Goal: Use online tool/utility: Use online tool/utility

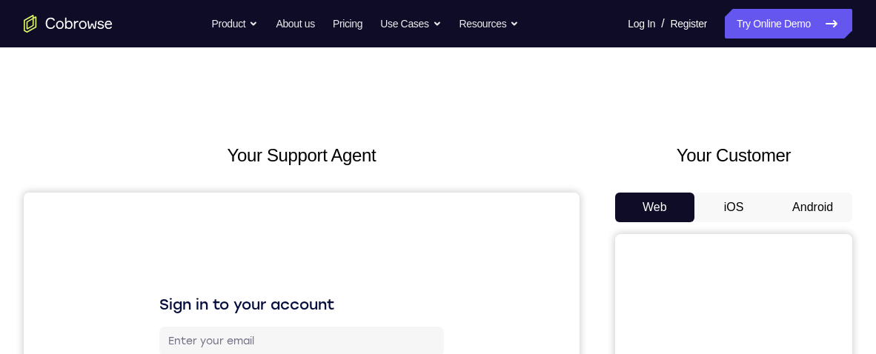
click at [819, 201] on button "Android" at bounding box center [812, 208] width 79 height 30
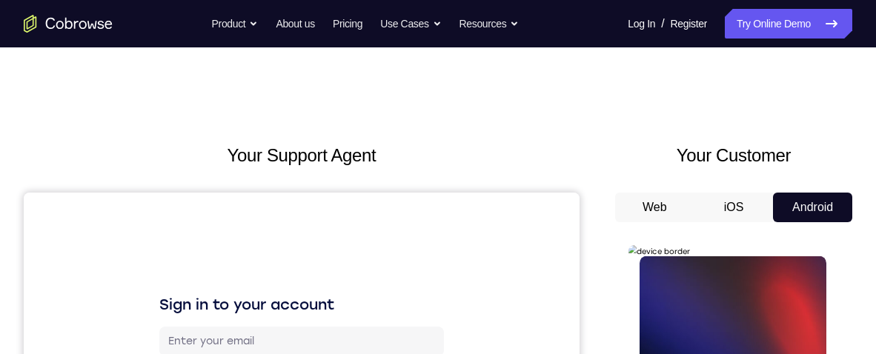
scroll to position [38, 0]
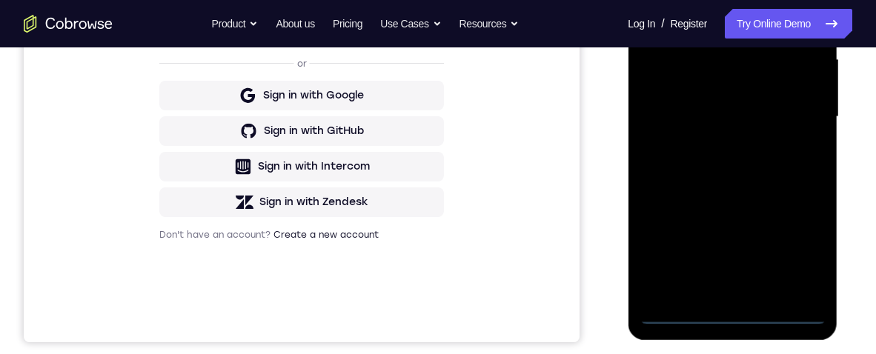
scroll to position [309, 0]
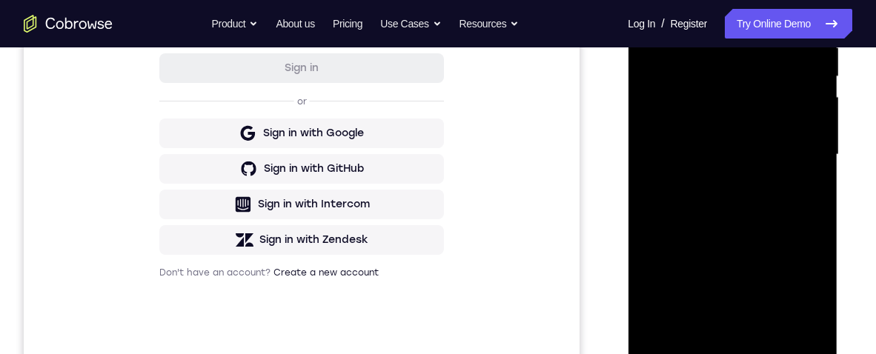
click at [741, 354] on div at bounding box center [732, 154] width 187 height 415
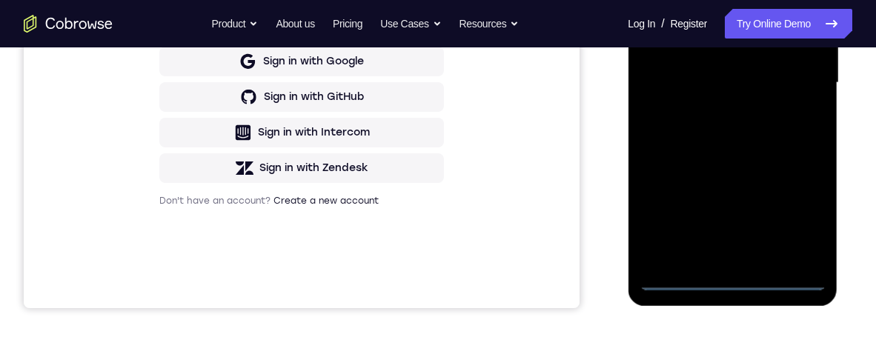
click at [803, 220] on div at bounding box center [732, 82] width 187 height 415
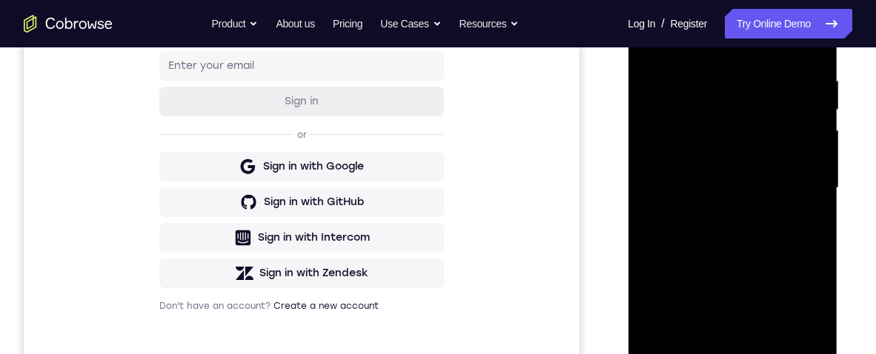
scroll to position [245, 0]
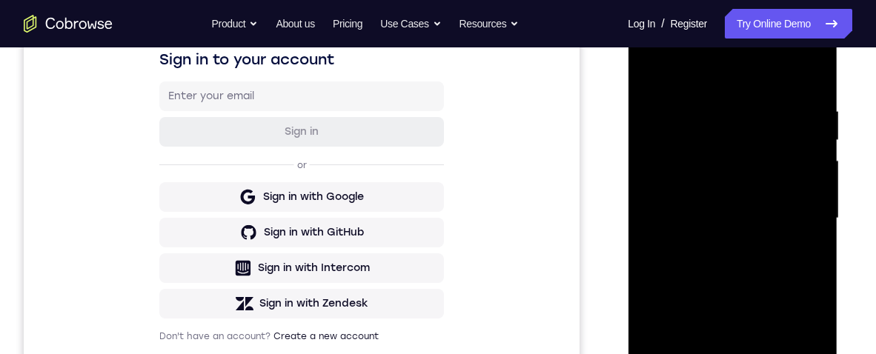
click at [742, 70] on div at bounding box center [732, 218] width 187 height 415
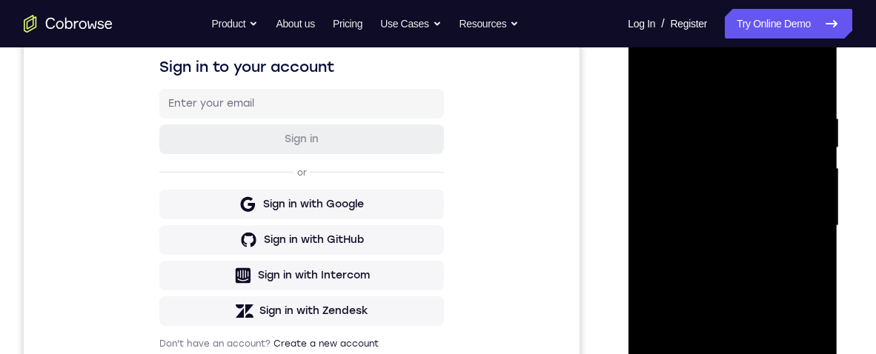
click at [799, 225] on div at bounding box center [732, 226] width 187 height 415
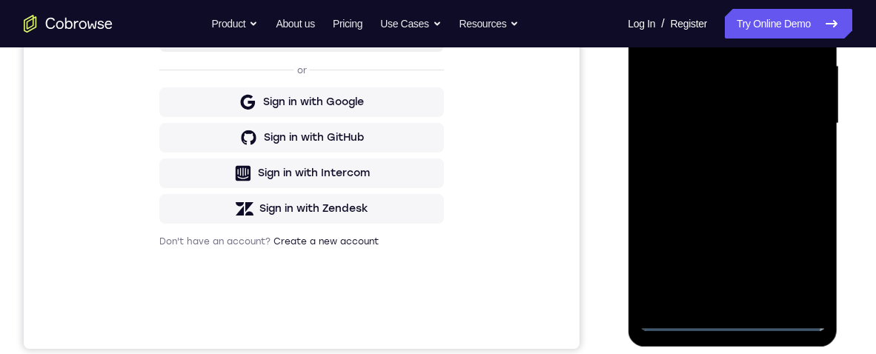
scroll to position [402, 0]
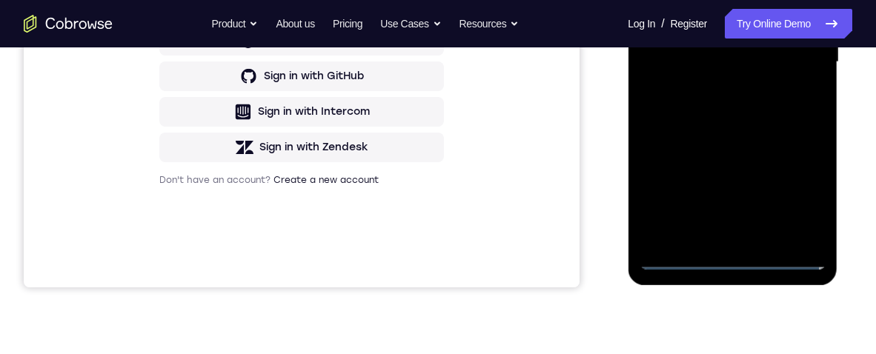
click at [716, 239] on div at bounding box center [732, 62] width 187 height 415
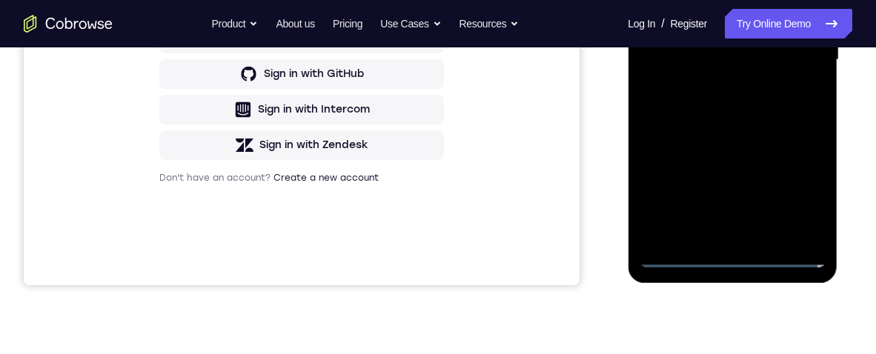
click at [778, 34] on div at bounding box center [732, 60] width 187 height 415
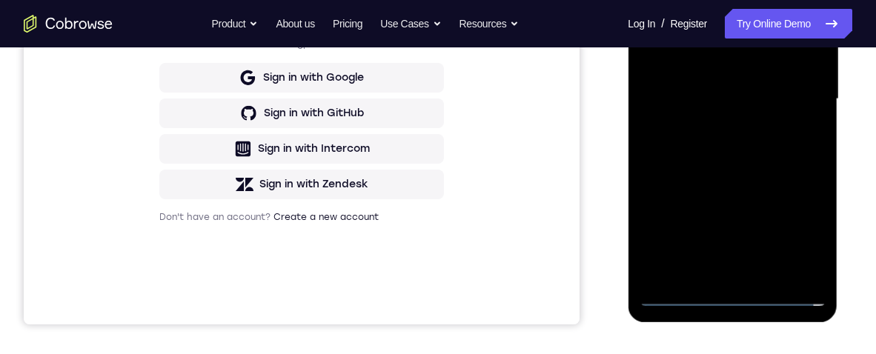
click at [789, 66] on div at bounding box center [732, 99] width 187 height 415
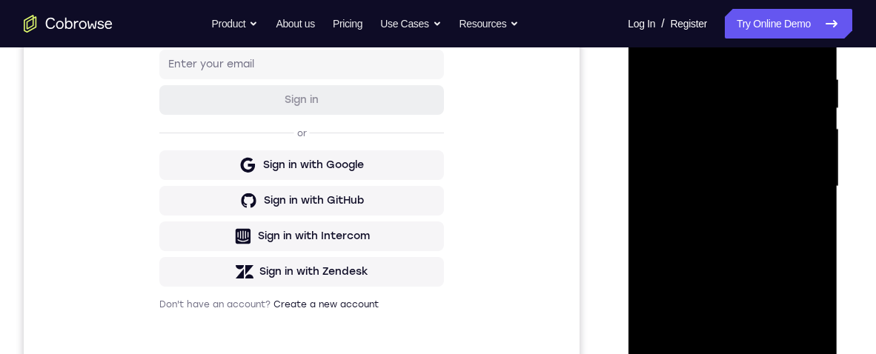
click at [787, 185] on div at bounding box center [732, 186] width 187 height 415
click at [780, 238] on div at bounding box center [732, 186] width 187 height 415
click at [769, 219] on div at bounding box center [732, 186] width 187 height 415
click at [791, 233] on div at bounding box center [732, 186] width 187 height 415
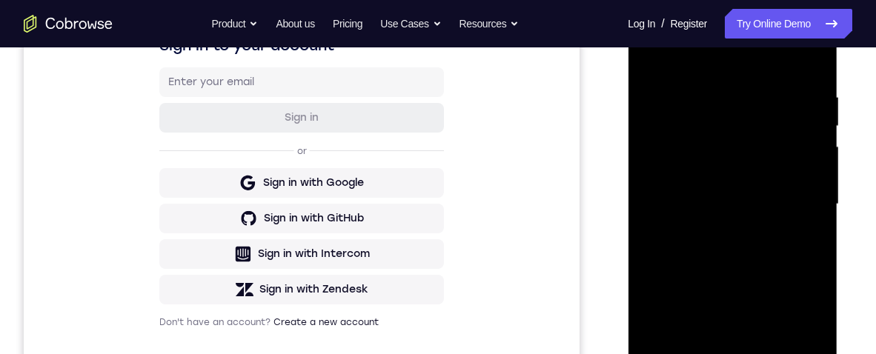
scroll to position [325, 0]
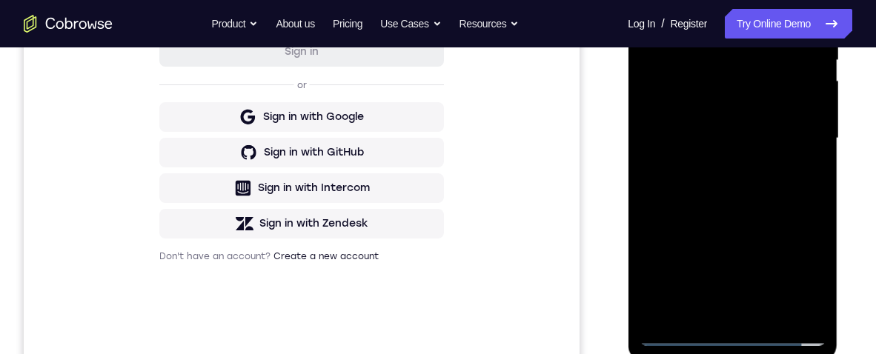
click at [792, 199] on div at bounding box center [732, 138] width 187 height 415
click at [818, 294] on div at bounding box center [732, 138] width 187 height 415
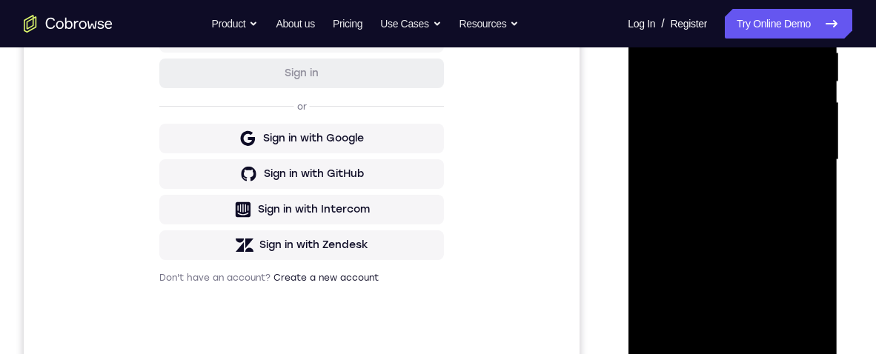
scroll to position [285, 0]
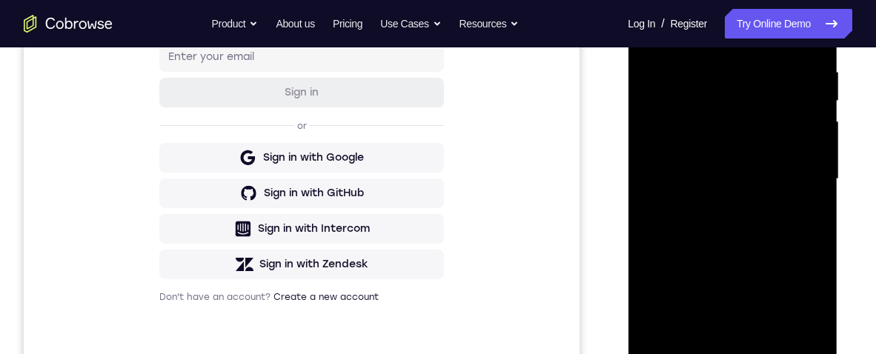
click at [722, 56] on div at bounding box center [732, 179] width 187 height 415
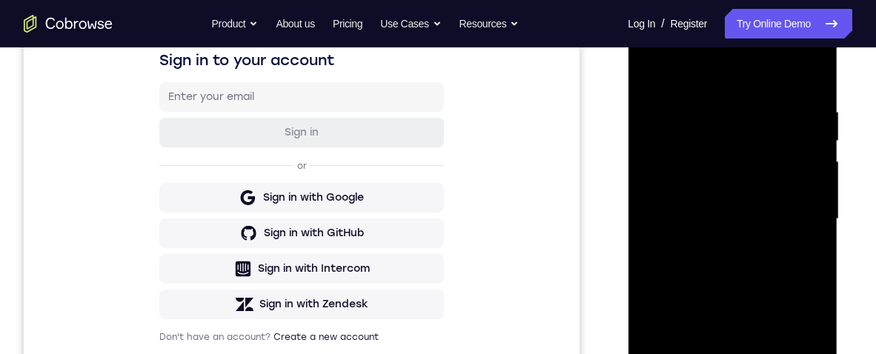
scroll to position [302, 0]
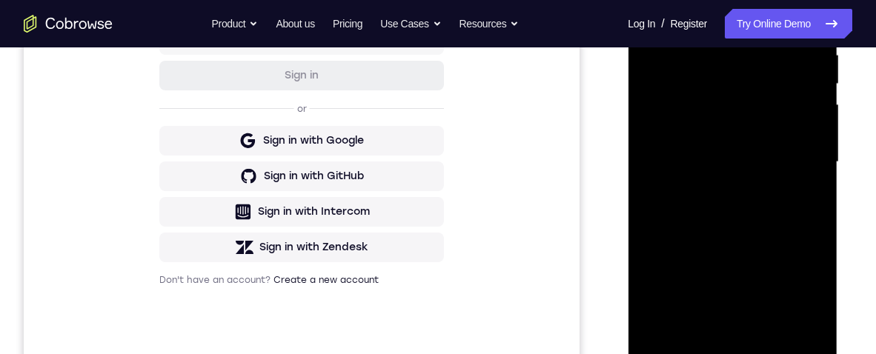
click at [809, 164] on div at bounding box center [732, 162] width 187 height 415
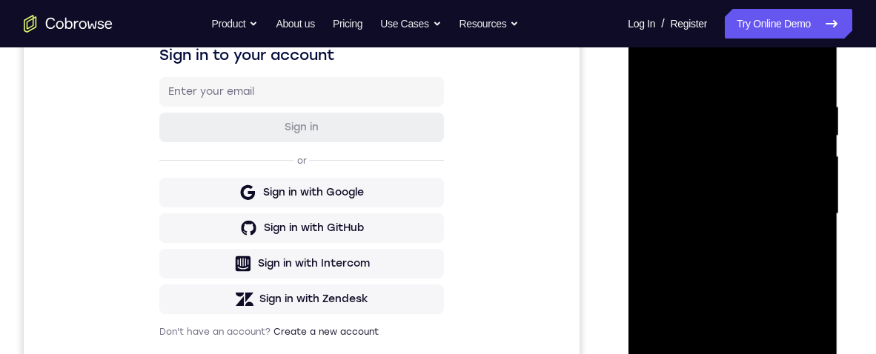
click at [816, 130] on div at bounding box center [732, 214] width 187 height 415
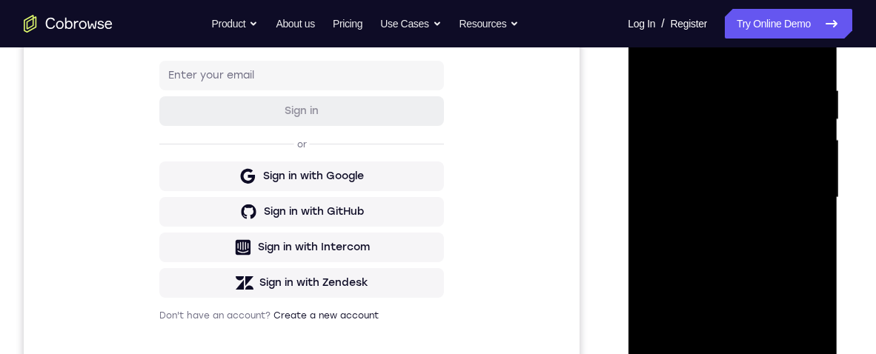
scroll to position [231, 0]
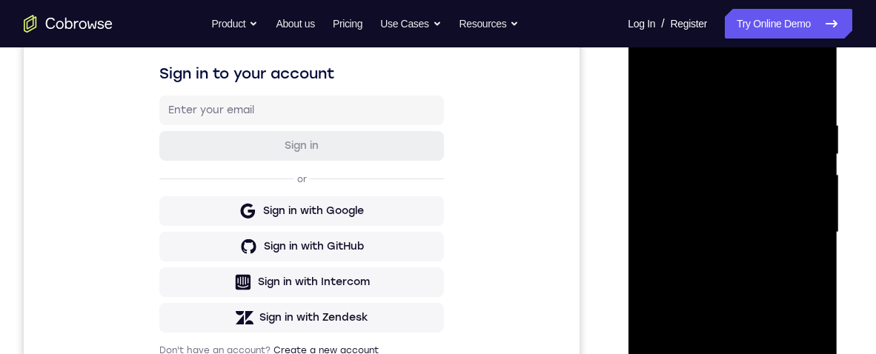
click at [815, 155] on div at bounding box center [732, 232] width 187 height 415
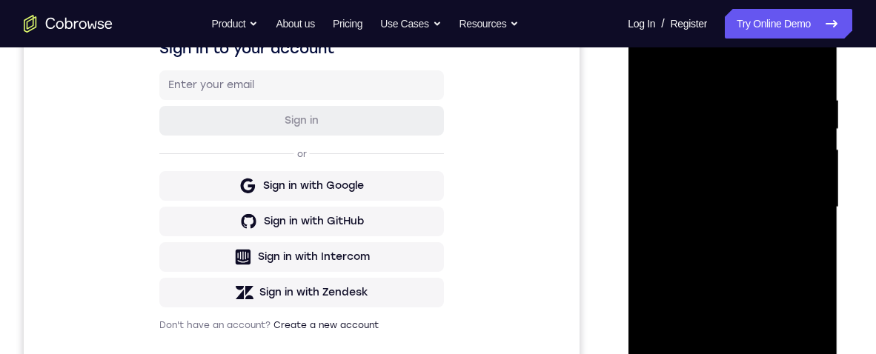
scroll to position [256, 0]
click at [797, 170] on div at bounding box center [732, 207] width 187 height 415
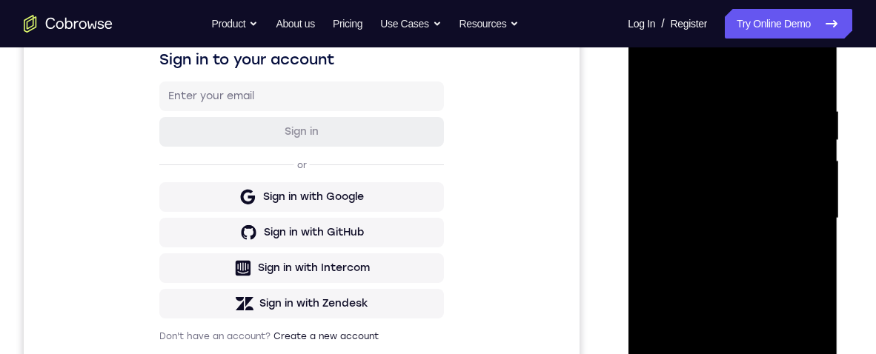
scroll to position [245, 0]
click at [816, 69] on div at bounding box center [732, 219] width 187 height 415
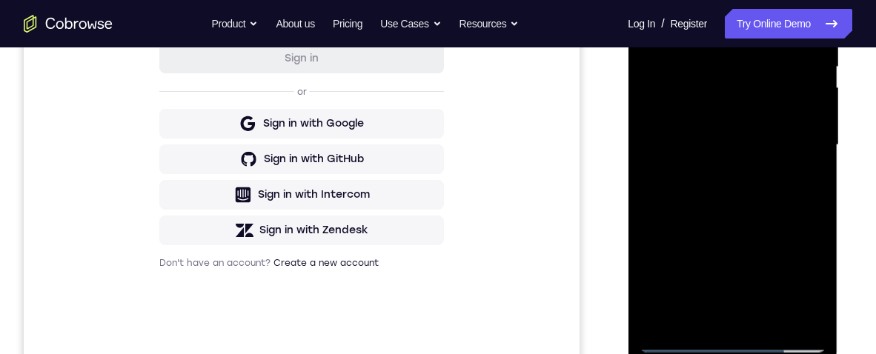
scroll to position [362, 0]
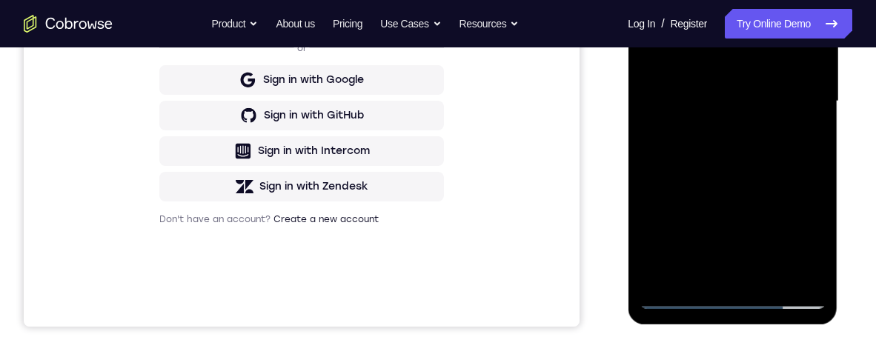
click at [766, 279] on div at bounding box center [732, 101] width 187 height 415
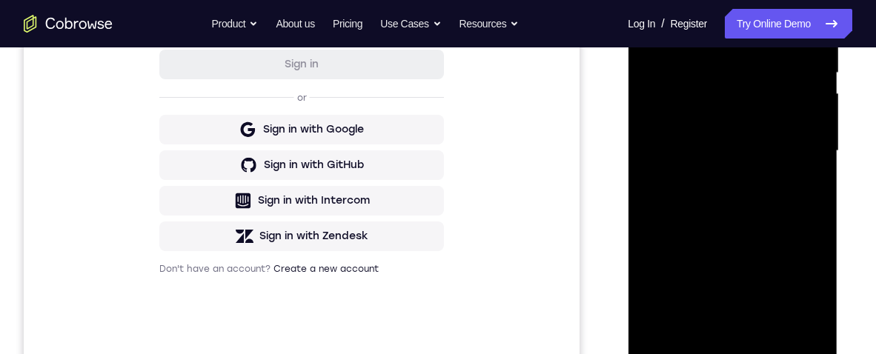
scroll to position [279, 0]
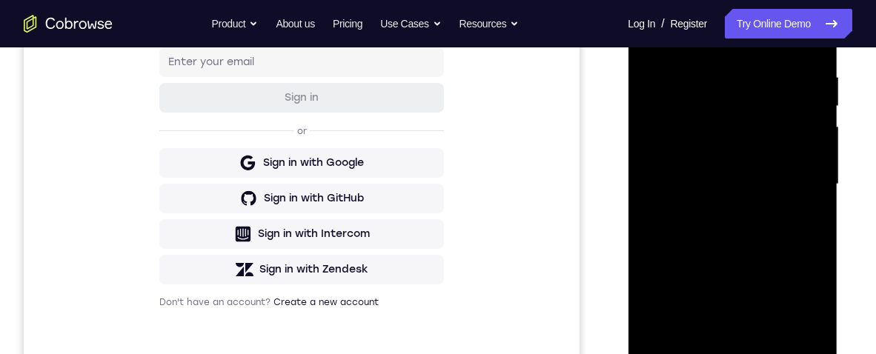
click at [770, 262] on div at bounding box center [732, 184] width 187 height 415
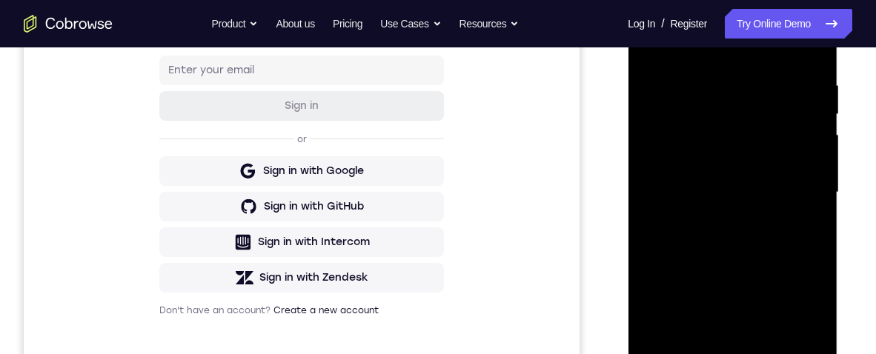
scroll to position [236, 0]
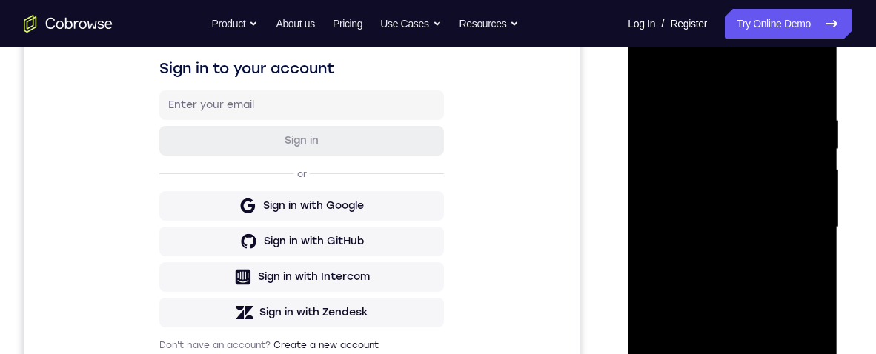
click at [652, 76] on div at bounding box center [732, 227] width 187 height 415
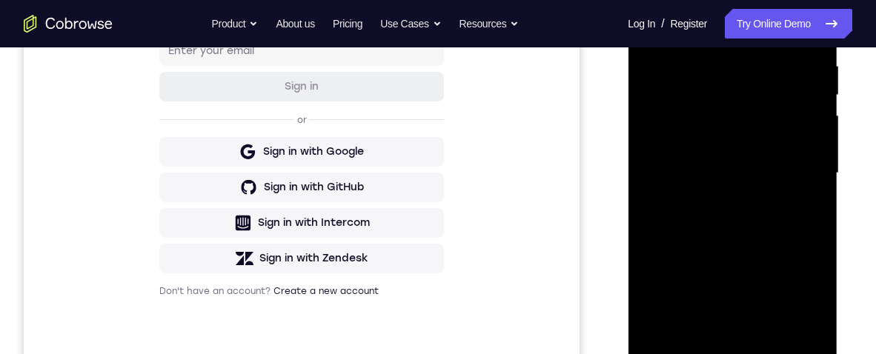
scroll to position [330, 0]
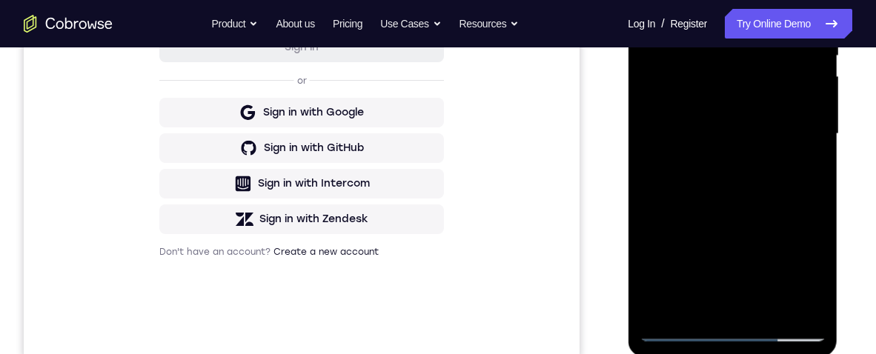
click at [816, 186] on div at bounding box center [732, 134] width 187 height 415
click at [816, 191] on div at bounding box center [732, 134] width 187 height 415
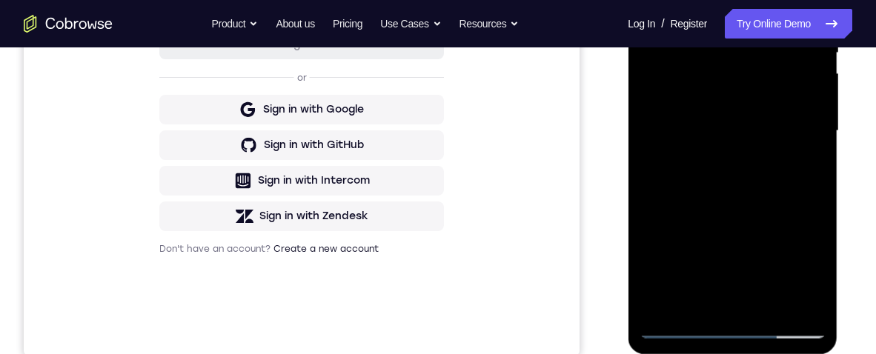
click at [819, 186] on div at bounding box center [732, 131] width 187 height 415
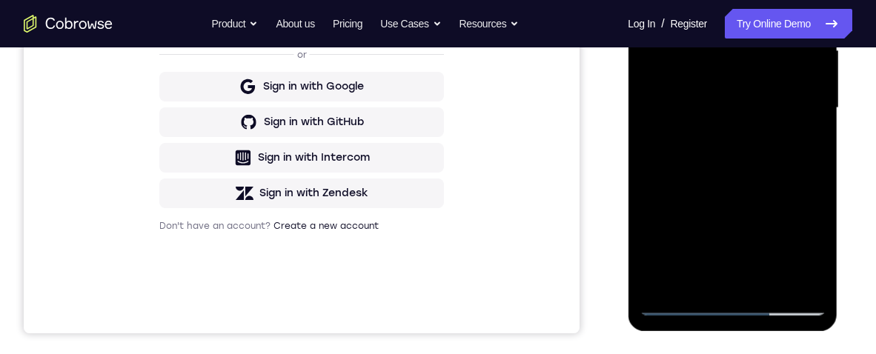
scroll to position [349, 0]
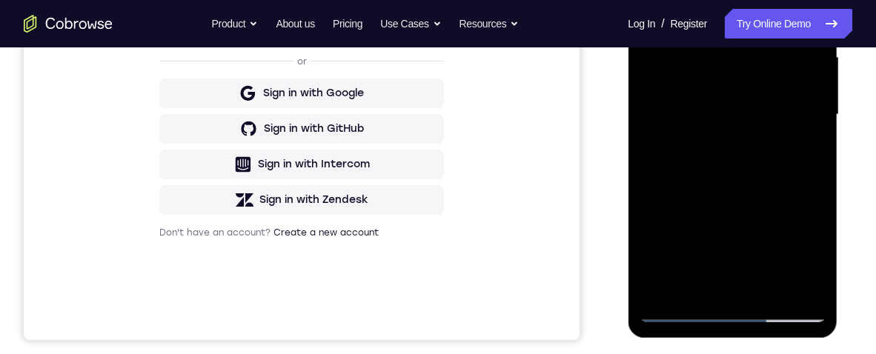
click at [731, 183] on div at bounding box center [732, 114] width 187 height 415
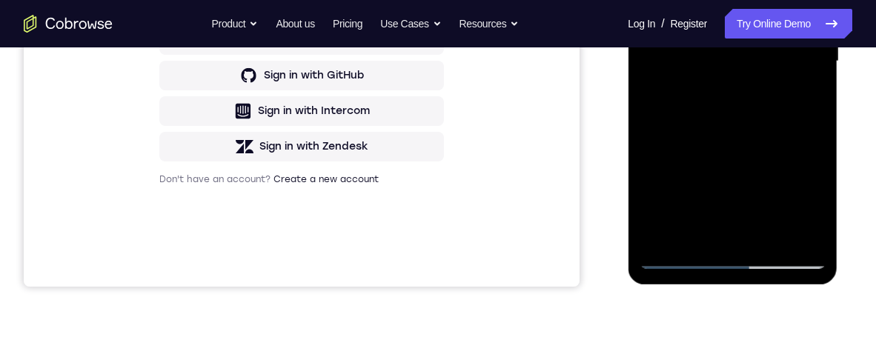
scroll to position [402, 0]
click at [812, 173] on div at bounding box center [732, 62] width 187 height 415
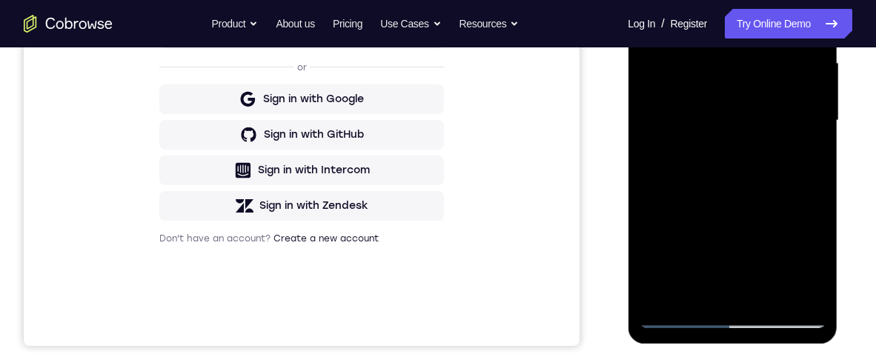
scroll to position [342, 0]
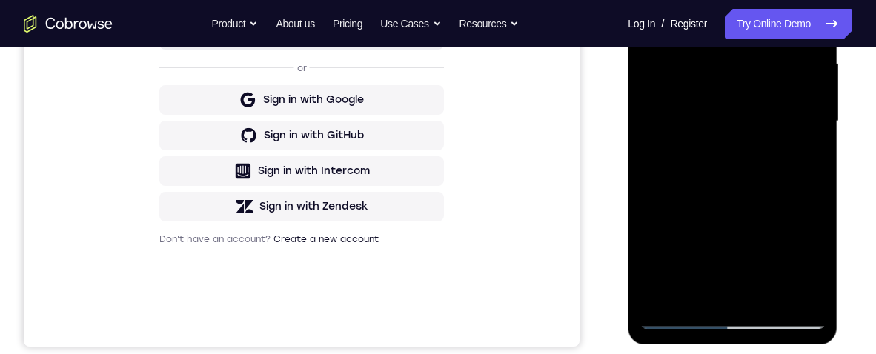
click at [835, 189] on div at bounding box center [733, 124] width 210 height 442
click at [712, 233] on div at bounding box center [732, 121] width 187 height 415
click at [756, 204] on div at bounding box center [732, 121] width 187 height 415
click at [819, 152] on div at bounding box center [732, 121] width 187 height 415
click at [818, 153] on div at bounding box center [732, 121] width 187 height 415
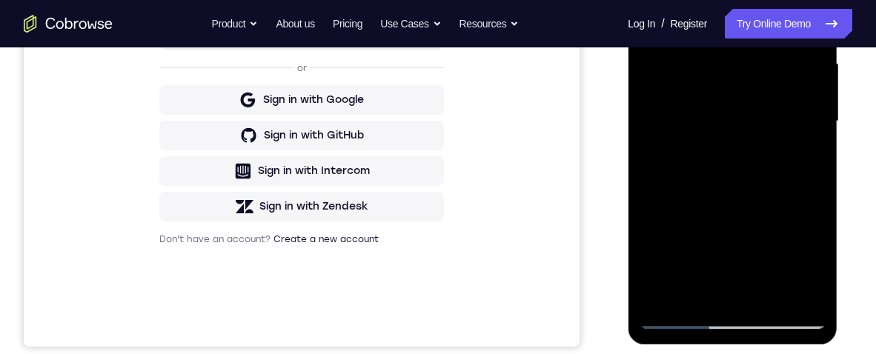
click at [819, 150] on div at bounding box center [732, 121] width 187 height 415
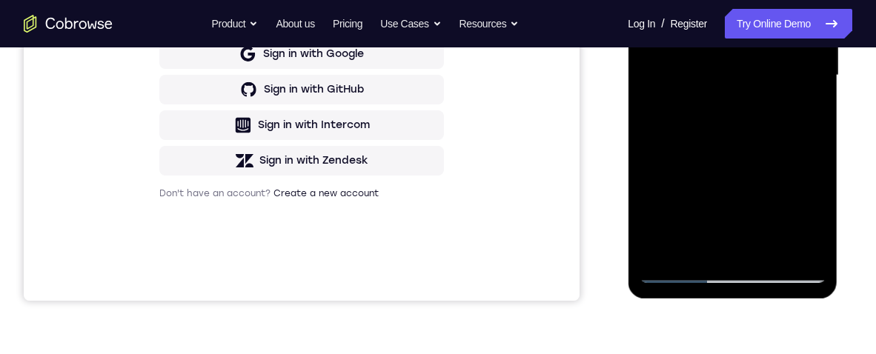
click at [660, 259] on div at bounding box center [732, 75] width 187 height 415
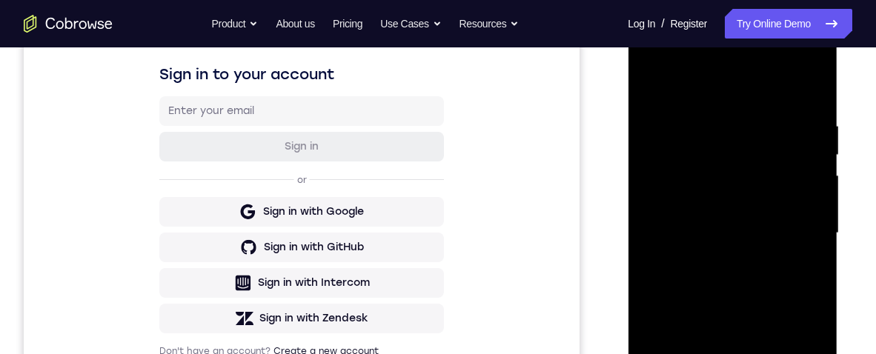
scroll to position [231, 0]
click at [703, 118] on div at bounding box center [732, 232] width 187 height 415
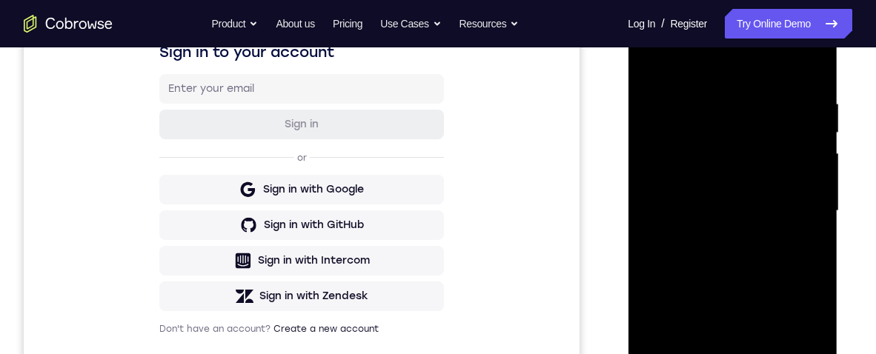
click at [802, 171] on div at bounding box center [732, 211] width 187 height 415
click at [787, 183] on div at bounding box center [732, 211] width 187 height 415
click at [803, 176] on div at bounding box center [732, 211] width 187 height 415
click at [806, 168] on div at bounding box center [732, 211] width 187 height 415
click at [806, 185] on div at bounding box center [732, 211] width 187 height 415
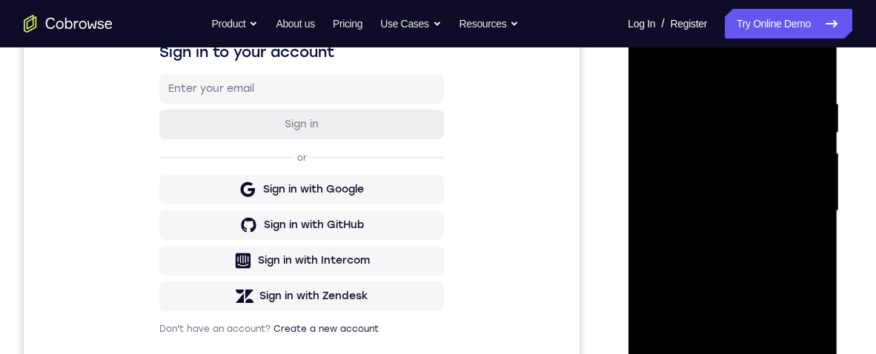
click at [666, 201] on div at bounding box center [732, 211] width 187 height 415
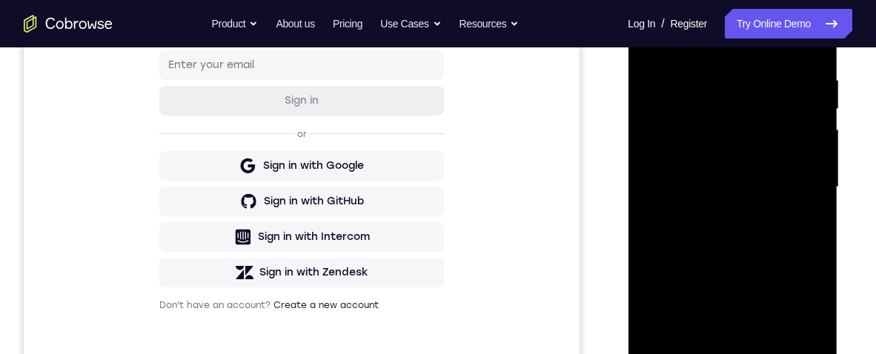
scroll to position [278, 0]
click at [673, 168] on div at bounding box center [732, 186] width 187 height 415
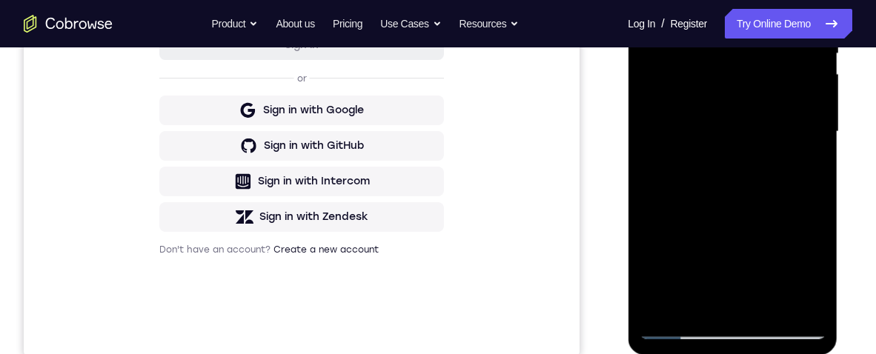
scroll to position [245, 0]
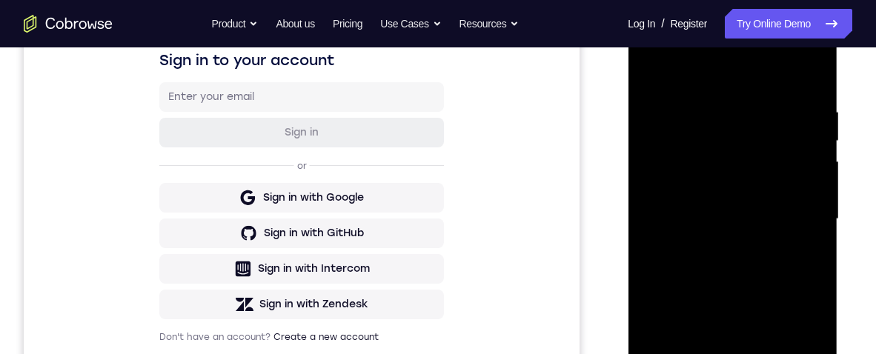
click at [806, 145] on div at bounding box center [732, 219] width 187 height 415
click at [805, 78] on div at bounding box center [732, 219] width 187 height 415
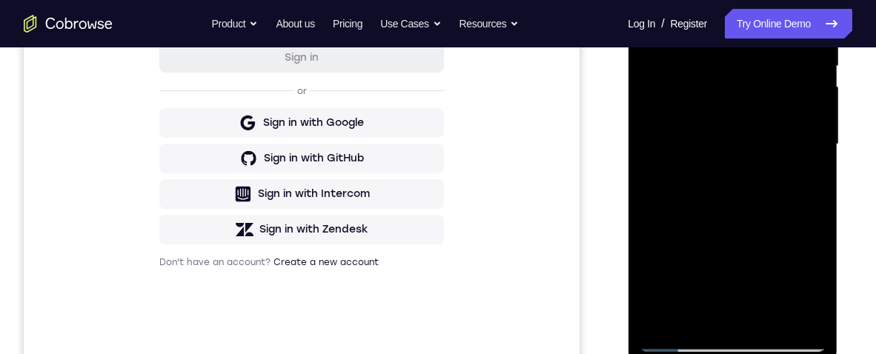
scroll to position [381, 0]
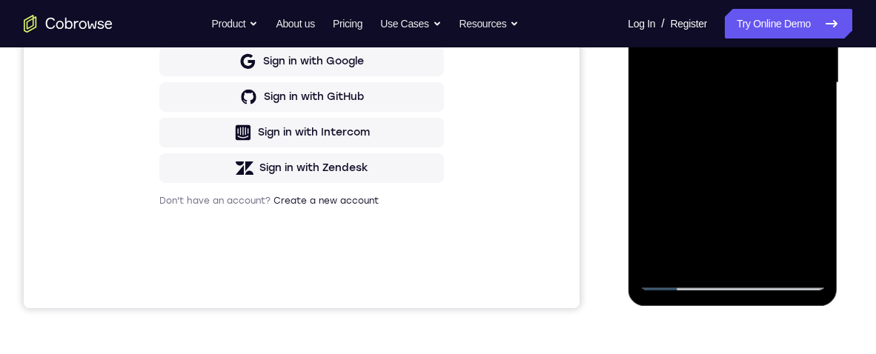
click at [699, 251] on div at bounding box center [732, 82] width 187 height 415
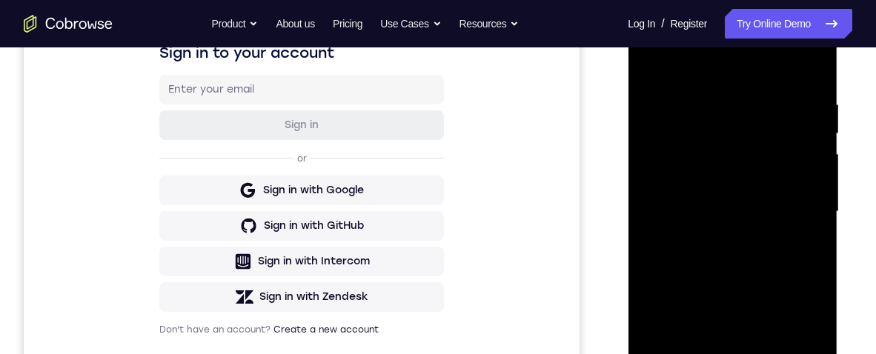
scroll to position [173, 0]
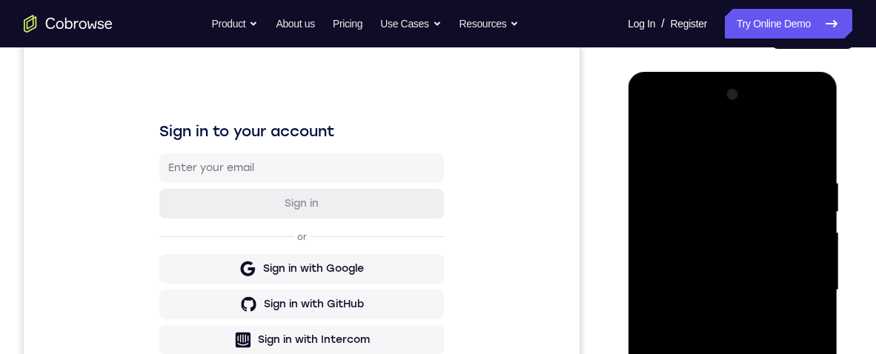
click at [771, 136] on div at bounding box center [732, 290] width 187 height 415
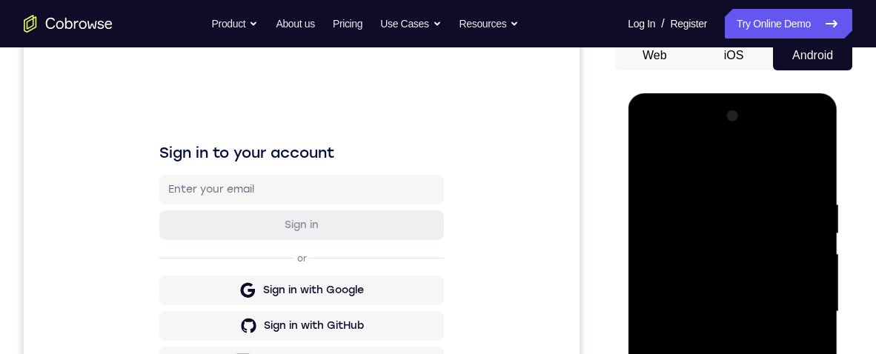
click at [654, 186] on div at bounding box center [732, 312] width 187 height 415
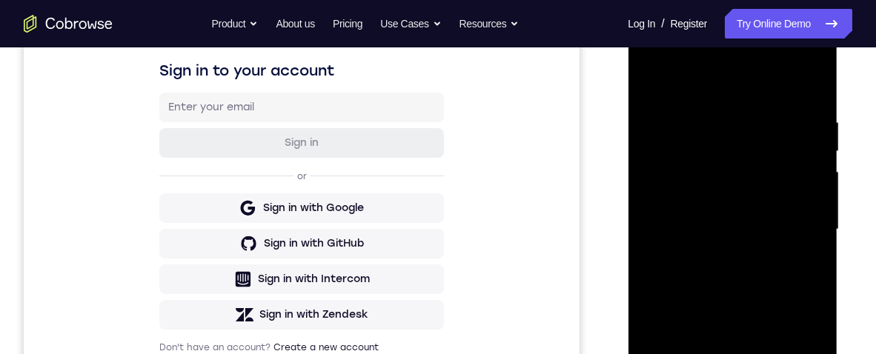
click at [812, 86] on div at bounding box center [732, 229] width 187 height 415
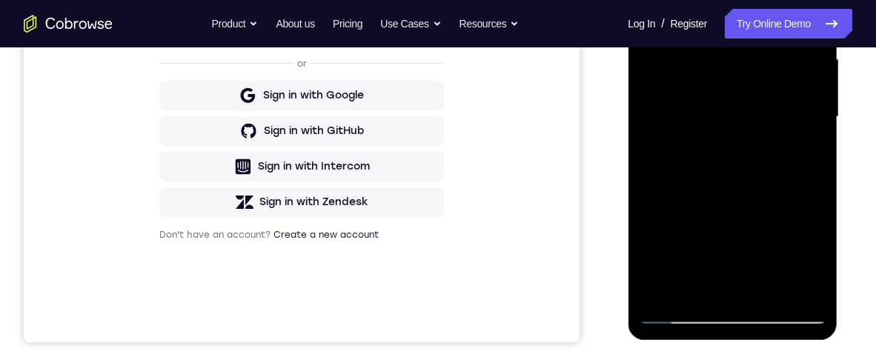
scroll to position [375, 0]
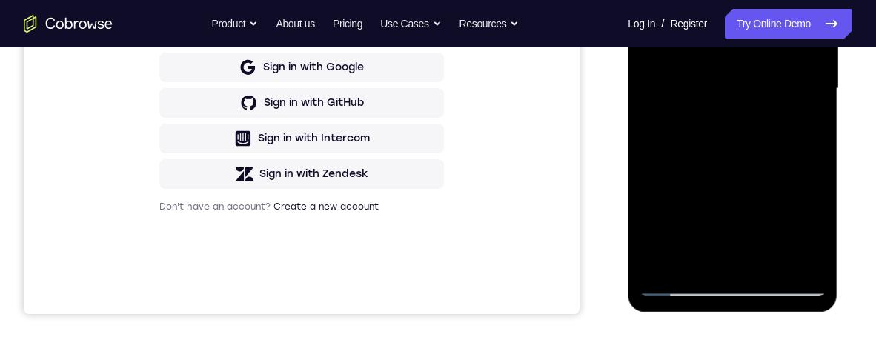
click at [657, 267] on div at bounding box center [732, 88] width 187 height 415
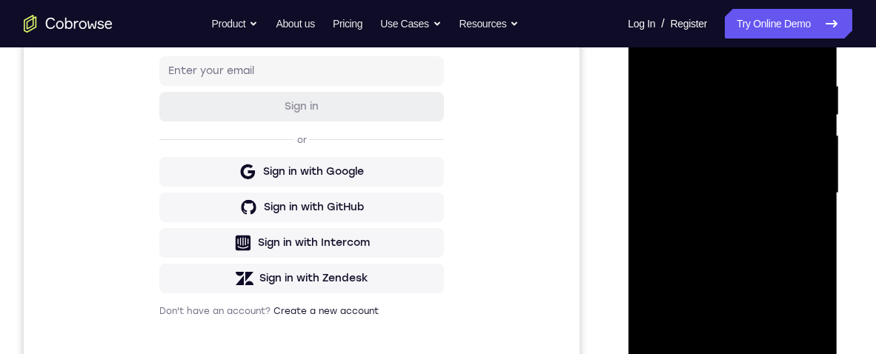
click at [714, 75] on div at bounding box center [732, 193] width 187 height 415
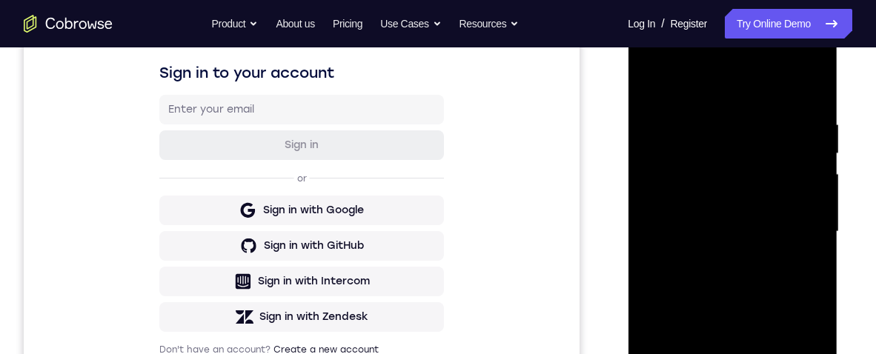
scroll to position [273, 0]
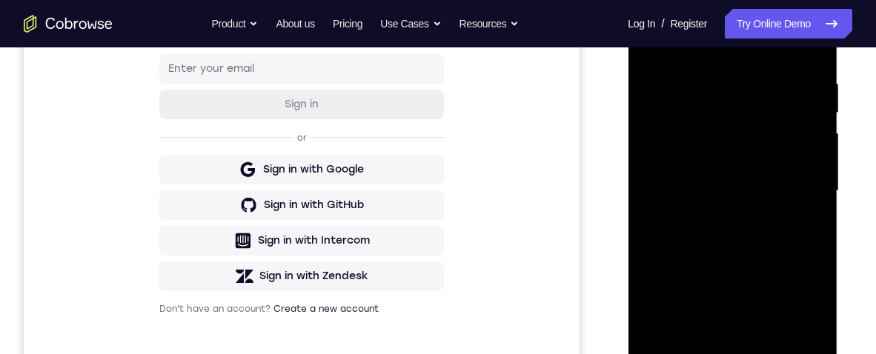
click at [804, 165] on div at bounding box center [732, 191] width 187 height 415
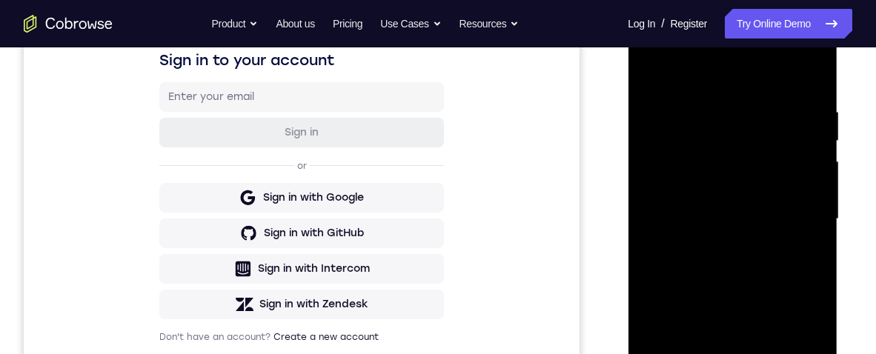
click at [809, 133] on div at bounding box center [732, 219] width 187 height 415
click at [807, 174] on div at bounding box center [732, 220] width 187 height 415
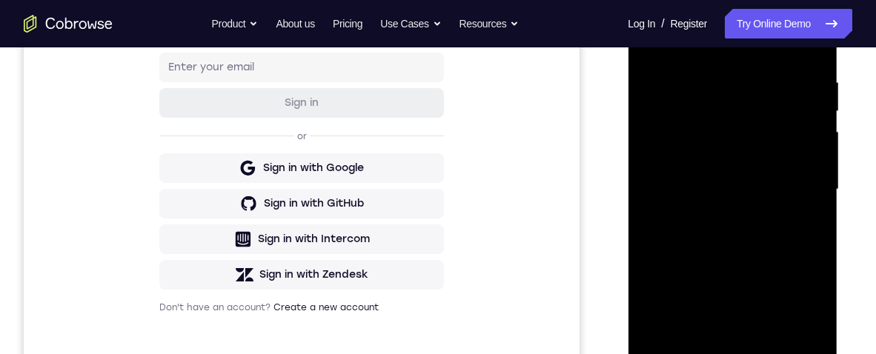
click at [806, 159] on div at bounding box center [732, 189] width 187 height 415
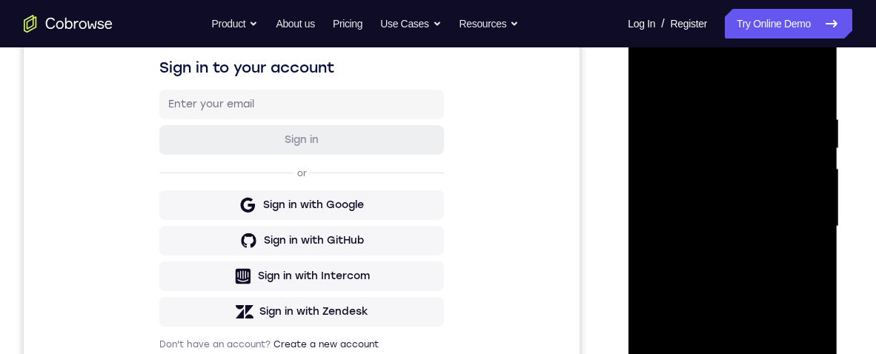
click at [809, 84] on div at bounding box center [732, 226] width 187 height 415
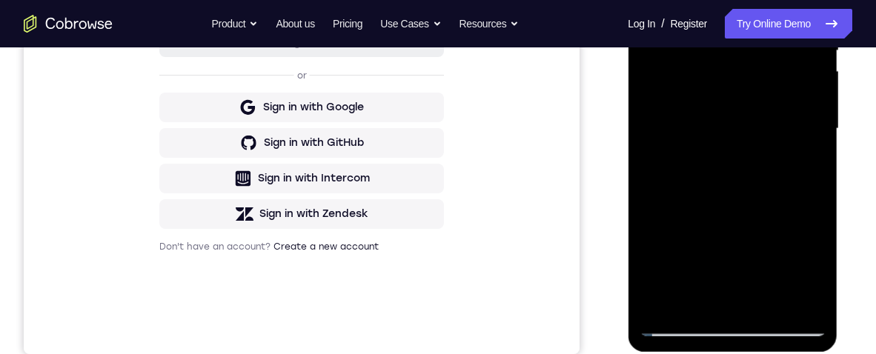
scroll to position [273, 0]
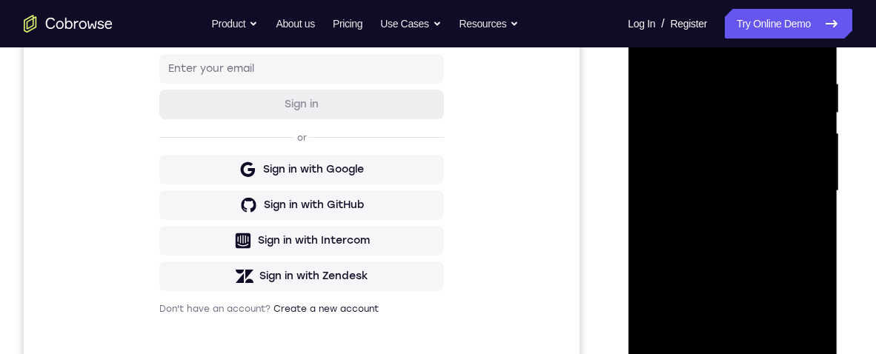
click at [713, 62] on div at bounding box center [732, 191] width 187 height 415
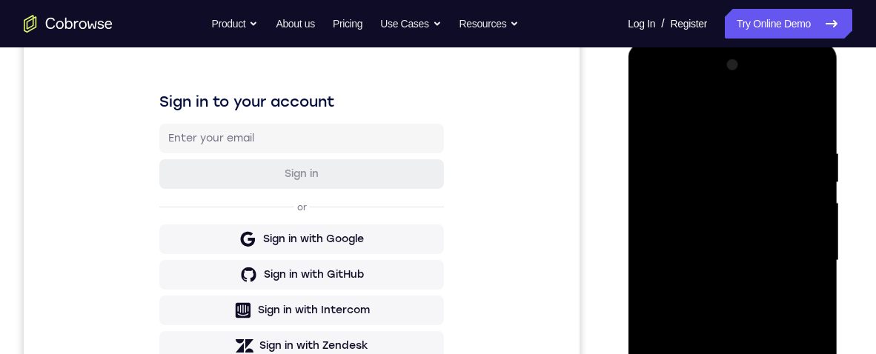
scroll to position [254, 0]
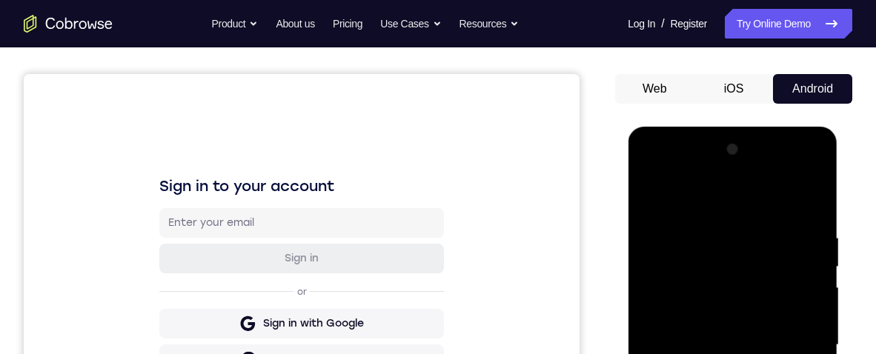
click at [810, 205] on div at bounding box center [732, 345] width 187 height 415
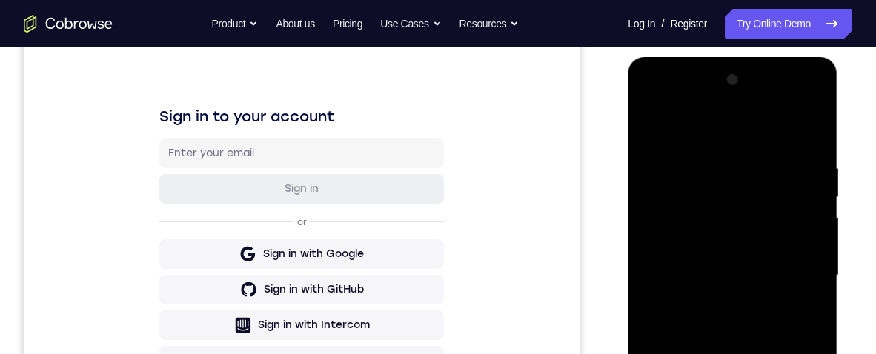
scroll to position [223, 0]
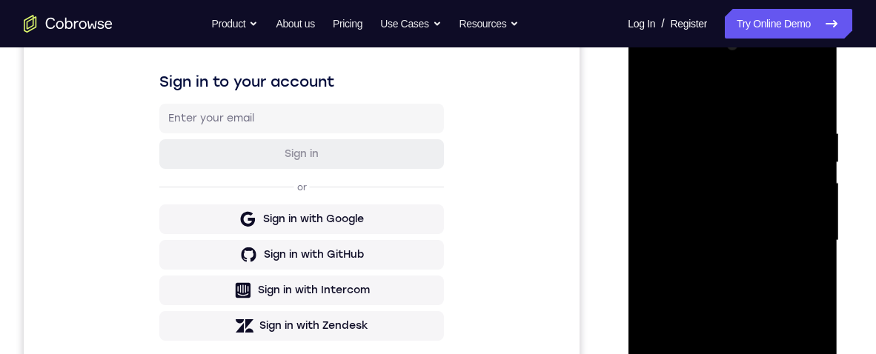
click at [697, 124] on div at bounding box center [732, 240] width 187 height 415
click at [816, 175] on div at bounding box center [732, 240] width 187 height 415
click at [819, 187] on div at bounding box center [732, 240] width 187 height 415
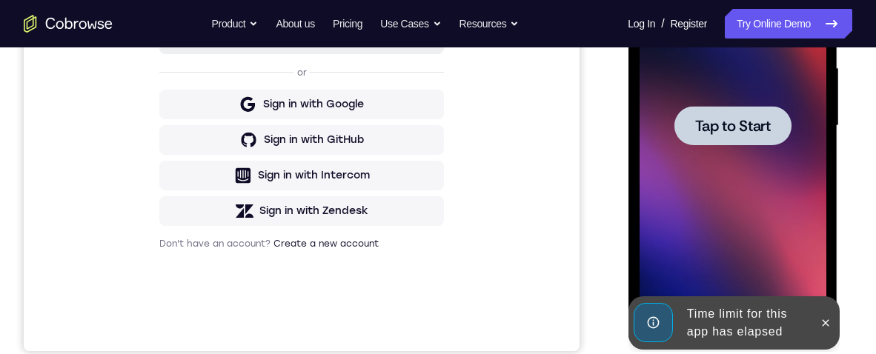
scroll to position [339, 0]
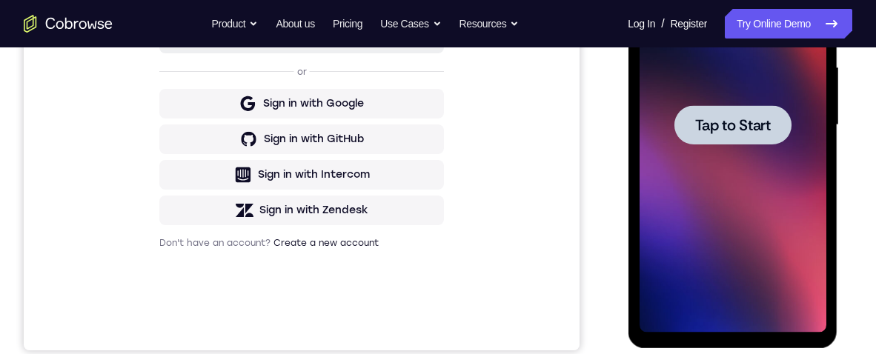
click at [741, 118] on span "Tap to Start" at bounding box center [732, 125] width 76 height 15
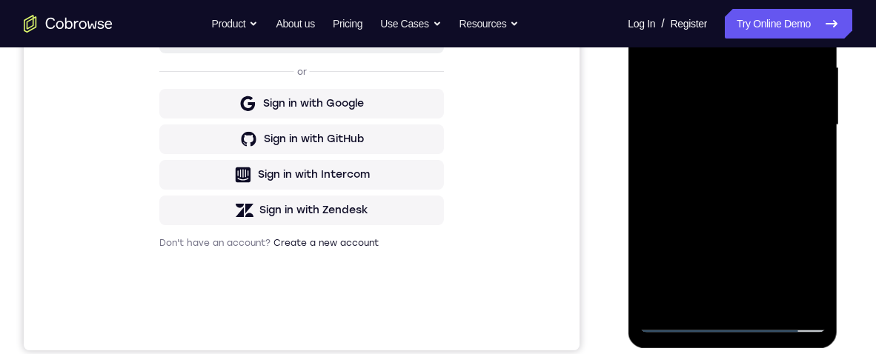
click at [746, 326] on div at bounding box center [732, 125] width 187 height 415
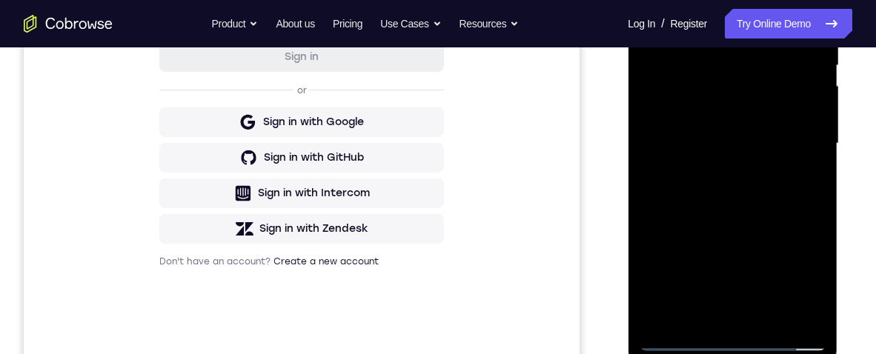
click at [800, 273] on div at bounding box center [732, 143] width 187 height 415
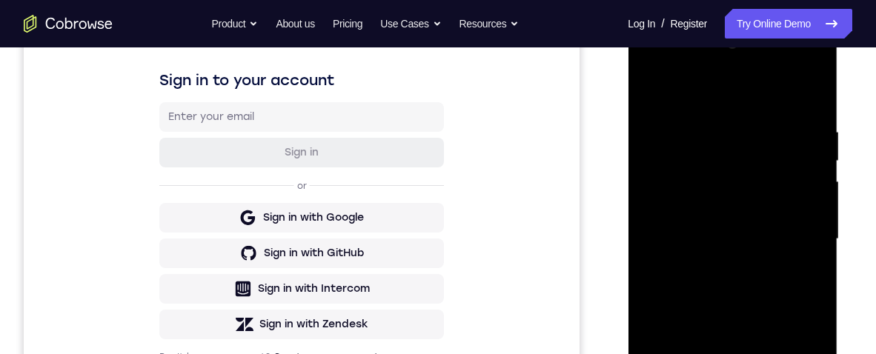
scroll to position [179, 0]
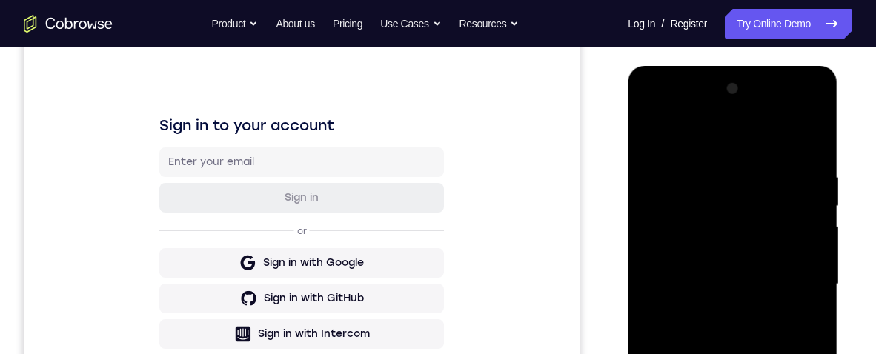
click at [730, 139] on div at bounding box center [732, 284] width 187 height 415
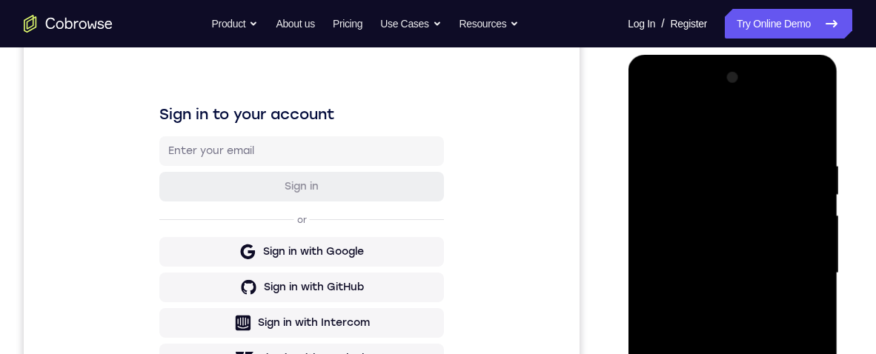
scroll to position [229, 0]
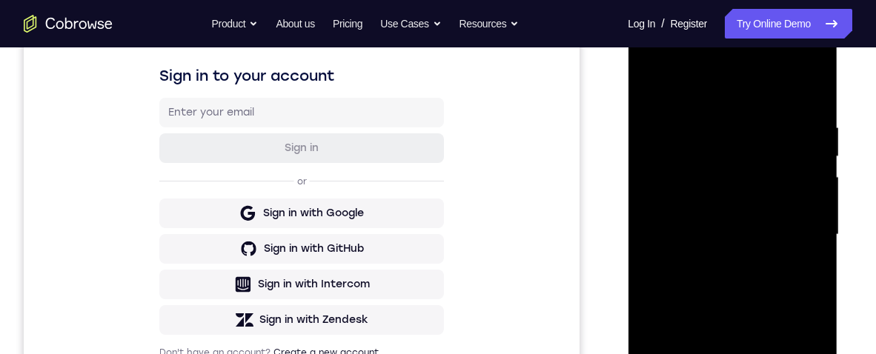
click at [758, 149] on div at bounding box center [732, 234] width 187 height 415
click at [772, 186] on div at bounding box center [732, 234] width 187 height 415
click at [861, 213] on div "Your Support Agent Your Customer Web iOS Android Next Steps We’d be happy to gi…" at bounding box center [438, 307] width 876 height 978
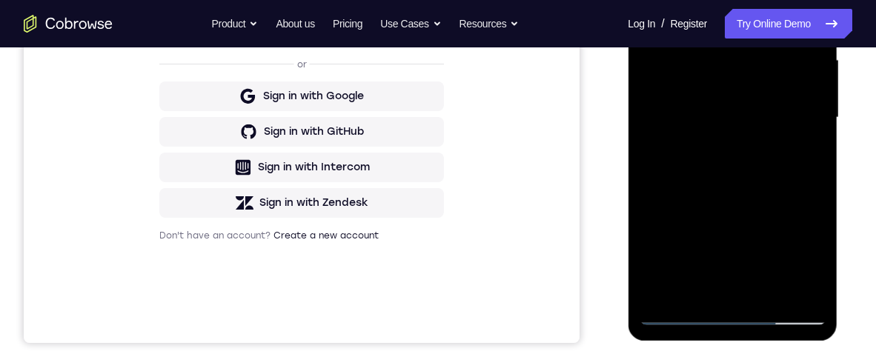
click at [671, 291] on div at bounding box center [732, 117] width 187 height 415
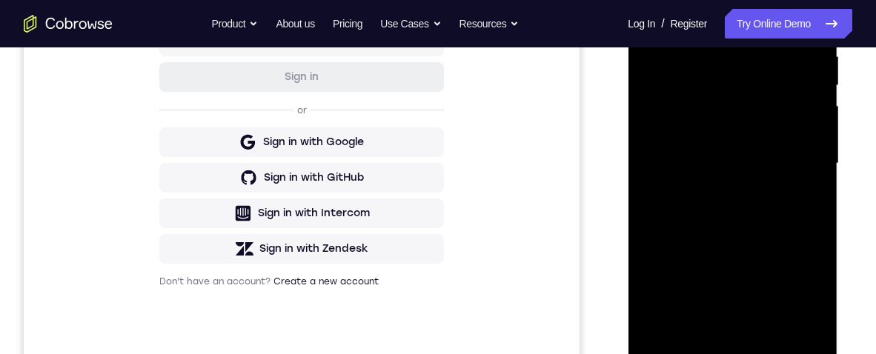
scroll to position [379, 0]
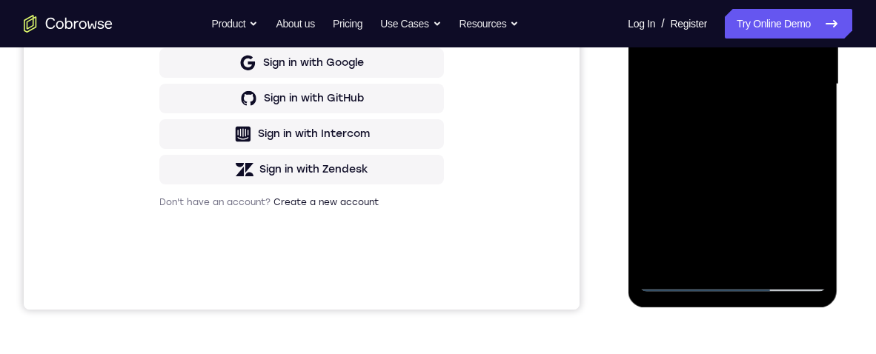
click at [754, 257] on div at bounding box center [732, 84] width 187 height 415
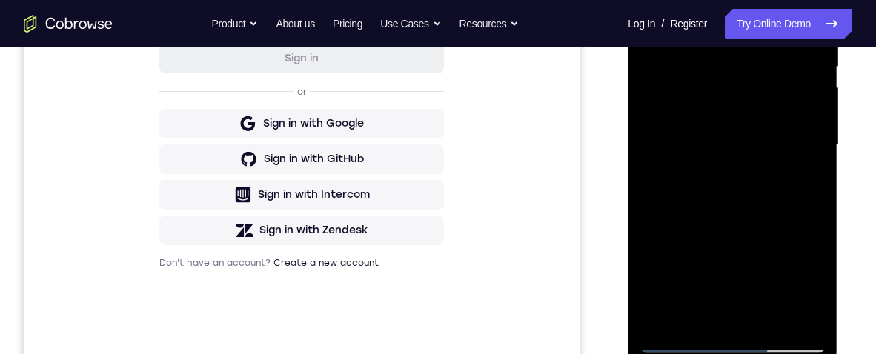
click at [807, 112] on div at bounding box center [732, 145] width 187 height 415
click at [781, 251] on div at bounding box center [732, 145] width 187 height 415
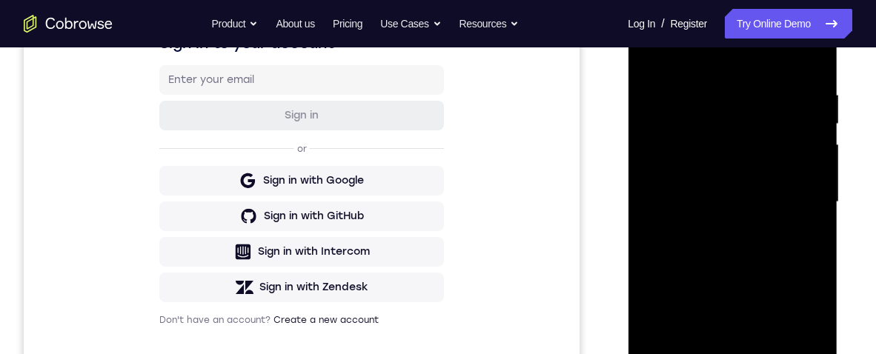
click at [812, 89] on div at bounding box center [732, 202] width 187 height 415
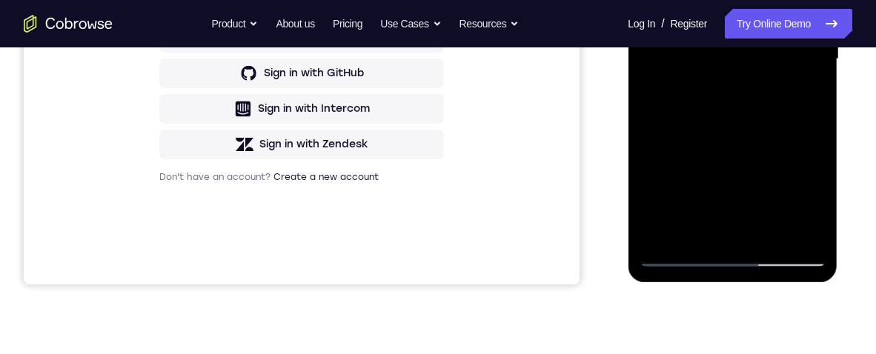
click at [678, 259] on div at bounding box center [732, 59] width 187 height 415
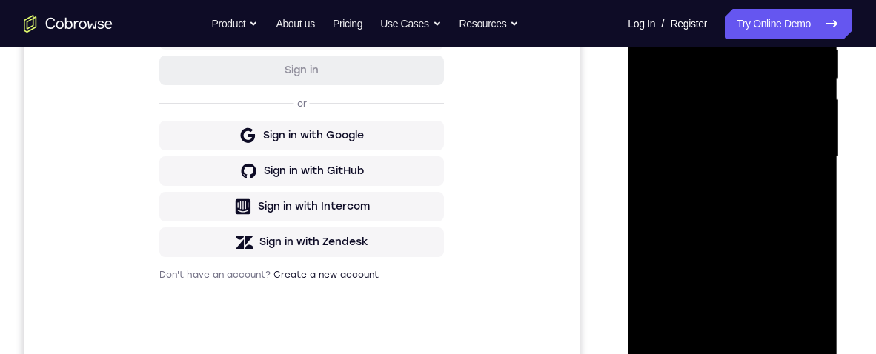
scroll to position [247, 0]
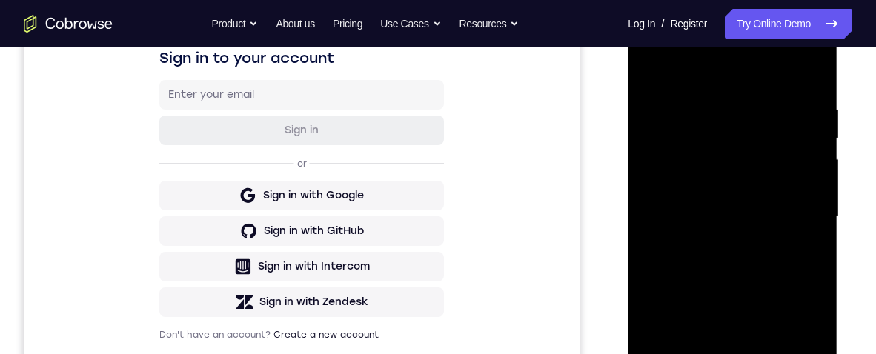
click at [658, 98] on div at bounding box center [732, 217] width 187 height 415
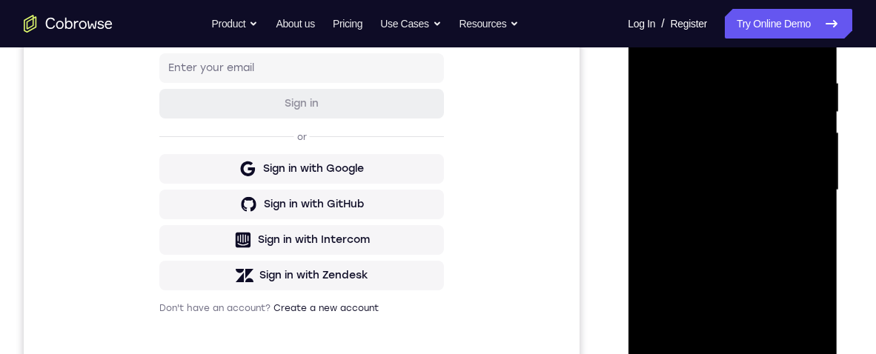
scroll to position [231, 0]
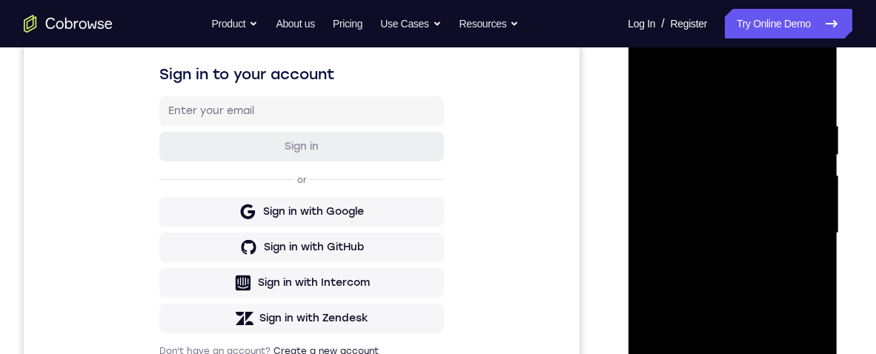
click at [647, 118] on div at bounding box center [732, 233] width 187 height 415
click at [778, 169] on div at bounding box center [732, 233] width 187 height 415
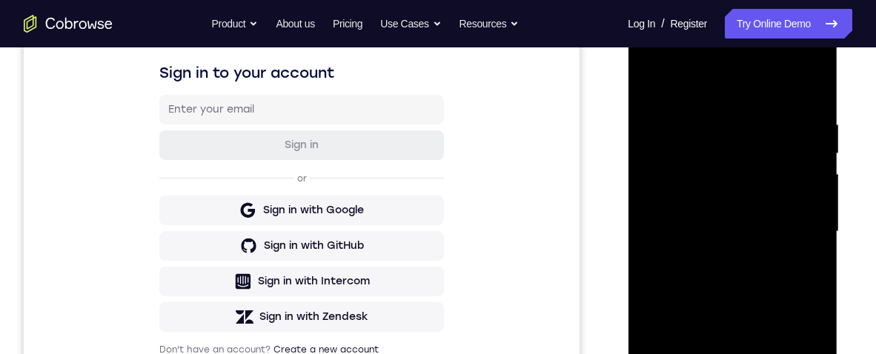
click at [791, 149] on div at bounding box center [732, 231] width 187 height 415
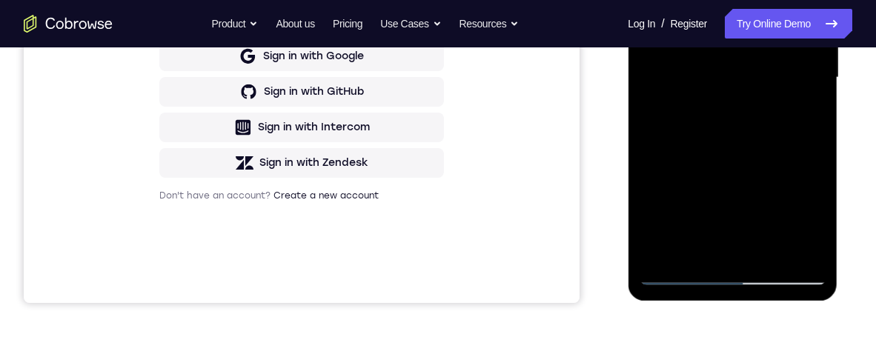
scroll to position [388, 0]
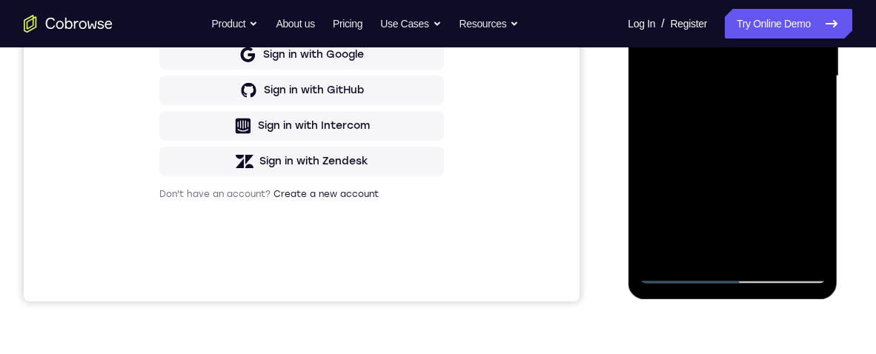
click at [777, 142] on div at bounding box center [732, 76] width 187 height 415
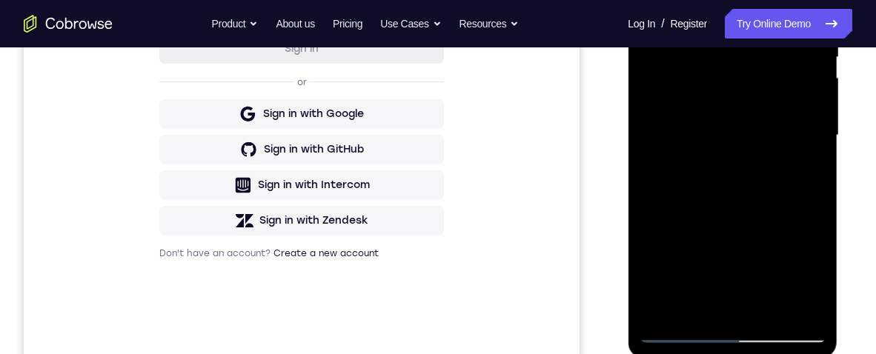
scroll to position [355, 0]
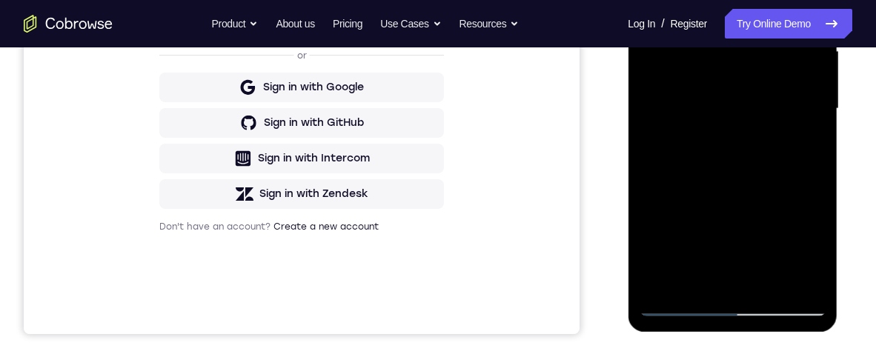
click at [782, 216] on div at bounding box center [732, 108] width 187 height 415
click at [812, 217] on div at bounding box center [732, 108] width 187 height 415
click at [783, 233] on div at bounding box center [732, 108] width 187 height 415
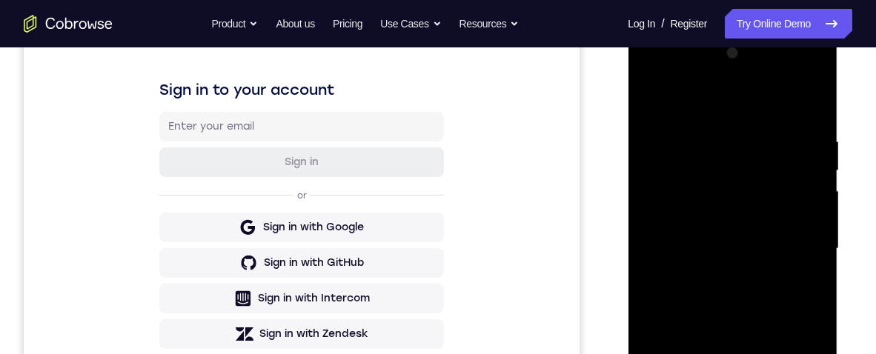
click at [745, 197] on div at bounding box center [732, 249] width 187 height 415
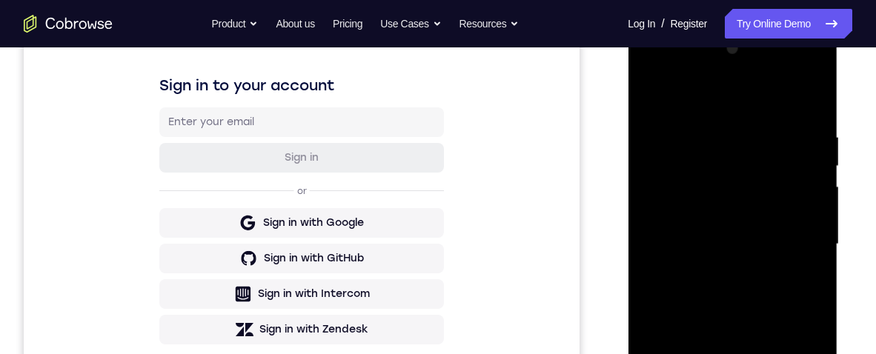
scroll to position [173, 0]
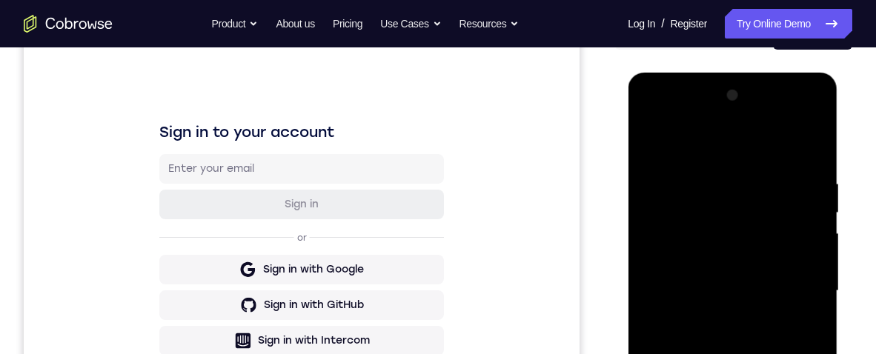
click at [820, 140] on div at bounding box center [732, 291] width 187 height 415
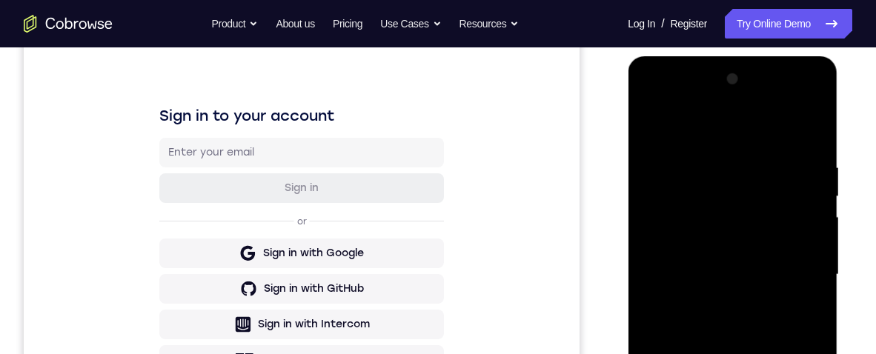
click at [687, 127] on div at bounding box center [732, 274] width 187 height 415
click at [659, 127] on div at bounding box center [732, 274] width 187 height 415
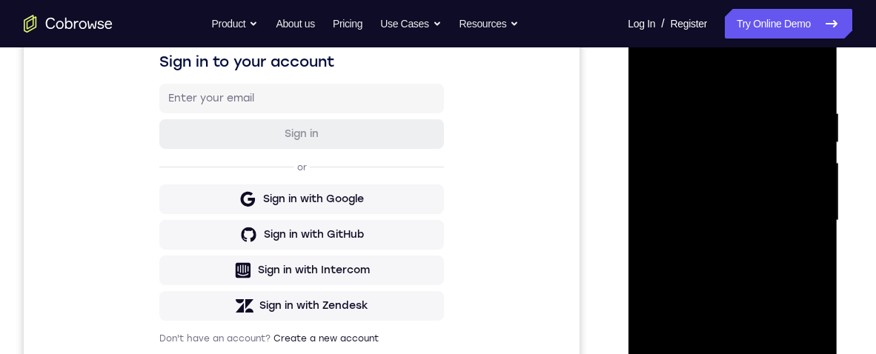
scroll to position [208, 0]
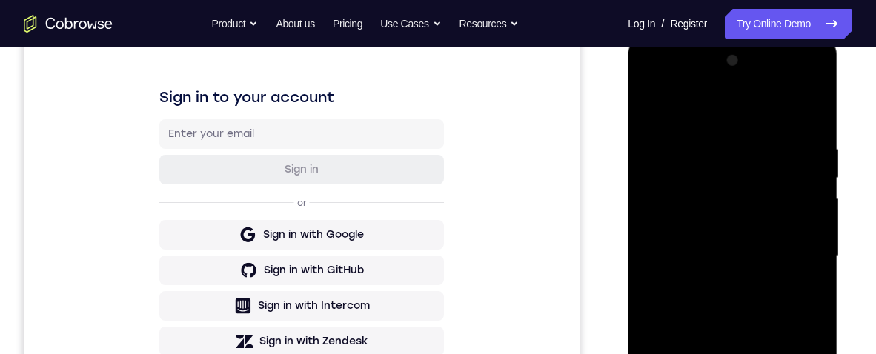
click at [657, 101] on div at bounding box center [732, 256] width 187 height 415
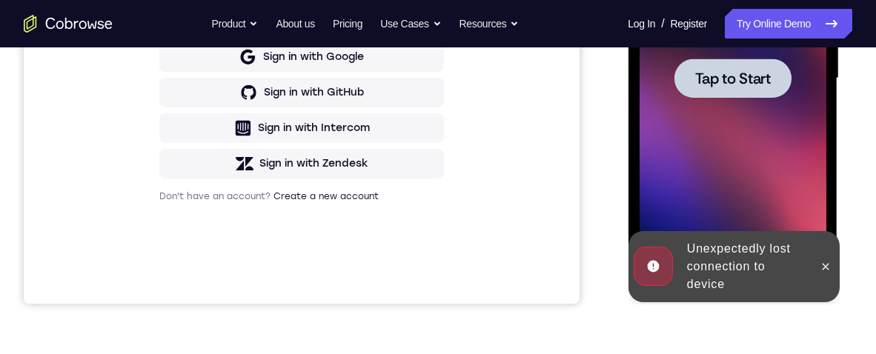
scroll to position [370, 0]
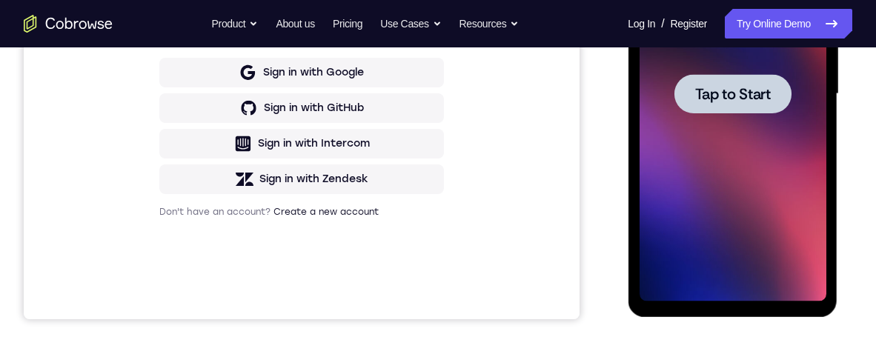
click at [721, 90] on span "Tap to Start" at bounding box center [732, 94] width 76 height 15
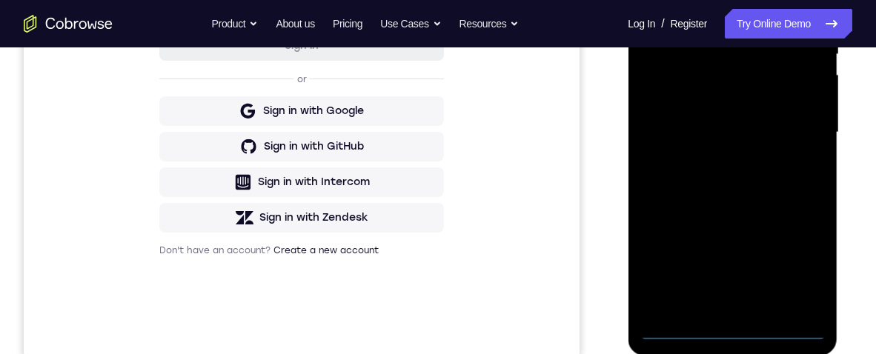
scroll to position [351, 0]
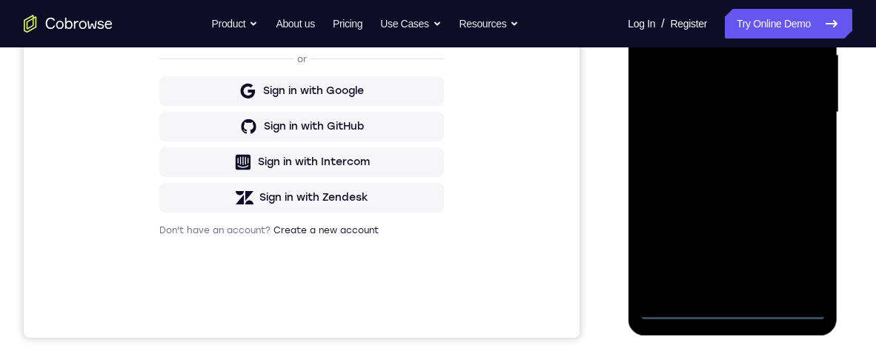
click at [736, 316] on div at bounding box center [732, 112] width 187 height 415
click at [808, 236] on div at bounding box center [732, 112] width 187 height 415
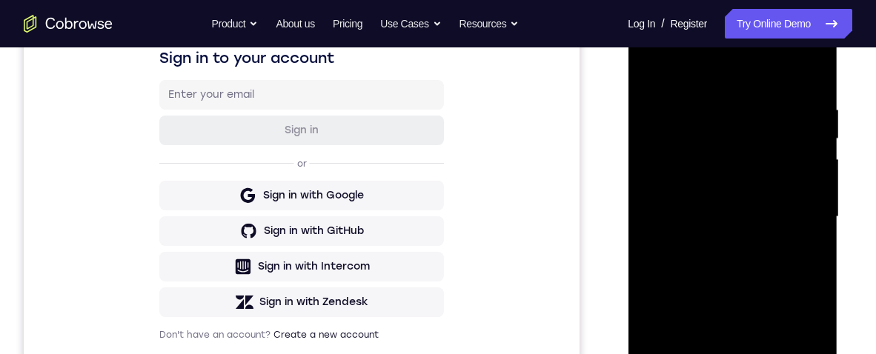
scroll to position [205, 0]
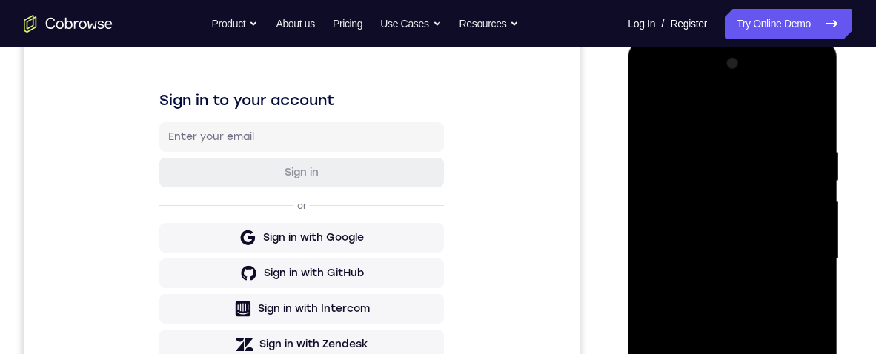
click at [734, 124] on div at bounding box center [732, 259] width 187 height 415
click at [751, 176] on div at bounding box center [732, 259] width 187 height 415
click at [797, 248] on div at bounding box center [732, 259] width 187 height 415
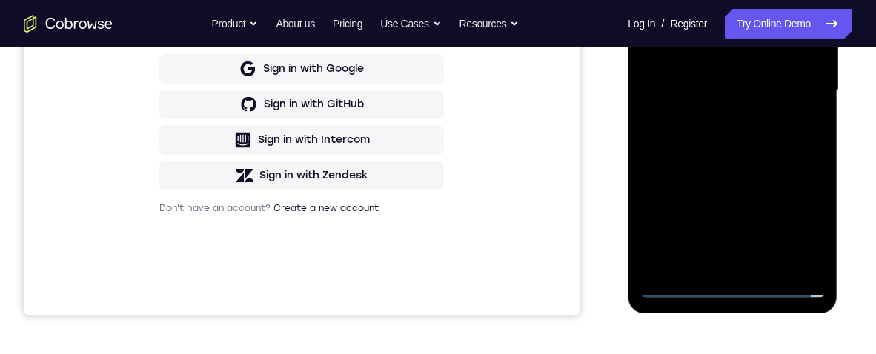
scroll to position [314, 0]
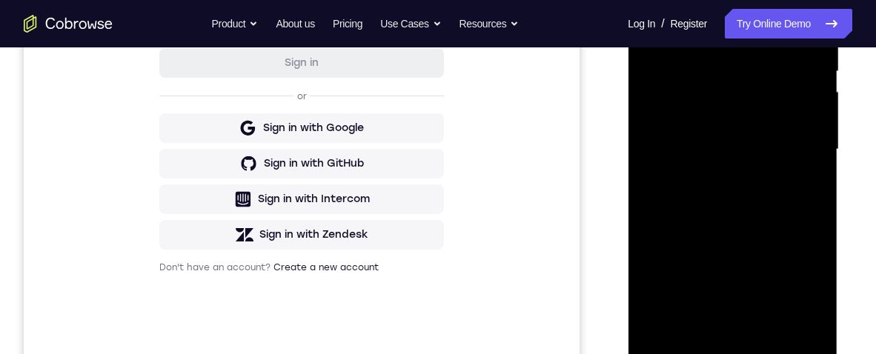
click at [717, 179] on div at bounding box center [732, 149] width 187 height 415
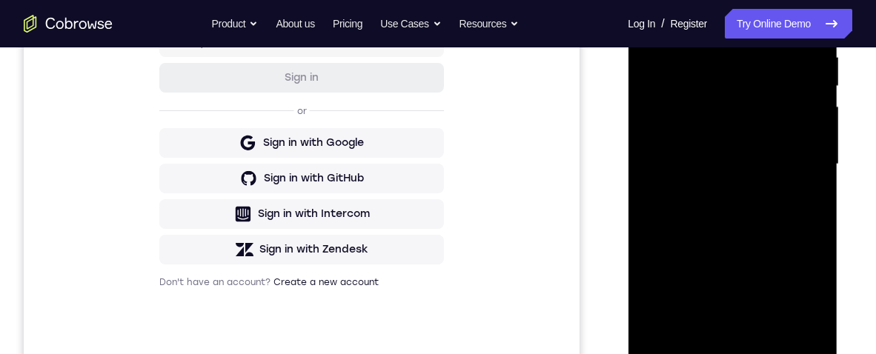
click at [780, 144] on div at bounding box center [732, 164] width 187 height 415
click at [793, 127] on div at bounding box center [732, 164] width 187 height 415
click at [784, 168] on div at bounding box center [732, 164] width 187 height 415
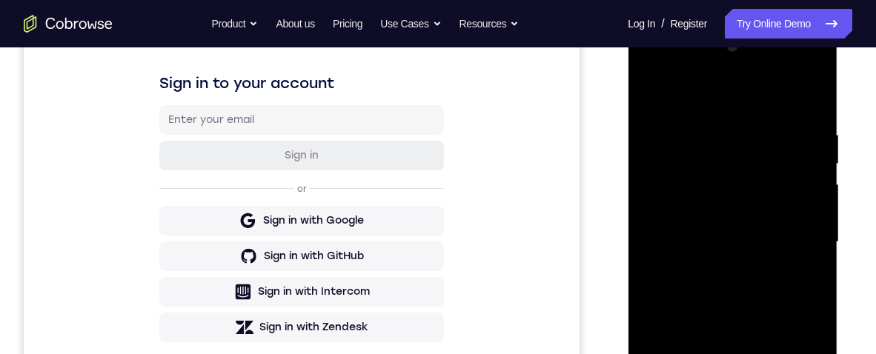
click at [784, 294] on div at bounding box center [732, 242] width 187 height 415
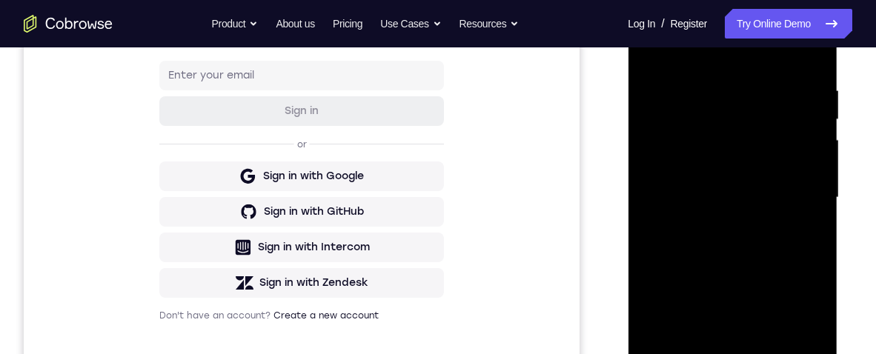
click at [777, 231] on div at bounding box center [732, 197] width 187 height 415
click at [780, 257] on div at bounding box center [732, 197] width 187 height 415
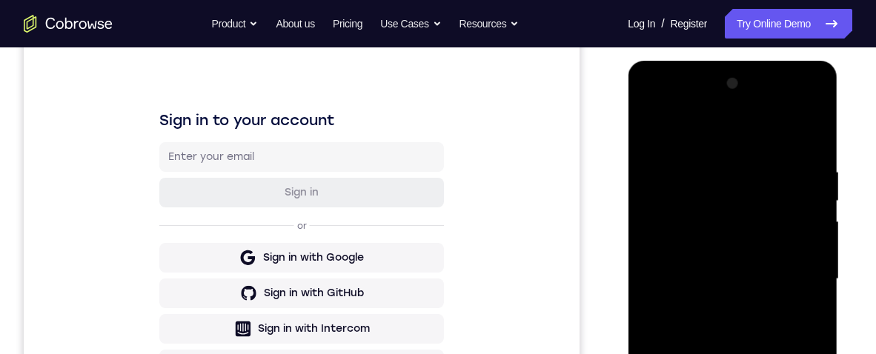
scroll to position [243, 0]
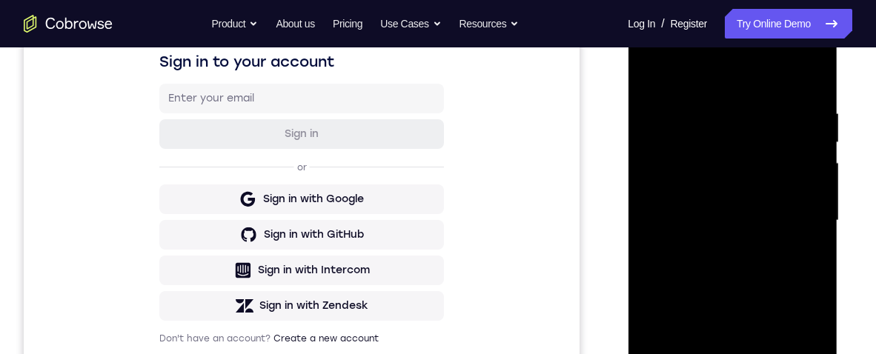
click at [764, 260] on div at bounding box center [732, 220] width 187 height 415
click at [775, 274] on div at bounding box center [732, 220] width 187 height 415
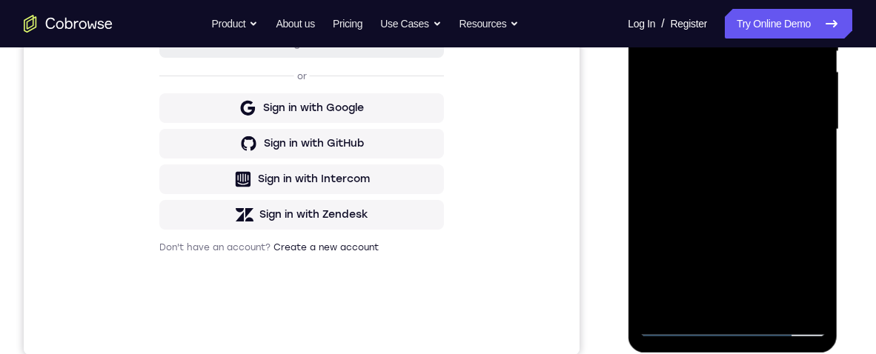
click at [784, 199] on div at bounding box center [732, 129] width 187 height 415
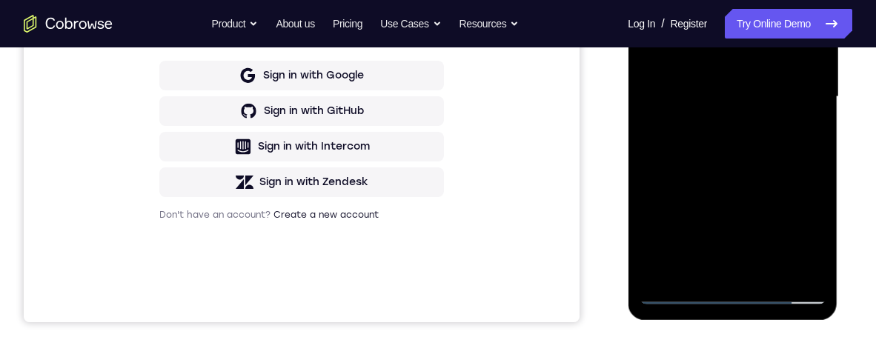
scroll to position [368, 0]
click at [815, 259] on div at bounding box center [732, 96] width 187 height 415
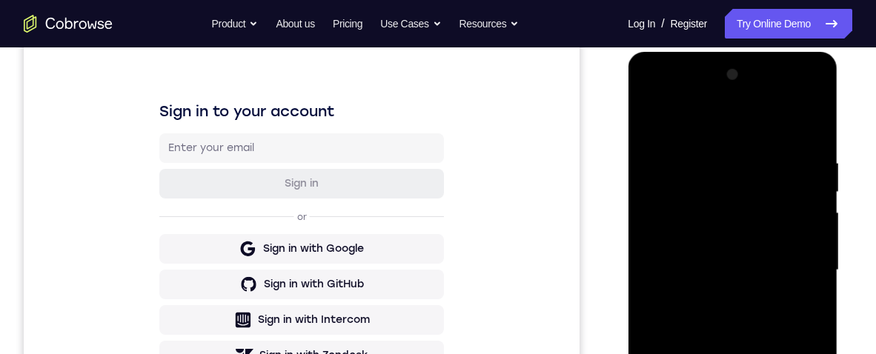
scroll to position [316, 0]
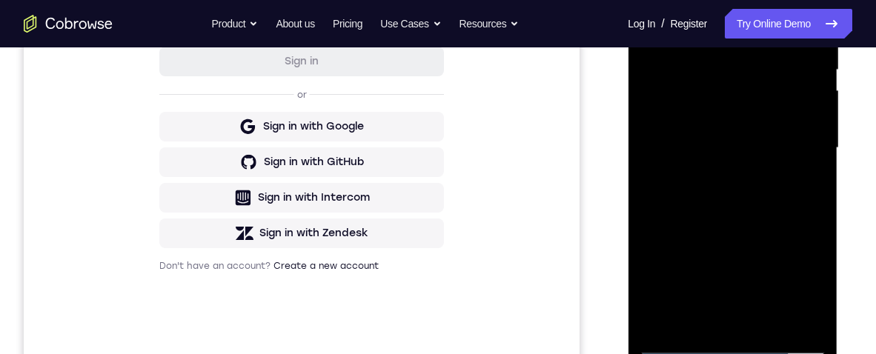
click at [699, 325] on div at bounding box center [732, 148] width 187 height 415
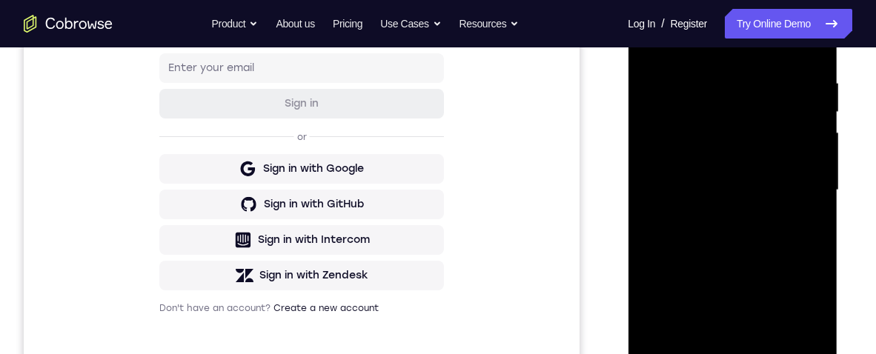
scroll to position [232, 0]
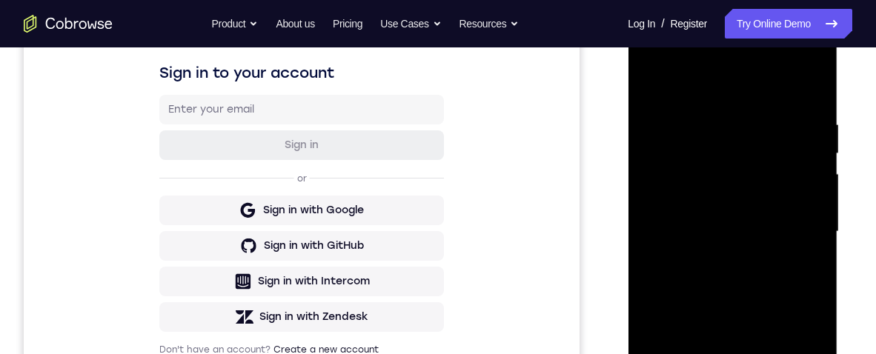
click at [794, 71] on div at bounding box center [732, 231] width 187 height 415
click at [746, 95] on div at bounding box center [732, 231] width 187 height 415
click at [740, 81] on div at bounding box center [732, 231] width 187 height 415
click at [760, 113] on div at bounding box center [732, 231] width 187 height 415
click at [654, 127] on div at bounding box center [732, 231] width 187 height 415
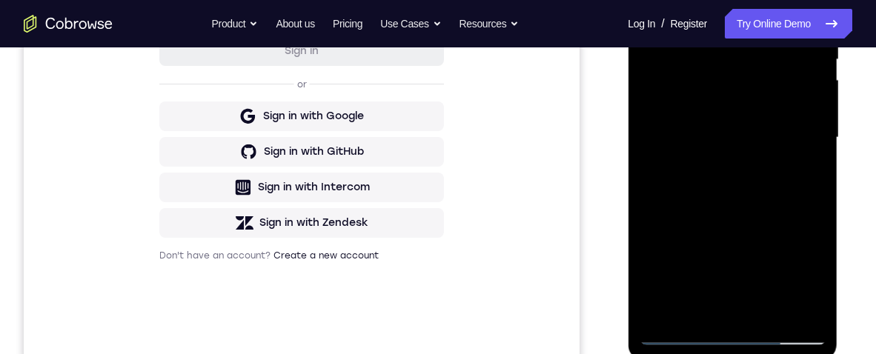
scroll to position [351, 0]
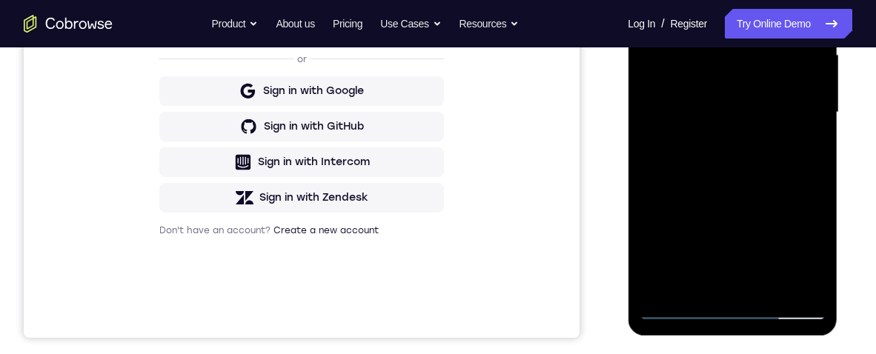
click at [825, 274] on div at bounding box center [732, 112] width 187 height 415
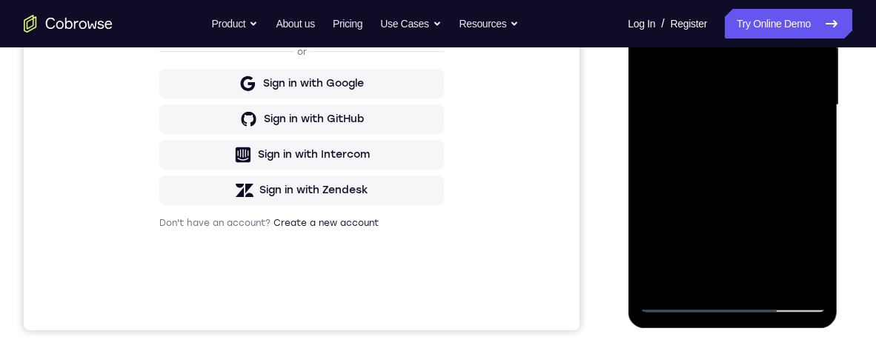
click at [660, 175] on div at bounding box center [732, 105] width 187 height 415
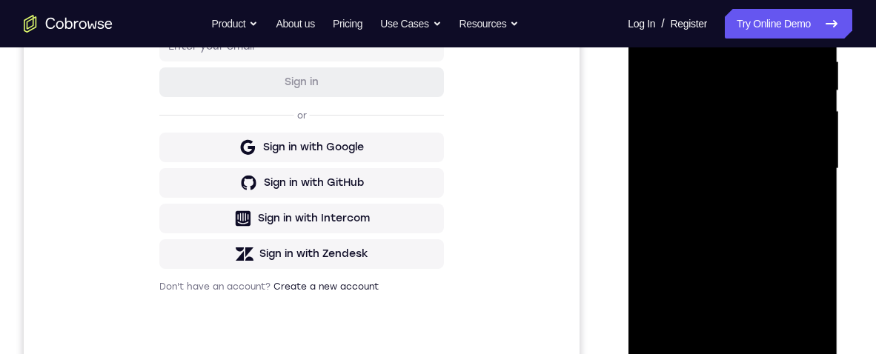
click at [816, 119] on div at bounding box center [732, 168] width 187 height 415
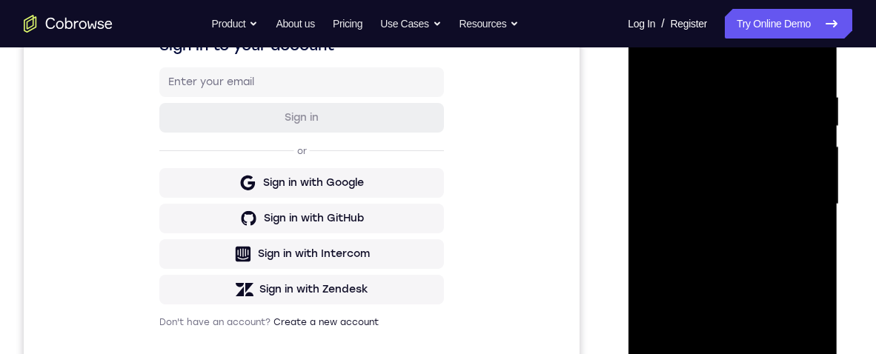
click at [814, 156] on div at bounding box center [732, 204] width 187 height 415
click at [814, 158] on div at bounding box center [732, 205] width 187 height 415
click at [814, 159] on div at bounding box center [732, 205] width 187 height 415
click at [816, 161] on div at bounding box center [732, 205] width 187 height 415
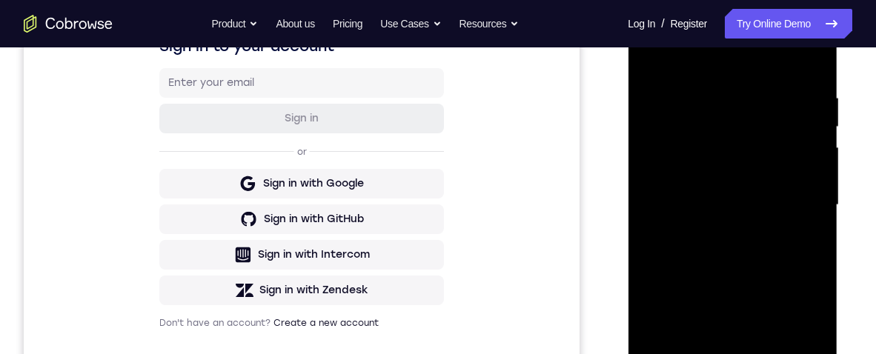
click at [819, 162] on div at bounding box center [732, 205] width 187 height 415
click at [814, 160] on div at bounding box center [732, 205] width 187 height 415
click at [817, 159] on div at bounding box center [732, 205] width 187 height 415
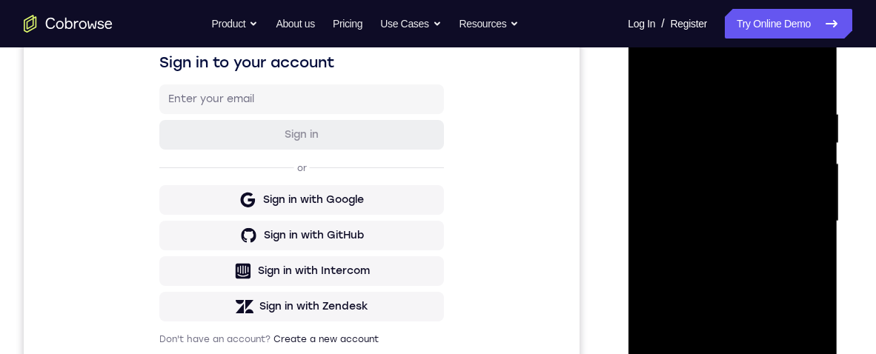
scroll to position [272, 0]
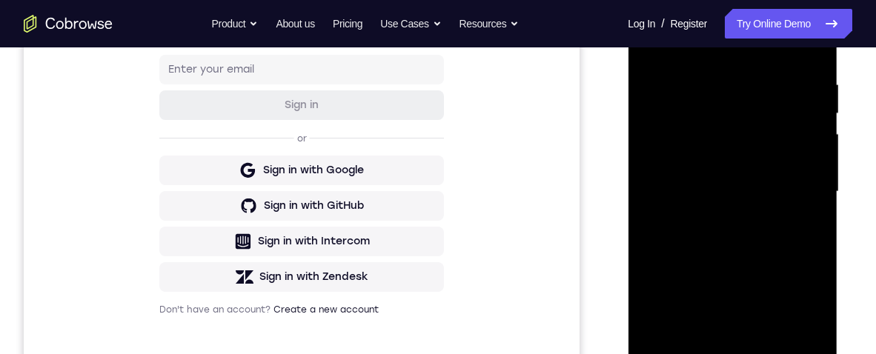
click at [817, 208] on div at bounding box center [732, 191] width 187 height 415
click at [815, 199] on div at bounding box center [732, 191] width 187 height 415
click at [812, 205] on div at bounding box center [732, 191] width 187 height 415
click at [813, 201] on div at bounding box center [732, 191] width 187 height 415
click at [812, 199] on div at bounding box center [732, 191] width 187 height 415
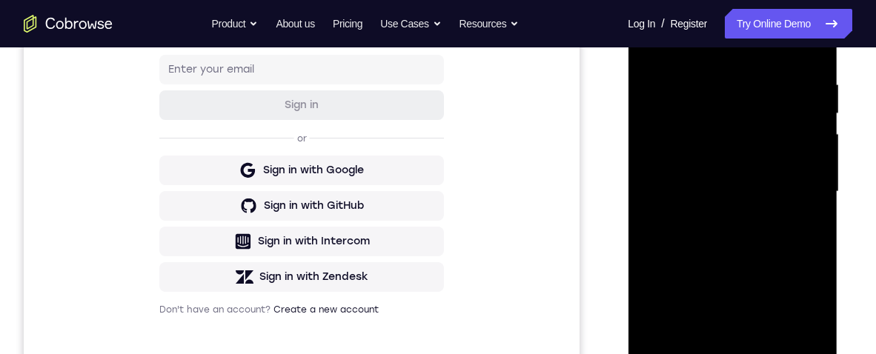
click at [812, 199] on div at bounding box center [732, 191] width 187 height 415
click at [814, 198] on div at bounding box center [732, 191] width 187 height 415
click at [814, 202] on div at bounding box center [732, 191] width 187 height 415
click at [815, 206] on div at bounding box center [732, 191] width 187 height 415
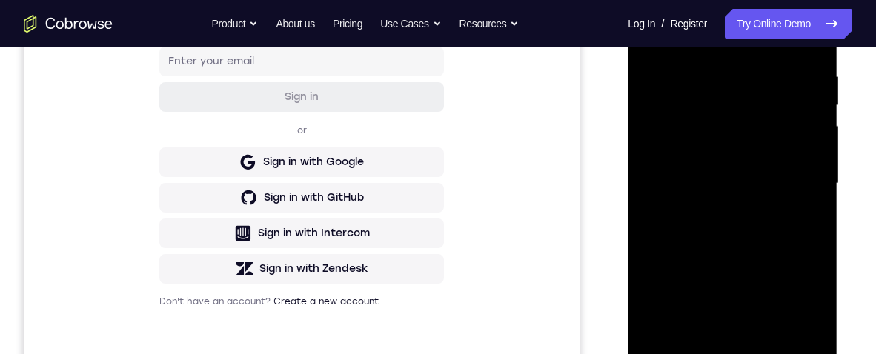
scroll to position [316, 0]
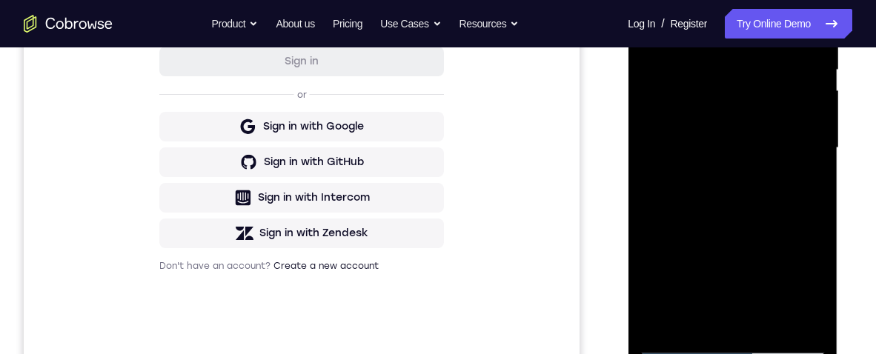
click at [816, 167] on div at bounding box center [732, 148] width 187 height 415
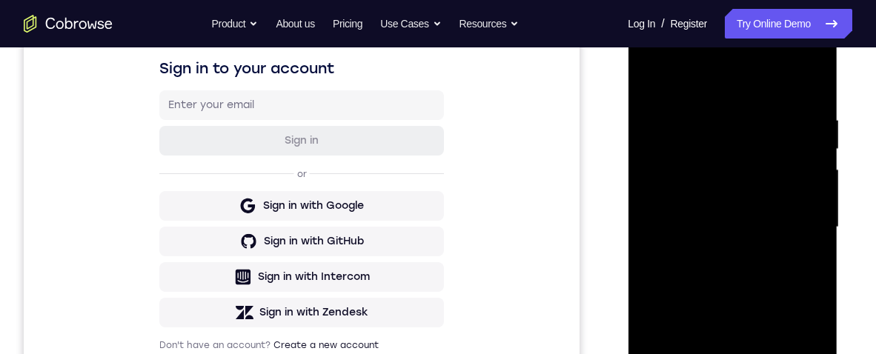
scroll to position [238, 0]
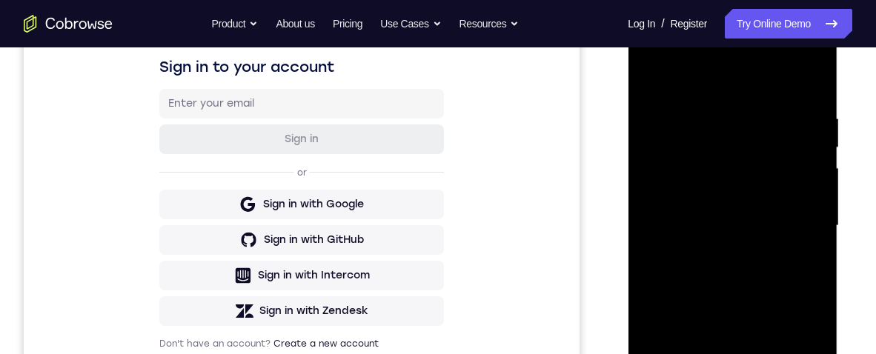
click at [651, 73] on div at bounding box center [732, 226] width 187 height 415
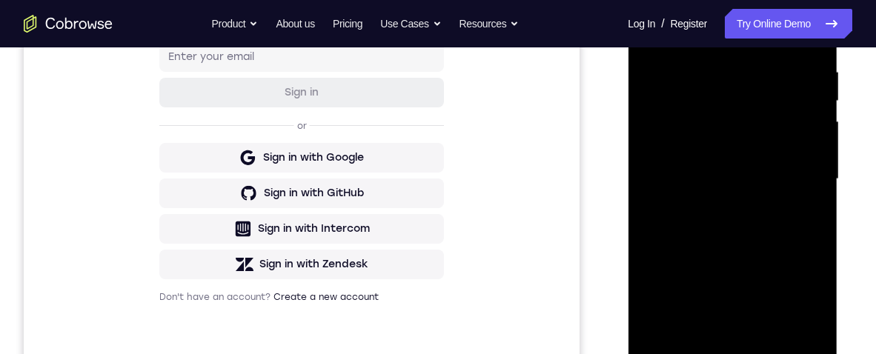
scroll to position [339, 0]
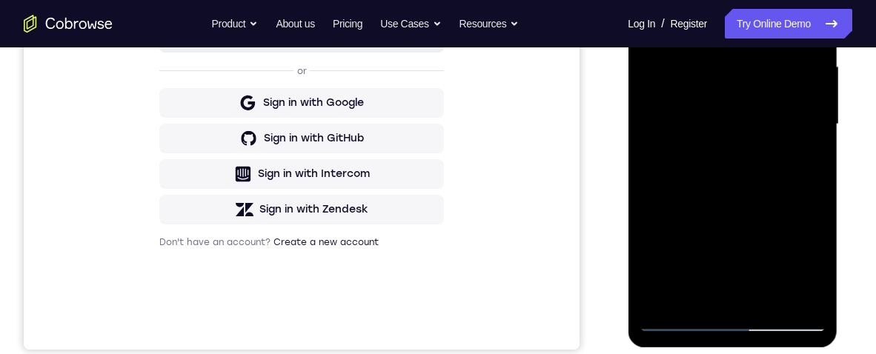
click at [744, 230] on div at bounding box center [732, 124] width 187 height 415
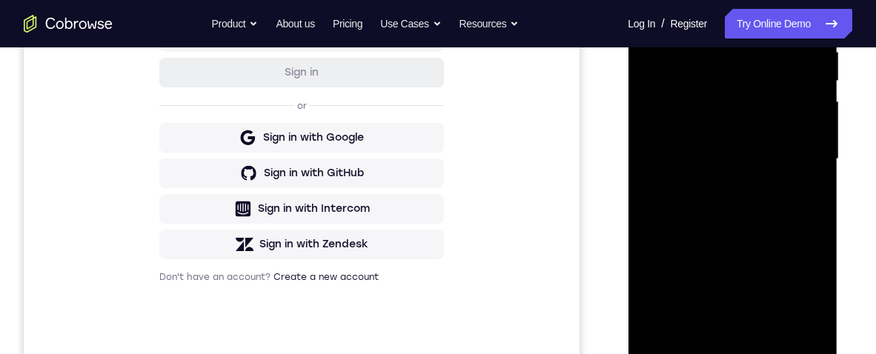
scroll to position [303, 0]
click at [815, 173] on div at bounding box center [732, 160] width 187 height 415
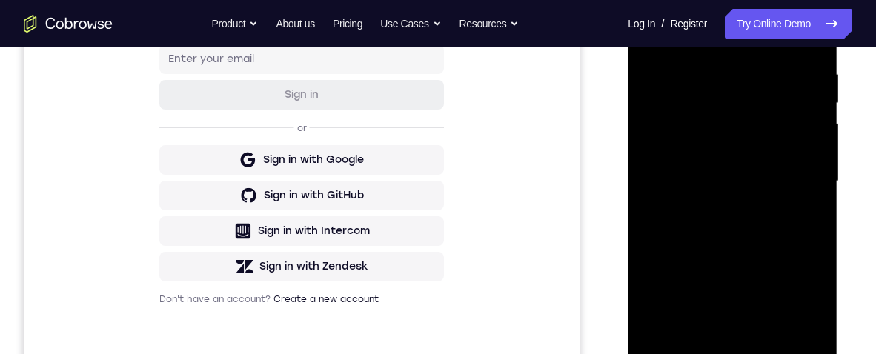
scroll to position [308, 0]
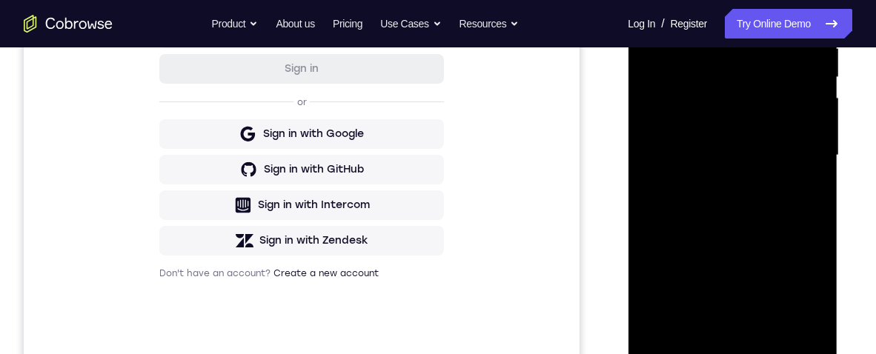
click at [818, 165] on div at bounding box center [732, 155] width 187 height 415
click at [813, 165] on div at bounding box center [732, 155] width 187 height 415
click at [812, 173] on div at bounding box center [732, 155] width 187 height 415
click at [813, 168] on div at bounding box center [732, 155] width 187 height 415
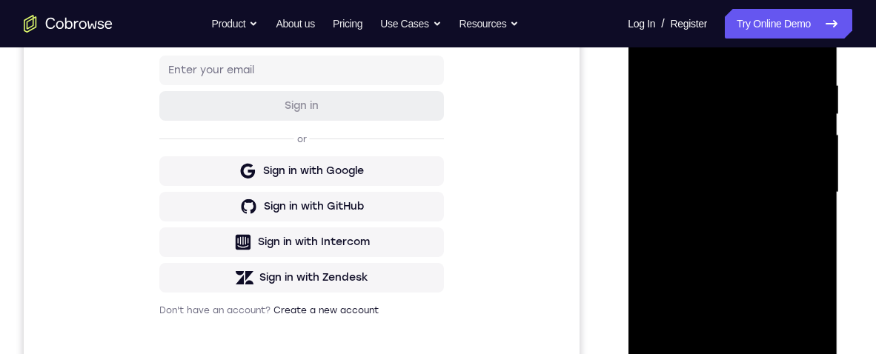
click at [816, 207] on div at bounding box center [732, 192] width 187 height 415
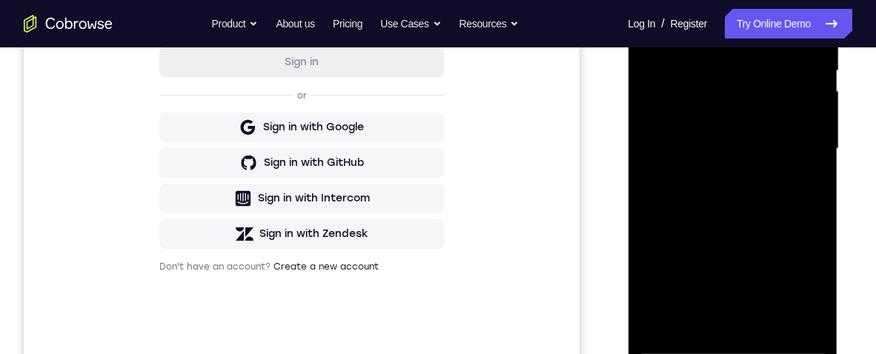
click at [815, 160] on div at bounding box center [732, 148] width 187 height 415
click at [813, 160] on div at bounding box center [732, 148] width 187 height 415
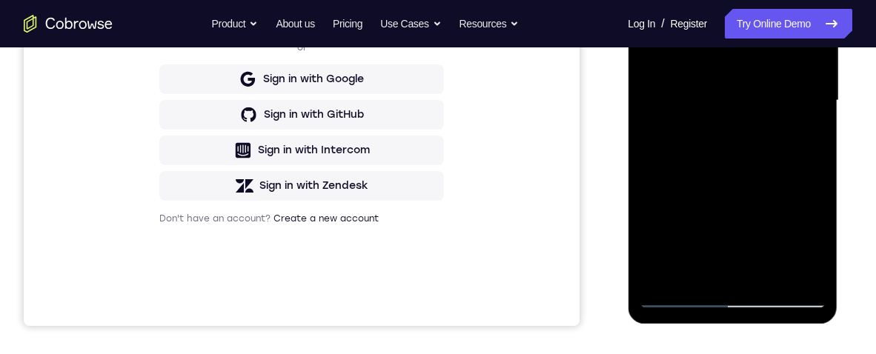
click at [815, 119] on div at bounding box center [732, 100] width 187 height 415
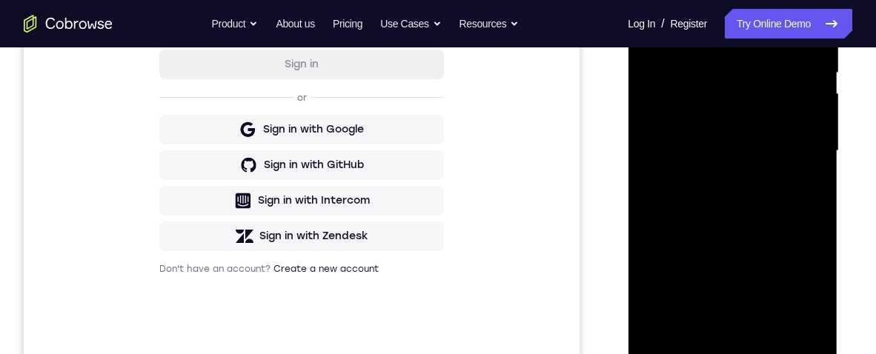
scroll to position [299, 0]
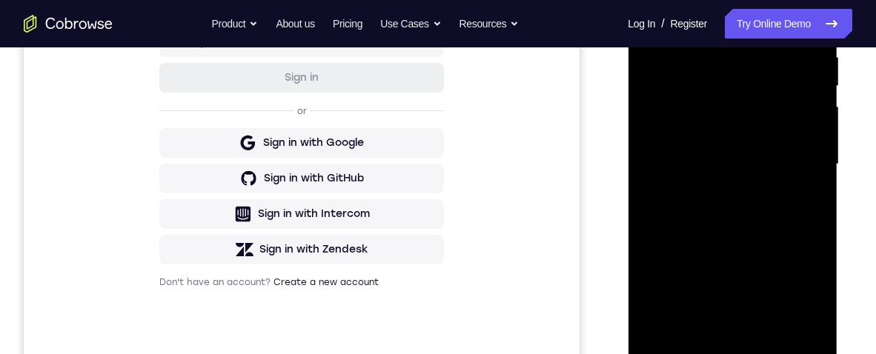
click at [816, 181] on div at bounding box center [732, 164] width 187 height 415
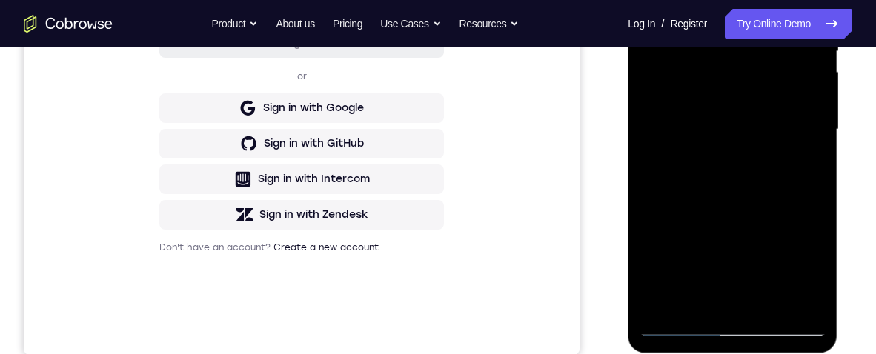
scroll to position [332, 0]
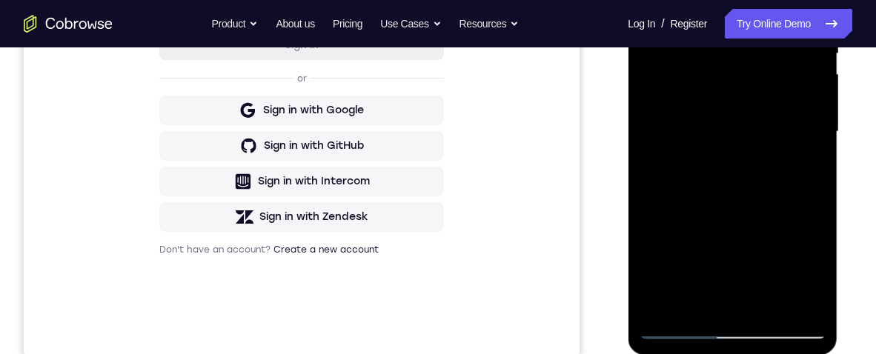
click at [818, 145] on div at bounding box center [732, 131] width 187 height 415
click at [816, 147] on div at bounding box center [732, 131] width 187 height 415
click at [809, 147] on div at bounding box center [732, 131] width 187 height 415
click at [818, 146] on div at bounding box center [732, 131] width 187 height 415
click at [812, 142] on div at bounding box center [732, 131] width 187 height 415
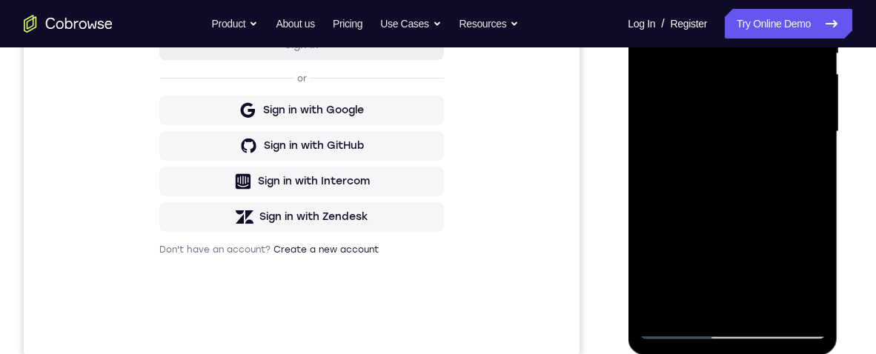
click at [817, 137] on div at bounding box center [732, 131] width 187 height 415
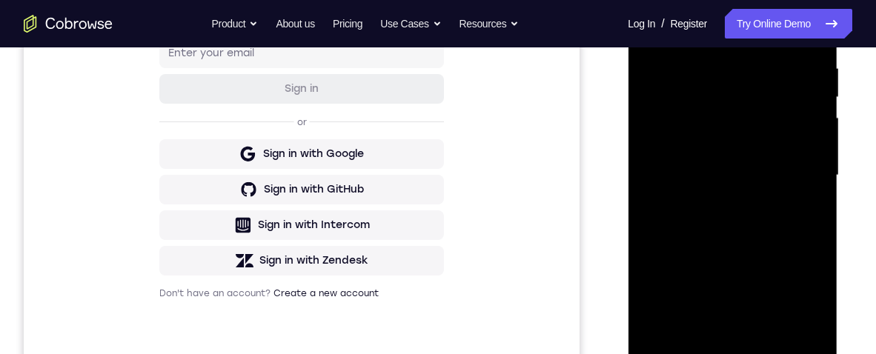
click at [811, 187] on div at bounding box center [732, 175] width 187 height 415
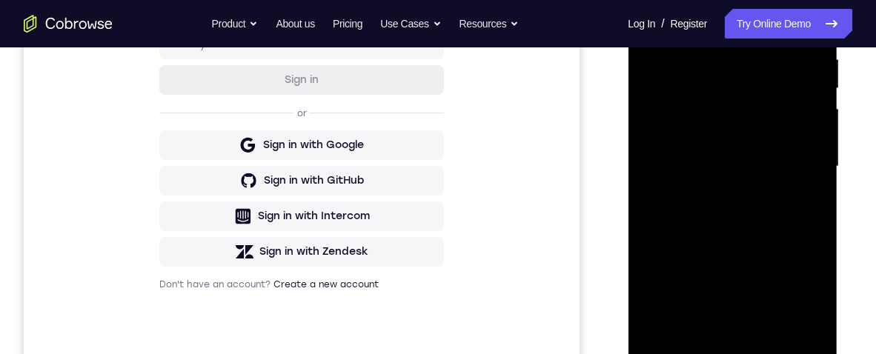
scroll to position [298, 0]
click at [811, 179] on div at bounding box center [732, 165] width 187 height 415
click at [652, 179] on div at bounding box center [732, 165] width 187 height 415
click at [659, 179] on div at bounding box center [732, 165] width 187 height 415
click at [660, 173] on div at bounding box center [732, 165] width 187 height 415
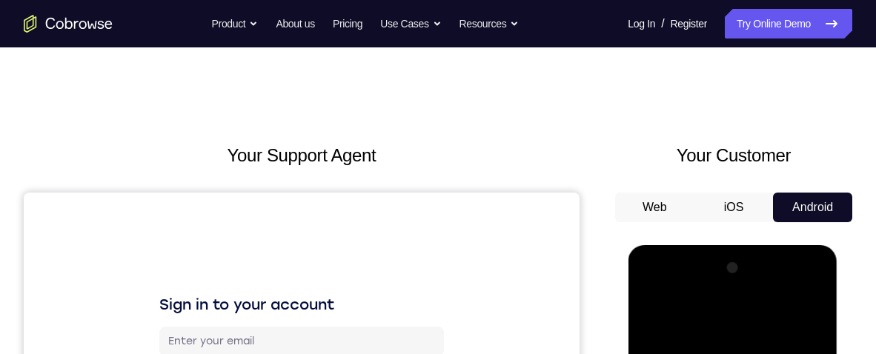
scroll to position [170, 0]
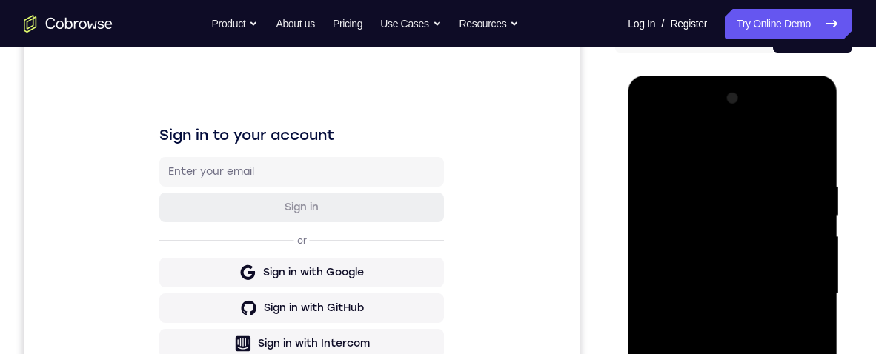
click at [769, 354] on div at bounding box center [732, 294] width 187 height 415
click at [746, 354] on div at bounding box center [732, 294] width 187 height 415
click at [716, 272] on div at bounding box center [732, 294] width 187 height 415
click at [801, 324] on div at bounding box center [732, 294] width 187 height 415
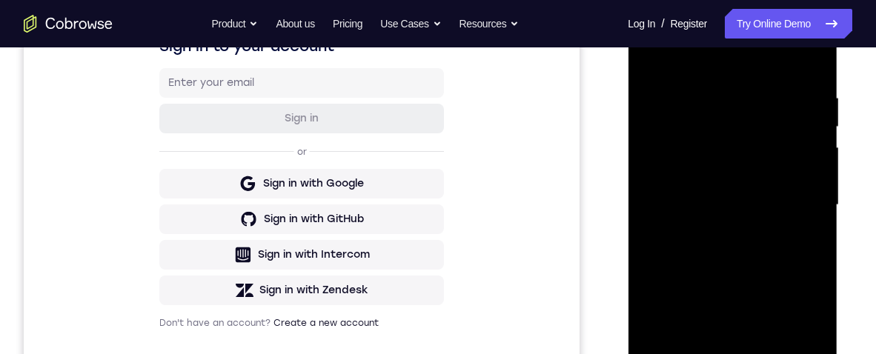
click at [654, 59] on div at bounding box center [732, 205] width 187 height 415
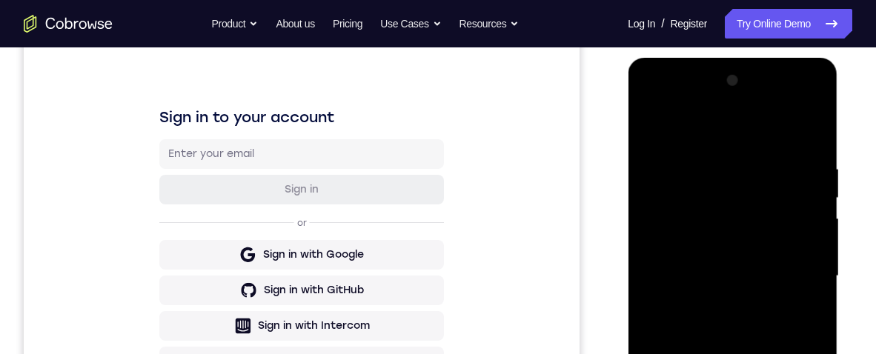
click at [666, 131] on div at bounding box center [732, 276] width 187 height 415
click at [715, 163] on div at bounding box center [732, 276] width 187 height 415
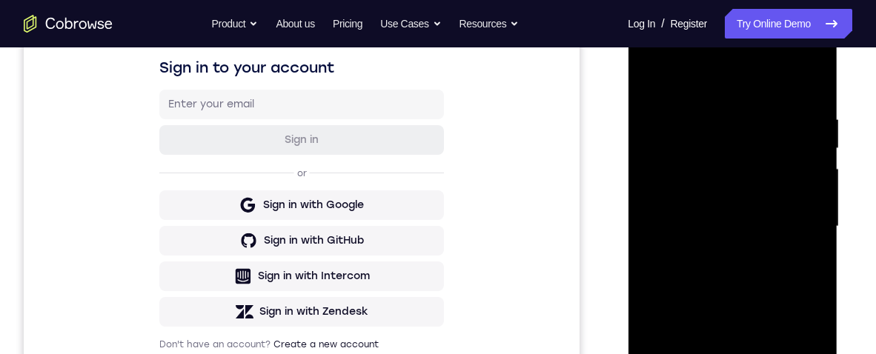
click at [803, 167] on div at bounding box center [732, 226] width 187 height 415
click at [817, 129] on div at bounding box center [732, 226] width 187 height 415
click at [804, 163] on div at bounding box center [732, 226] width 187 height 415
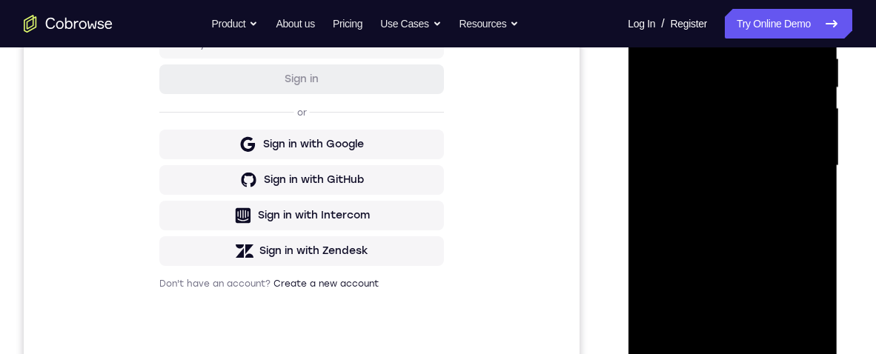
scroll to position [296, 0]
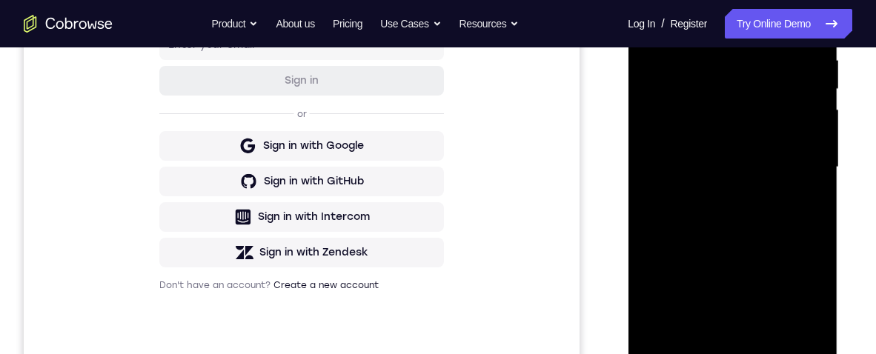
click at [664, 228] on div at bounding box center [732, 167] width 187 height 415
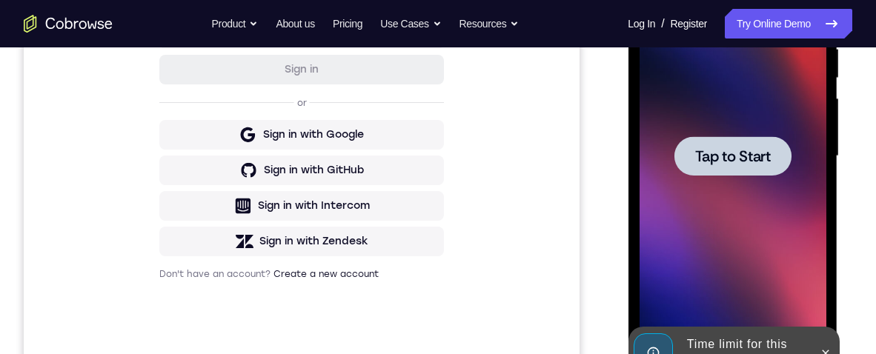
scroll to position [334, 0]
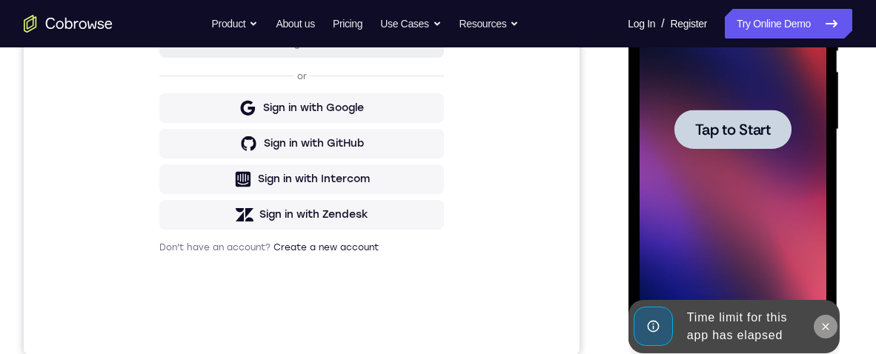
click at [821, 334] on button at bounding box center [825, 327] width 24 height 24
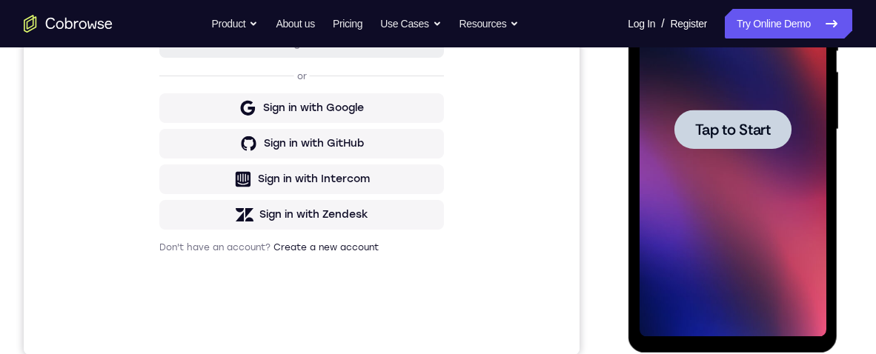
click at [736, 190] on div at bounding box center [732, 129] width 187 height 415
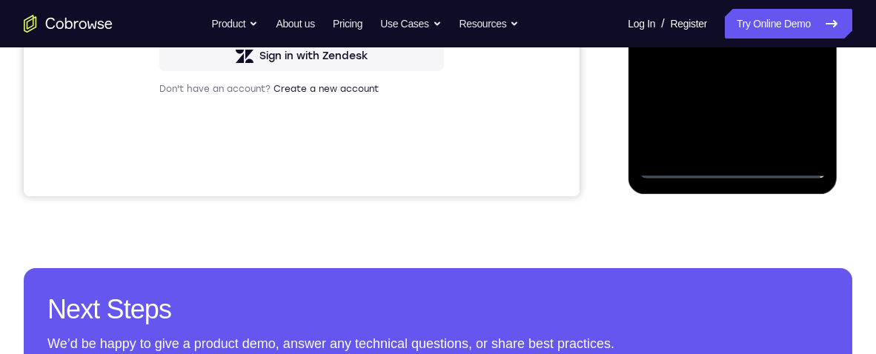
scroll to position [332, 0]
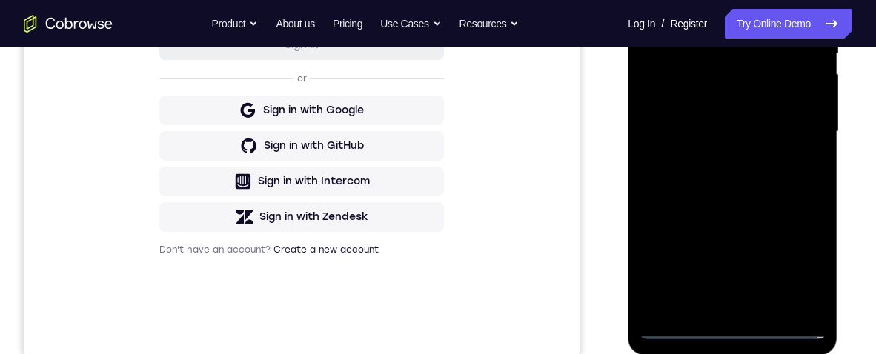
click at [731, 325] on div at bounding box center [732, 131] width 187 height 415
click at [792, 267] on div at bounding box center [732, 131] width 187 height 415
click at [701, 0] on div at bounding box center [732, 131] width 187 height 415
click at [790, 128] on div at bounding box center [732, 131] width 187 height 415
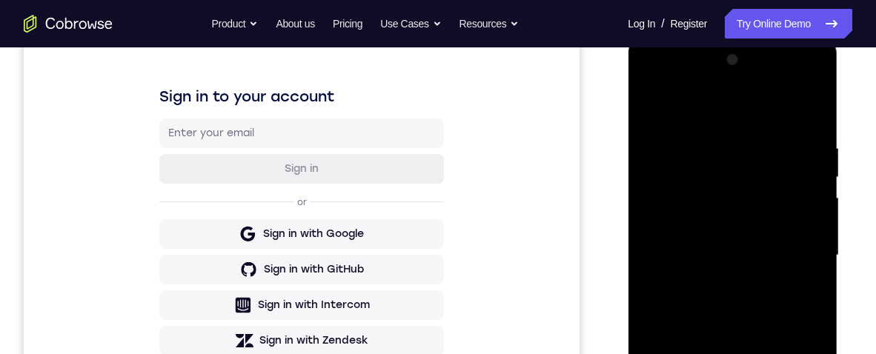
scroll to position [261, 0]
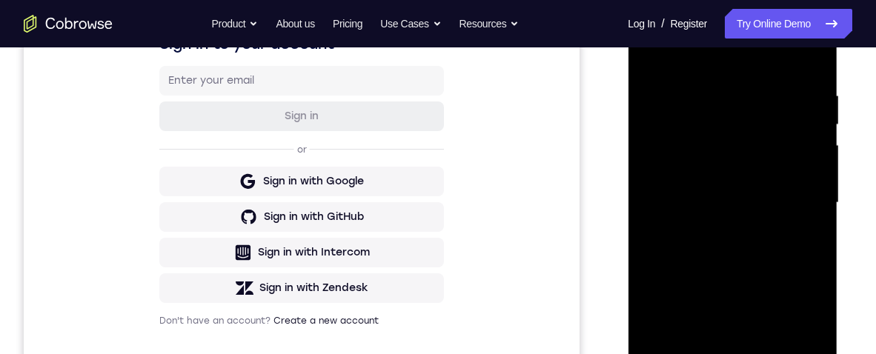
click at [723, 238] on div at bounding box center [732, 203] width 187 height 415
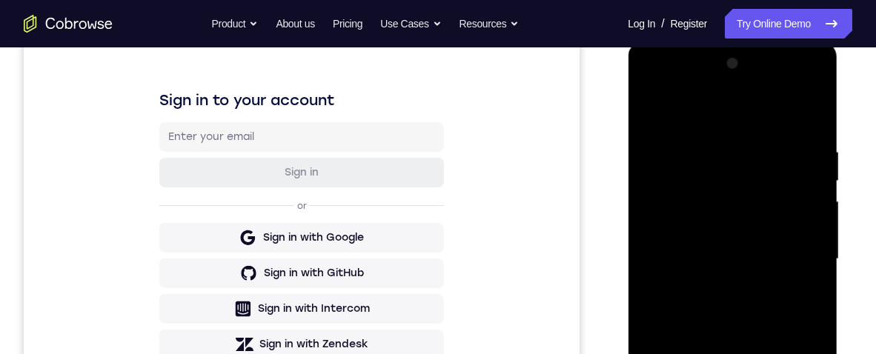
click at [777, 239] on div at bounding box center [732, 259] width 187 height 415
click at [728, 222] on div at bounding box center [732, 259] width 187 height 415
click at [777, 263] on div at bounding box center [732, 259] width 187 height 415
click at [786, 318] on div at bounding box center [732, 259] width 187 height 415
click at [781, 299] on div at bounding box center [732, 259] width 187 height 415
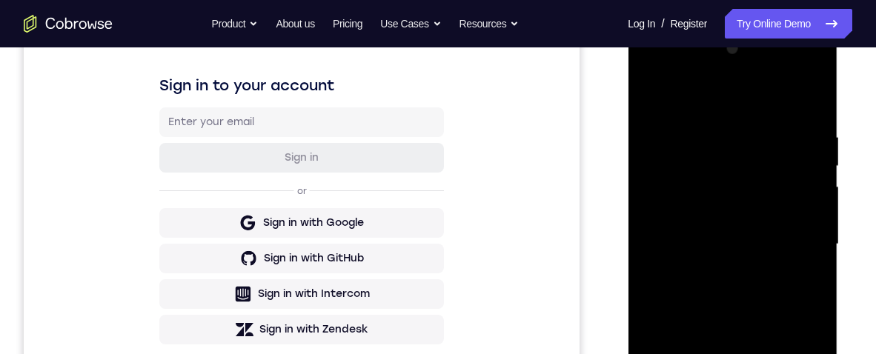
scroll to position [221, 0]
click at [776, 321] on div at bounding box center [732, 243] width 187 height 415
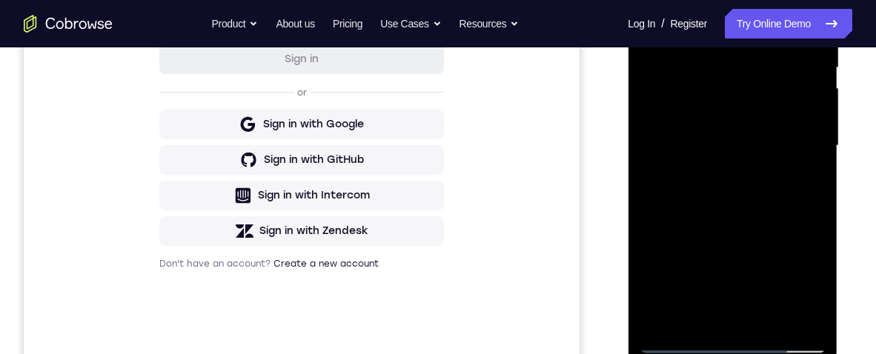
scroll to position [317, 0]
click at [820, 308] on div at bounding box center [732, 146] width 187 height 415
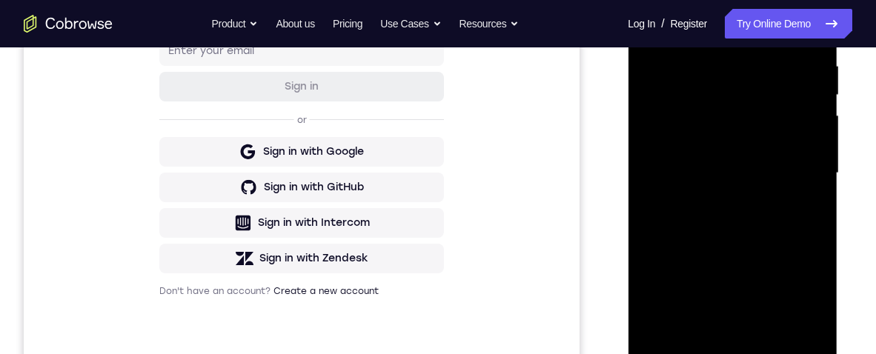
click at [726, 60] on div at bounding box center [732, 173] width 187 height 415
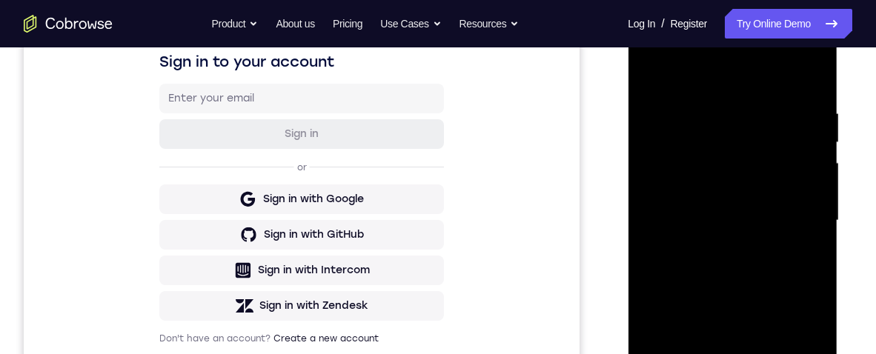
click at [812, 79] on div at bounding box center [732, 220] width 187 height 415
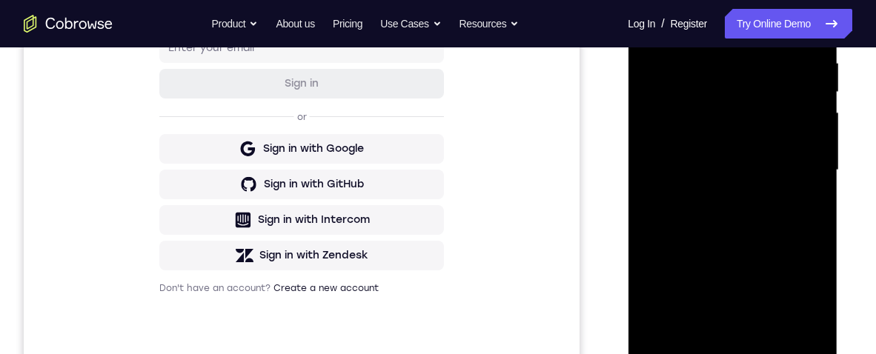
click at [697, 269] on div at bounding box center [732, 170] width 187 height 415
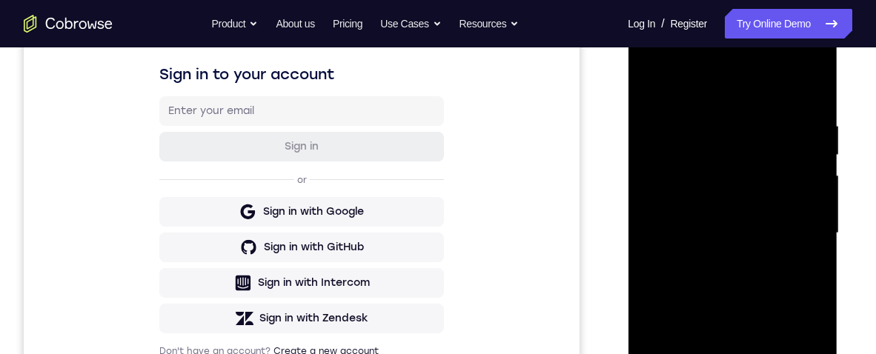
scroll to position [209, 0]
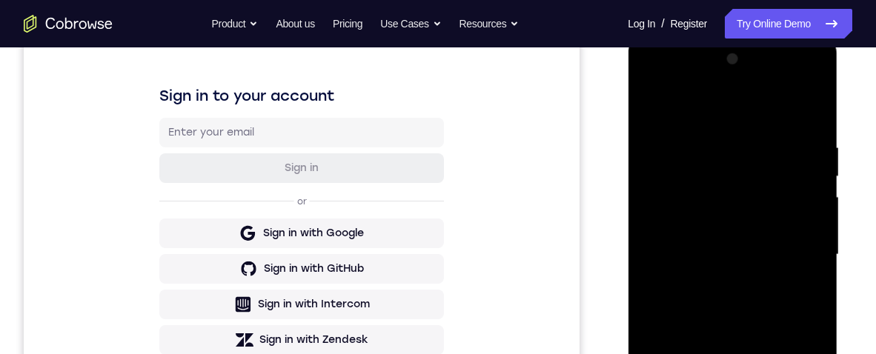
click at [760, 135] on div at bounding box center [732, 254] width 187 height 415
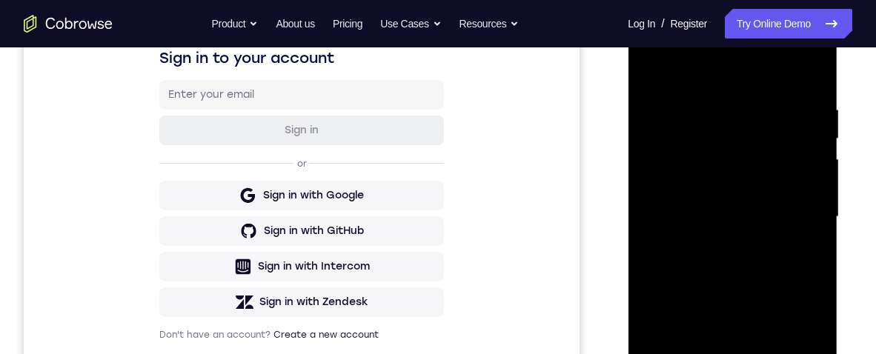
click at [811, 76] on div at bounding box center [732, 217] width 187 height 415
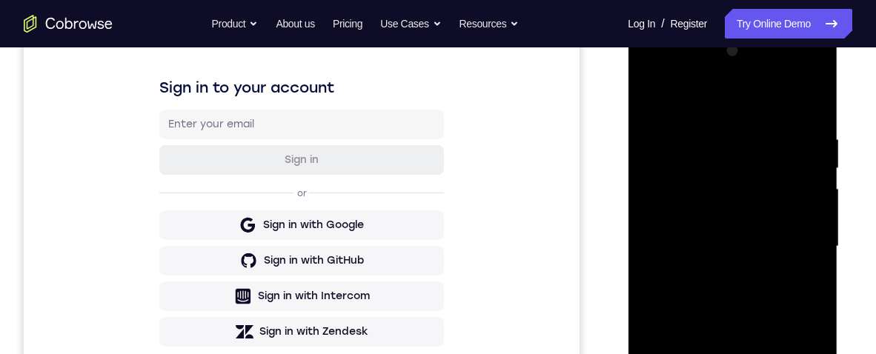
scroll to position [0, 0]
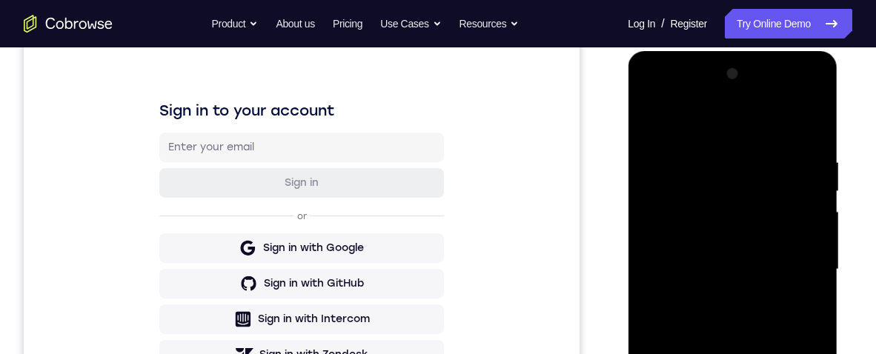
click at [759, 154] on div at bounding box center [732, 269] width 187 height 415
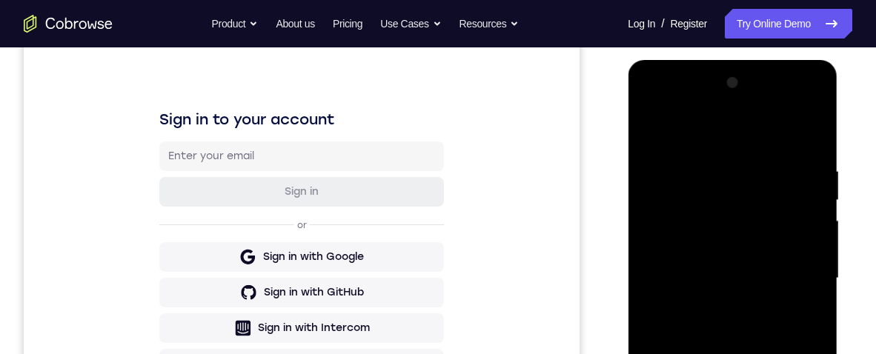
scroll to position [188, 0]
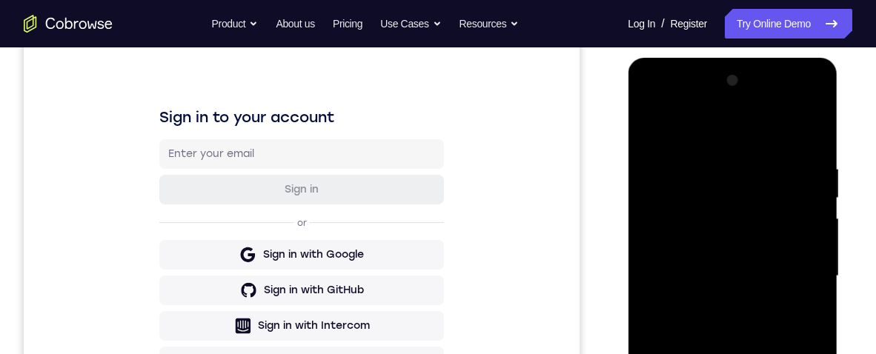
click at [812, 225] on div at bounding box center [732, 276] width 187 height 415
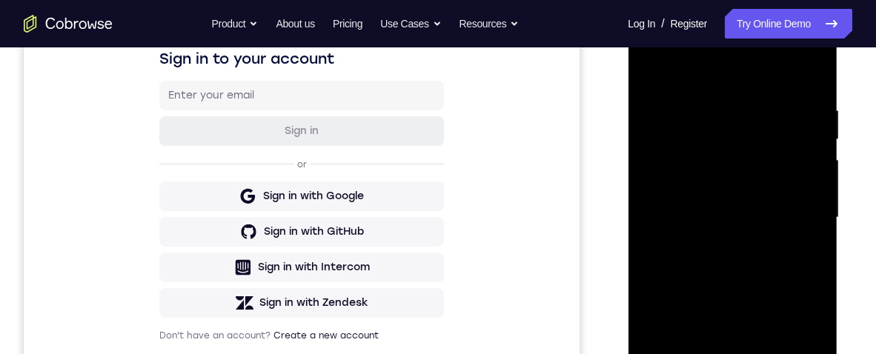
click at [809, 205] on div at bounding box center [732, 217] width 187 height 415
click at [798, 202] on div at bounding box center [732, 217] width 187 height 415
click at [815, 214] on div at bounding box center [732, 217] width 187 height 415
click at [803, 85] on div at bounding box center [732, 217] width 187 height 415
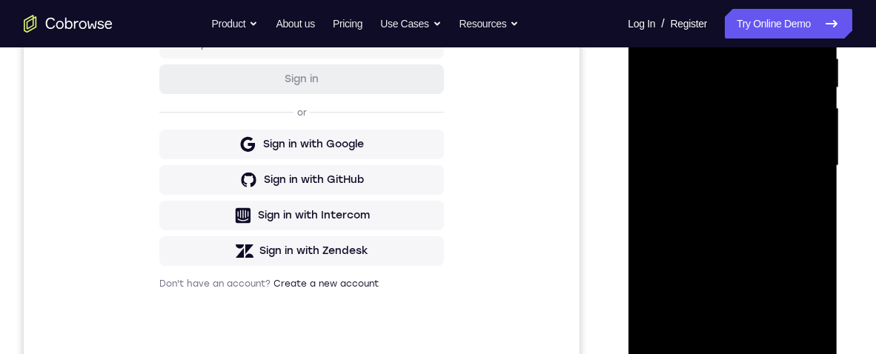
scroll to position [295, 0]
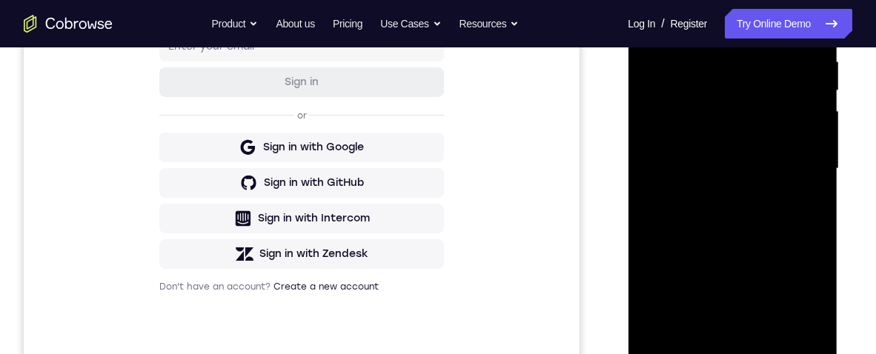
click at [814, 203] on div at bounding box center [732, 168] width 187 height 415
click at [815, 199] on div at bounding box center [732, 168] width 187 height 415
click at [815, 204] on div at bounding box center [732, 168] width 187 height 415
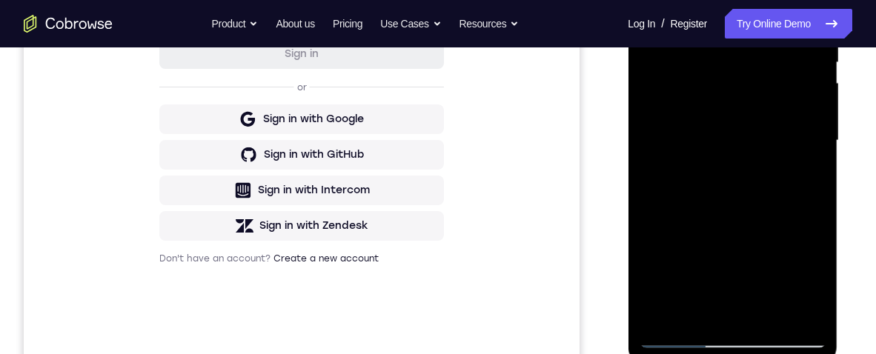
scroll to position [323, 0]
click at [815, 170] on div at bounding box center [732, 140] width 187 height 415
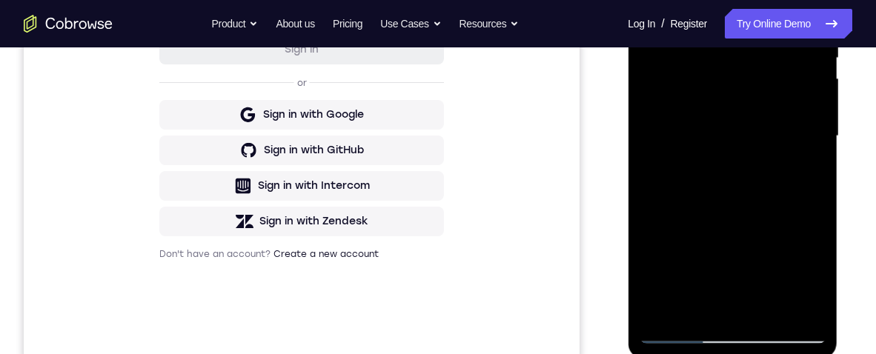
click at [817, 167] on div at bounding box center [732, 136] width 187 height 415
click at [816, 171] on div at bounding box center [732, 136] width 187 height 415
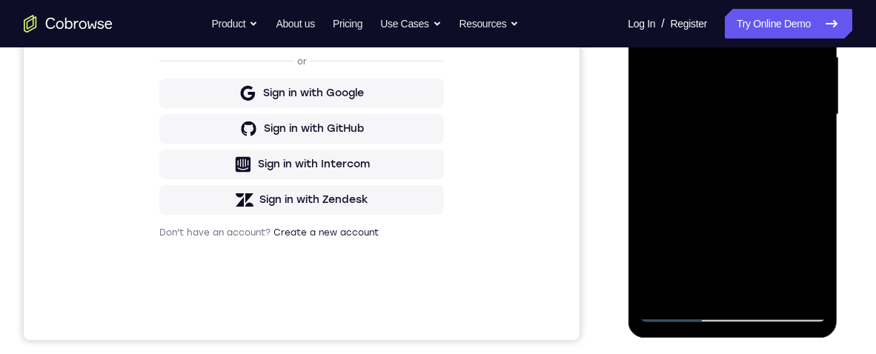
click at [818, 156] on div at bounding box center [732, 114] width 187 height 415
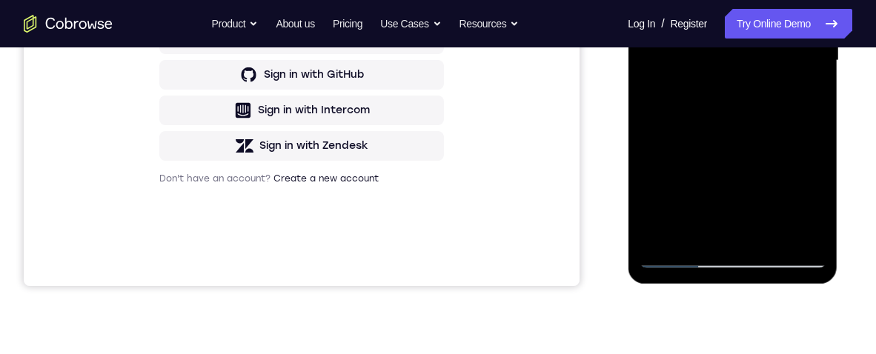
scroll to position [366, 0]
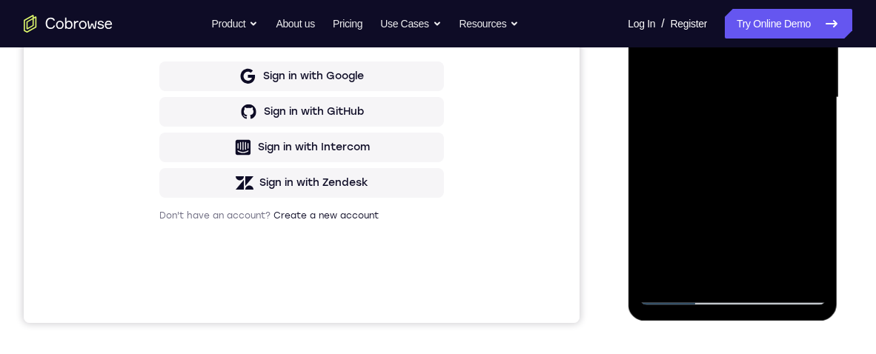
click at [820, 178] on div at bounding box center [732, 97] width 187 height 415
click at [816, 180] on div at bounding box center [732, 97] width 187 height 415
click at [810, 185] on div at bounding box center [732, 97] width 187 height 415
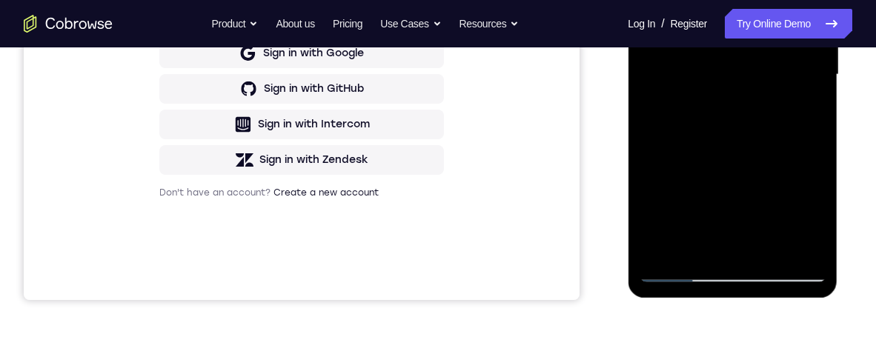
click at [815, 157] on div at bounding box center [732, 74] width 187 height 415
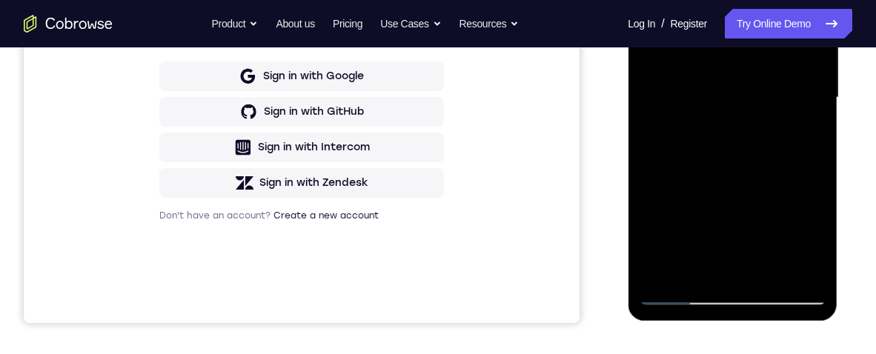
click at [815, 180] on div at bounding box center [732, 97] width 187 height 415
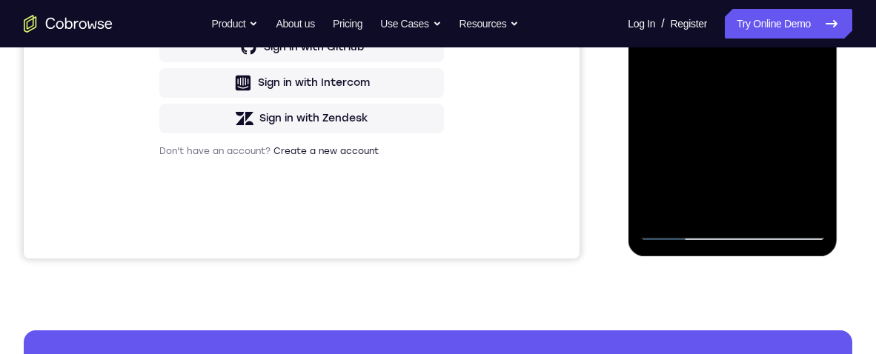
scroll to position [414, 0]
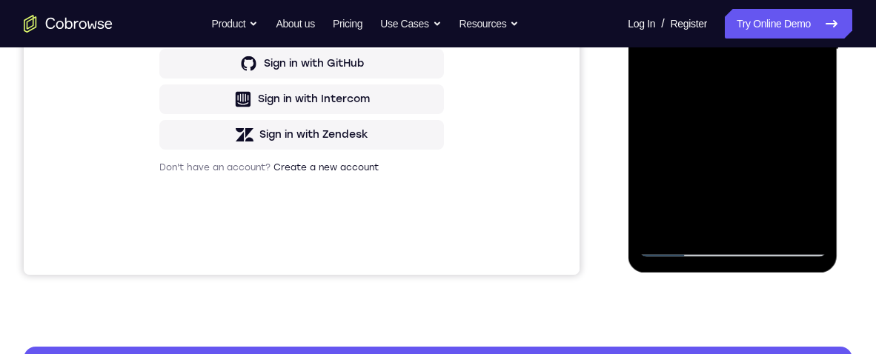
click at [815, 114] on div at bounding box center [732, 49] width 187 height 415
click at [818, 118] on div at bounding box center [732, 49] width 187 height 415
click at [820, 122] on div at bounding box center [732, 49] width 187 height 415
click at [816, 118] on div at bounding box center [732, 49] width 187 height 415
click at [817, 122] on div at bounding box center [732, 49] width 187 height 415
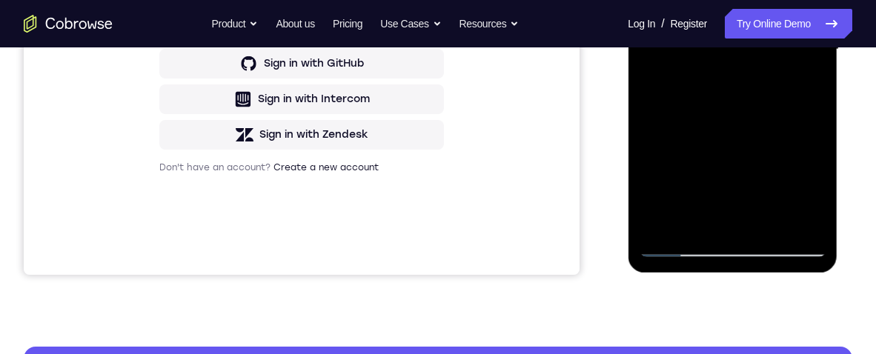
click at [818, 118] on div at bounding box center [732, 49] width 187 height 415
click at [813, 125] on div at bounding box center [732, 49] width 187 height 415
click at [816, 121] on div at bounding box center [732, 49] width 187 height 415
click at [817, 116] on div at bounding box center [732, 49] width 187 height 415
click at [815, 119] on div at bounding box center [732, 49] width 187 height 415
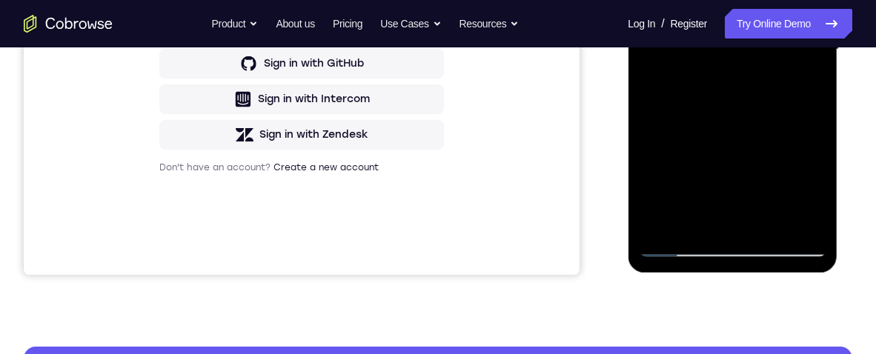
click at [820, 118] on div at bounding box center [732, 49] width 187 height 415
click at [823, 116] on div at bounding box center [732, 49] width 187 height 415
click at [825, 116] on div at bounding box center [732, 49] width 187 height 415
click at [819, 117] on div at bounding box center [732, 49] width 187 height 415
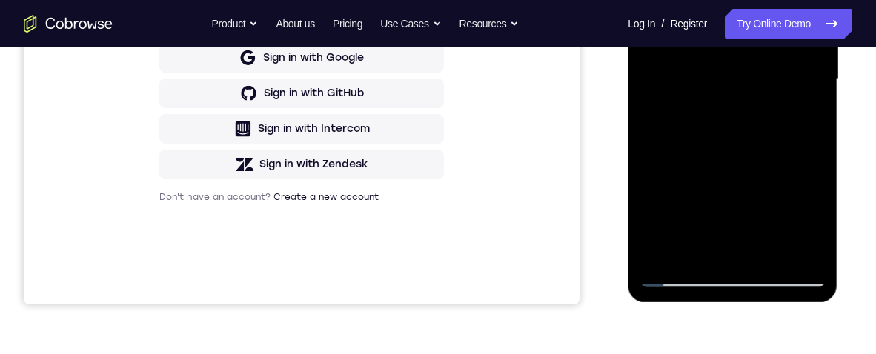
click at [717, 190] on div at bounding box center [732, 79] width 187 height 415
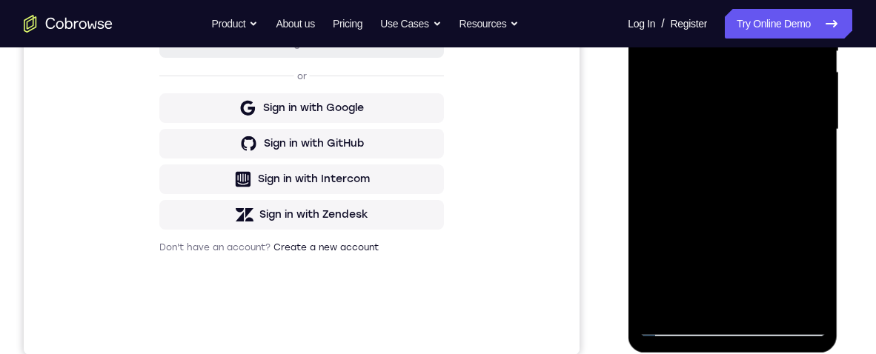
scroll to position [358, 0]
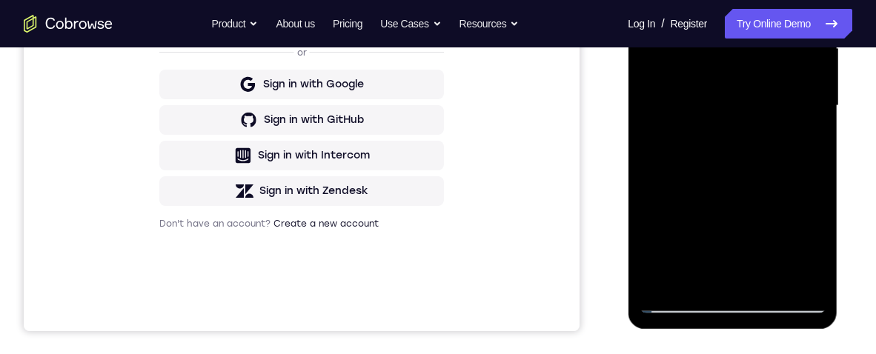
click at [809, 155] on div at bounding box center [732, 105] width 187 height 415
click at [815, 151] on div at bounding box center [732, 105] width 187 height 415
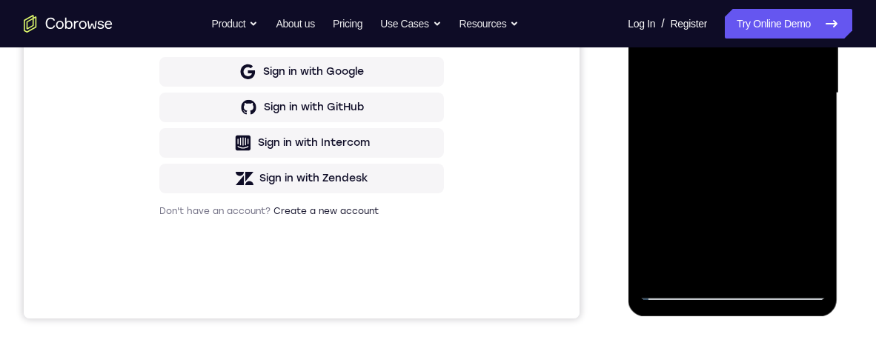
scroll to position [404, 0]
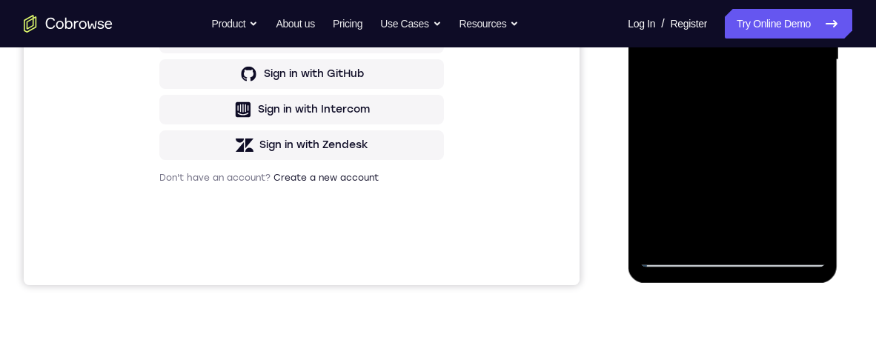
click at [769, 238] on div at bounding box center [732, 60] width 187 height 415
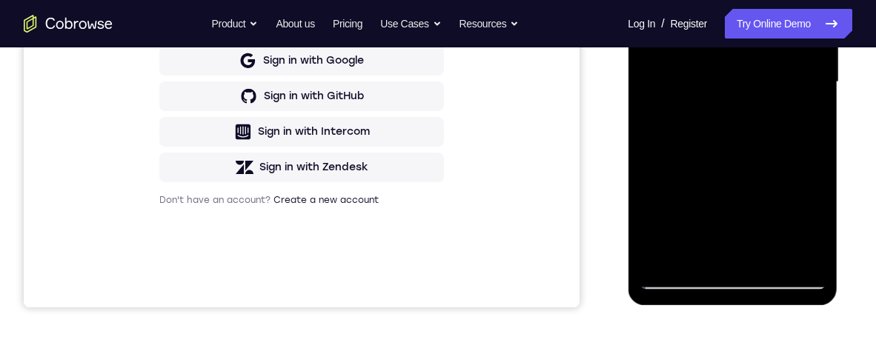
click at [789, 162] on div at bounding box center [732, 82] width 187 height 415
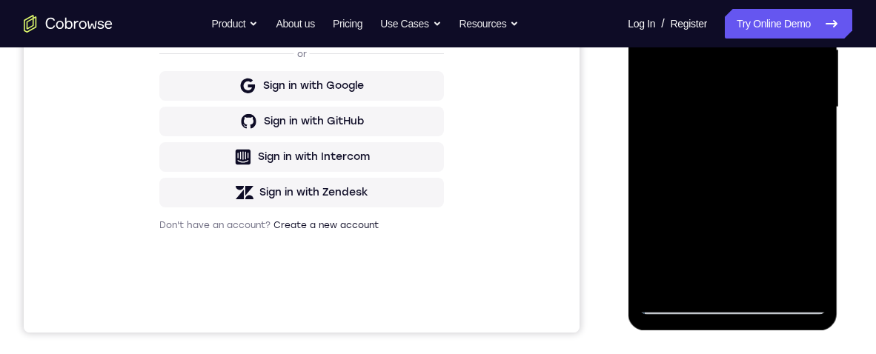
click at [789, 81] on div at bounding box center [732, 107] width 187 height 415
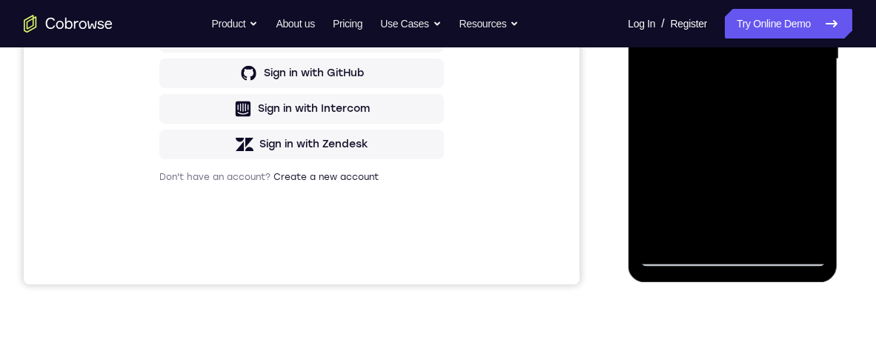
scroll to position [439, 0]
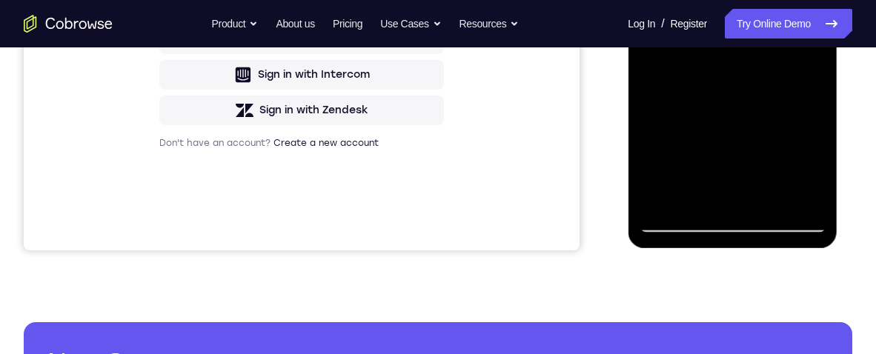
click at [697, 166] on div at bounding box center [732, 25] width 187 height 415
click at [731, 166] on div at bounding box center [732, 25] width 187 height 415
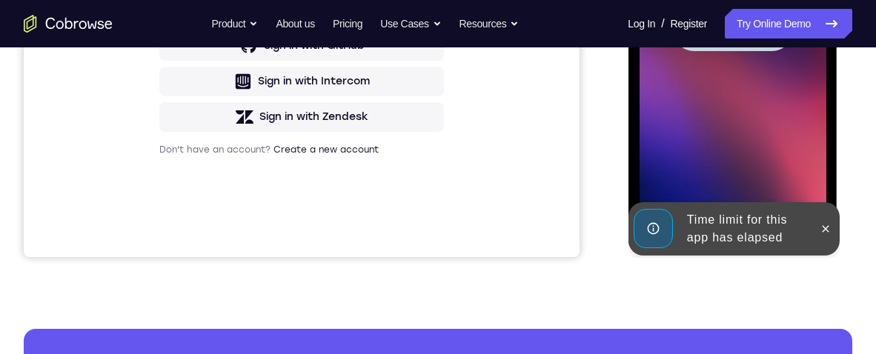
scroll to position [429, 0]
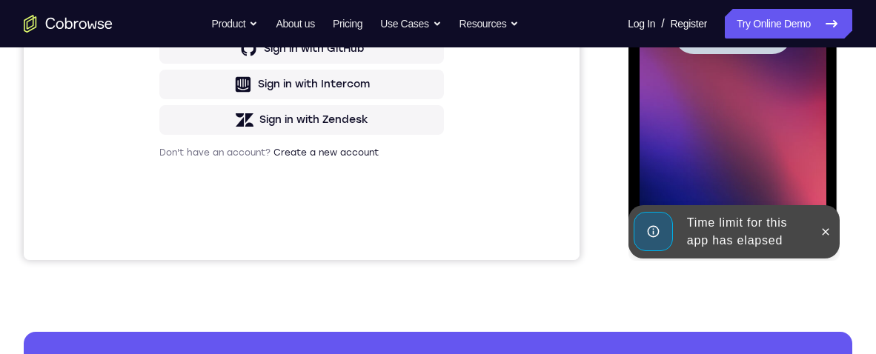
click at [837, 112] on div "Tap to Start" at bounding box center [733, 38] width 211 height 445
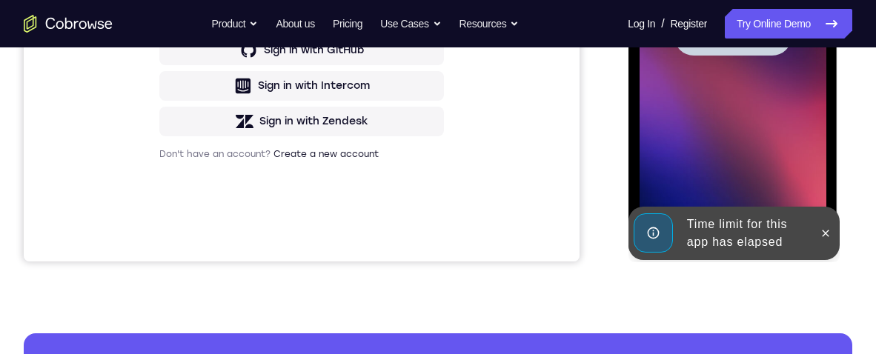
click at [768, 108] on div at bounding box center [732, 36] width 187 height 415
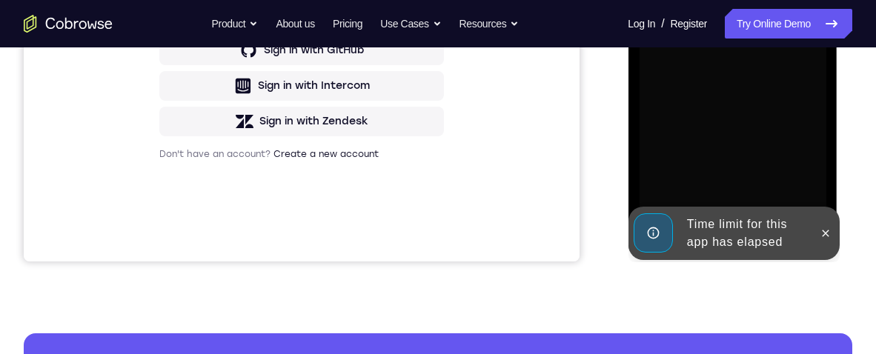
scroll to position [425, 0]
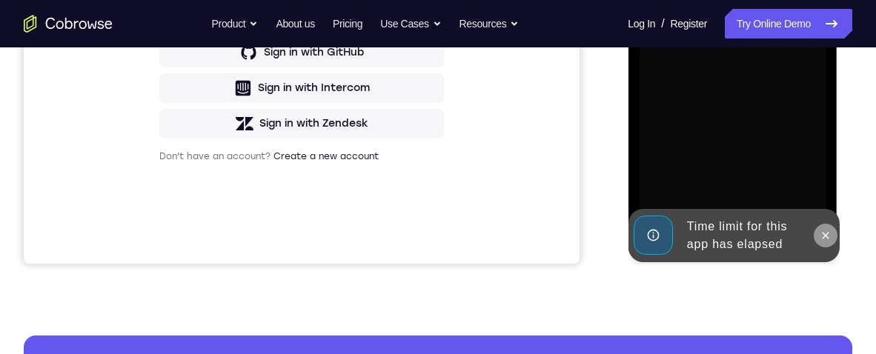
click at [822, 233] on icon at bounding box center [825, 235] width 7 height 7
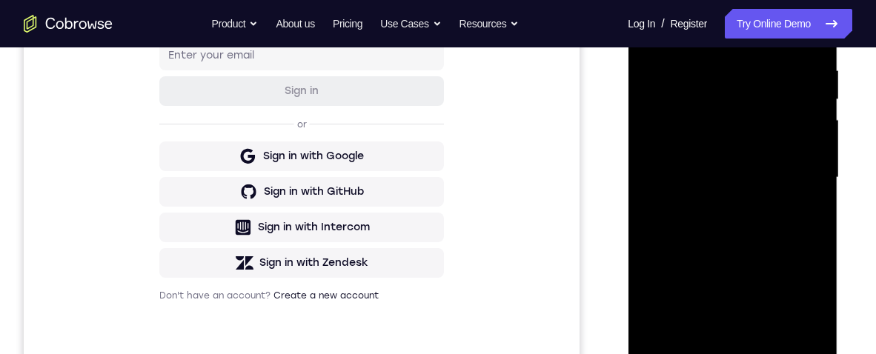
scroll to position [342, 0]
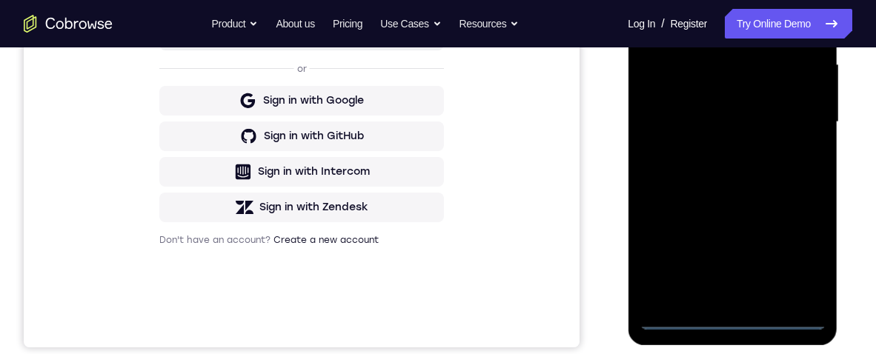
click at [737, 319] on div at bounding box center [732, 122] width 187 height 415
click at [799, 256] on div at bounding box center [732, 122] width 187 height 415
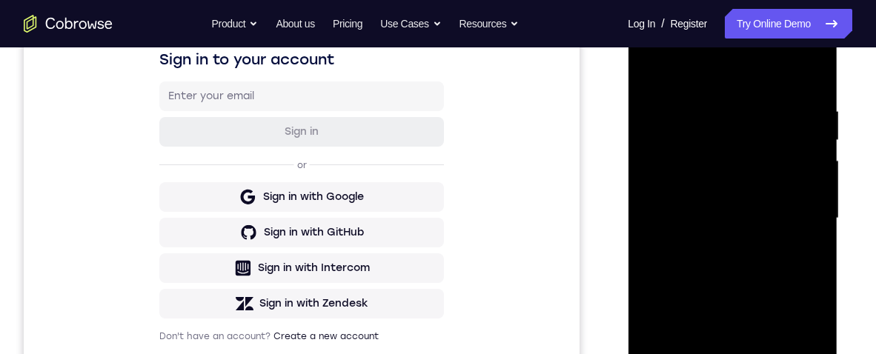
scroll to position [185, 0]
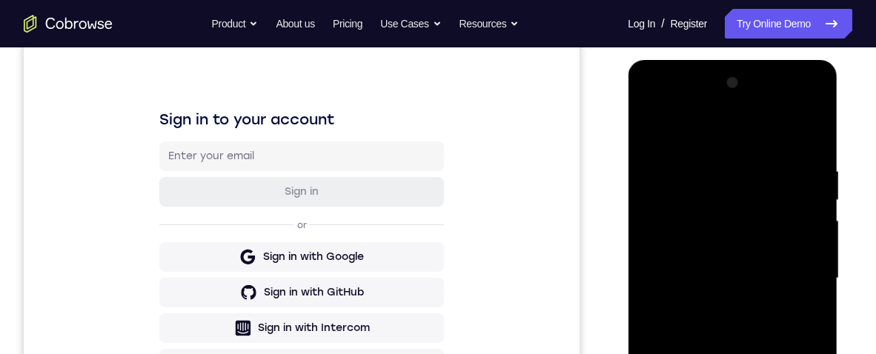
click at [757, 138] on div at bounding box center [732, 278] width 187 height 415
click at [798, 273] on div at bounding box center [732, 278] width 187 height 415
click at [718, 305] on div at bounding box center [732, 278] width 187 height 415
click at [792, 256] on div at bounding box center [732, 278] width 187 height 415
click at [799, 248] on div at bounding box center [732, 278] width 187 height 415
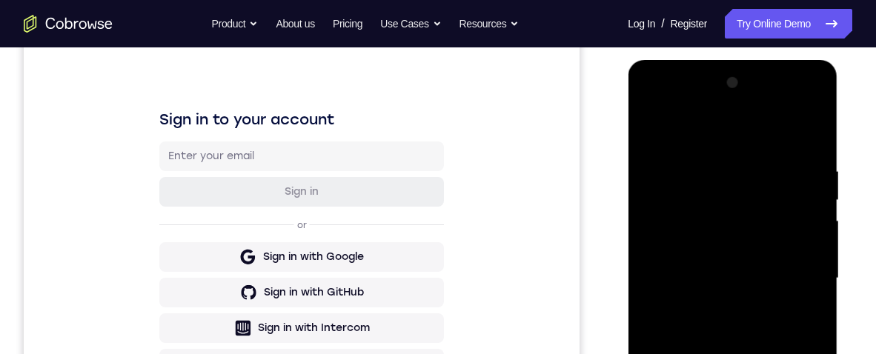
click at [797, 270] on div at bounding box center [732, 278] width 187 height 415
click at [795, 332] on div at bounding box center [732, 278] width 187 height 415
click at [792, 305] on div at bounding box center [732, 278] width 187 height 415
click at [798, 324] on div at bounding box center [732, 278] width 187 height 415
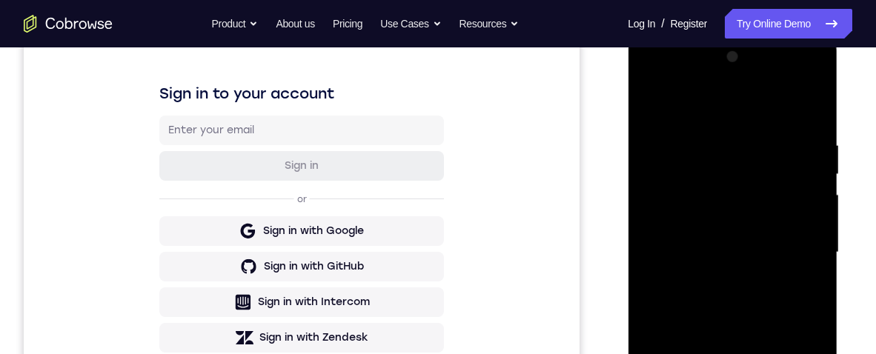
scroll to position [311, 0]
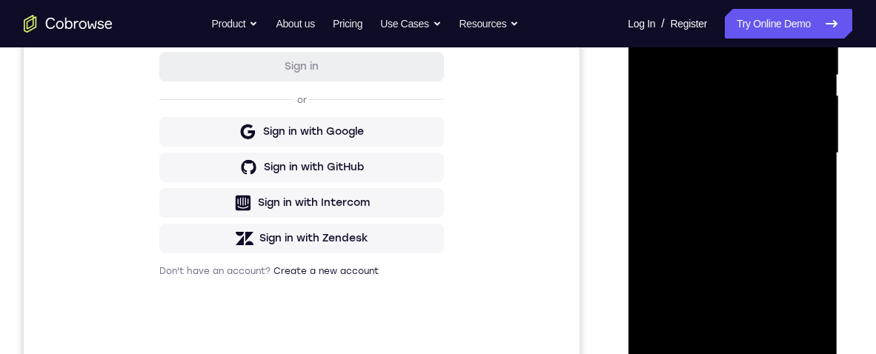
click at [811, 227] on div at bounding box center [732, 153] width 187 height 415
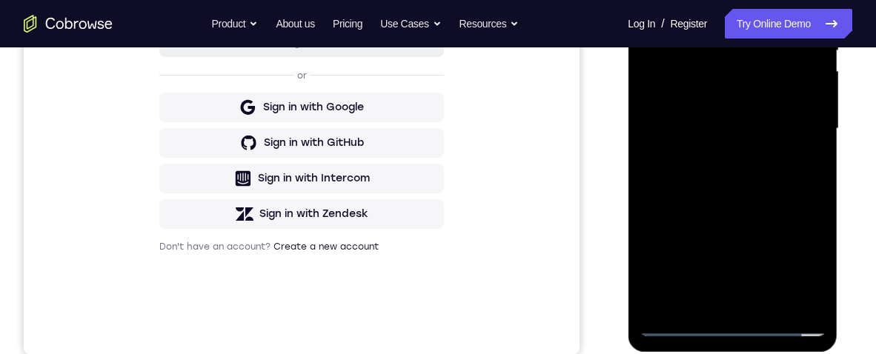
click at [820, 279] on div at bounding box center [732, 128] width 187 height 415
click at [823, 282] on div at bounding box center [732, 128] width 187 height 415
click at [766, 303] on div at bounding box center [732, 128] width 187 height 415
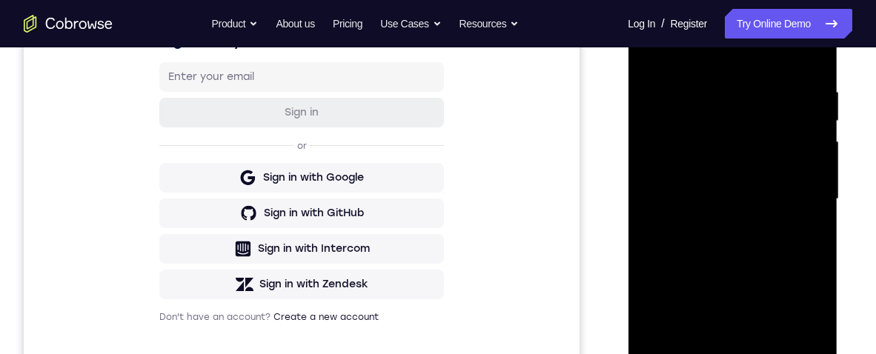
scroll to position [266, 0]
click at [789, 276] on div at bounding box center [732, 197] width 187 height 415
click at [795, 174] on div at bounding box center [732, 197] width 187 height 415
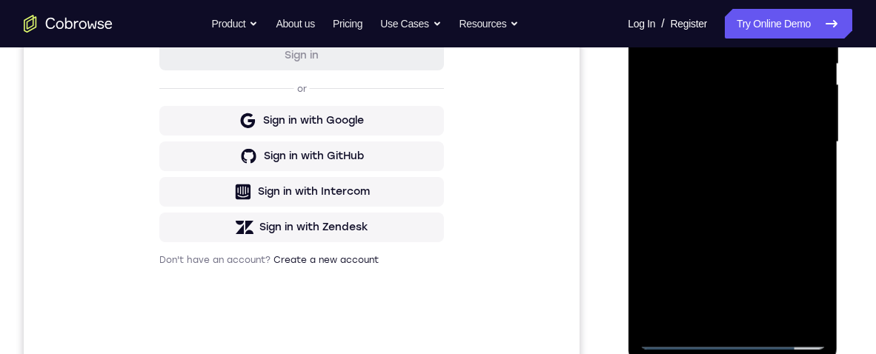
click at [812, 174] on div at bounding box center [732, 142] width 187 height 415
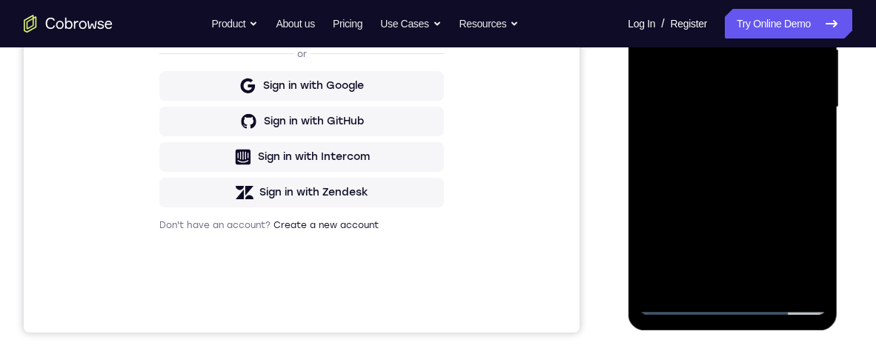
click at [811, 147] on div at bounding box center [732, 107] width 187 height 415
click at [820, 251] on div at bounding box center [732, 107] width 187 height 415
click at [815, 141] on div at bounding box center [732, 107] width 187 height 415
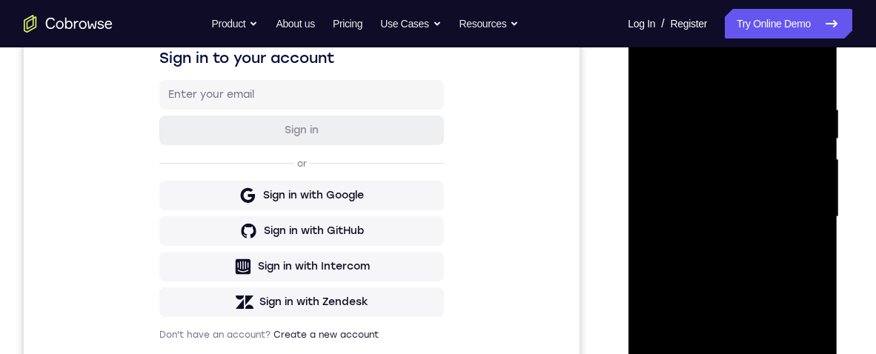
scroll to position [223, 0]
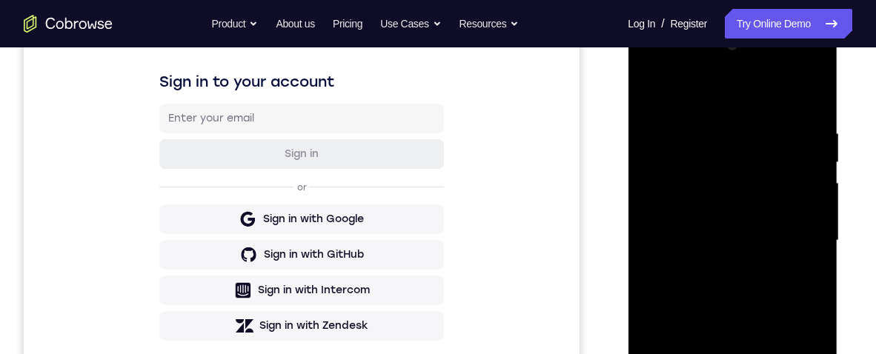
click at [654, 95] on div at bounding box center [732, 240] width 187 height 415
click at [663, 84] on div at bounding box center [732, 240] width 187 height 415
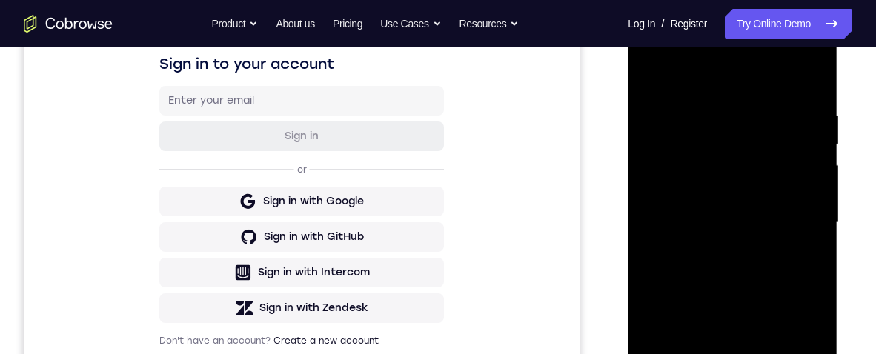
scroll to position [240, 0]
click at [702, 285] on div at bounding box center [732, 223] width 187 height 415
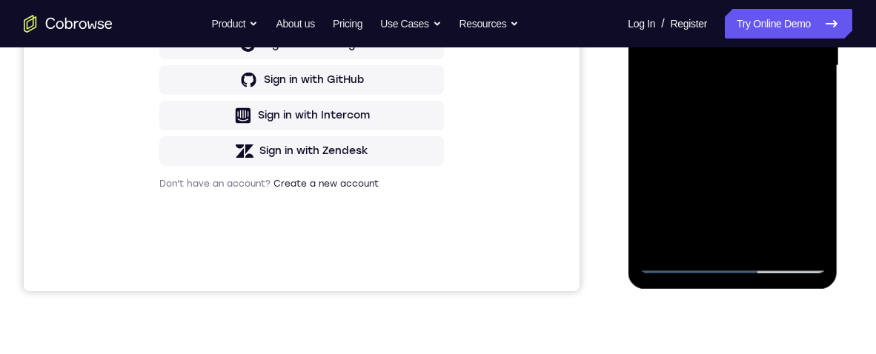
scroll to position [399, 0]
click at [767, 241] on div at bounding box center [732, 65] width 187 height 415
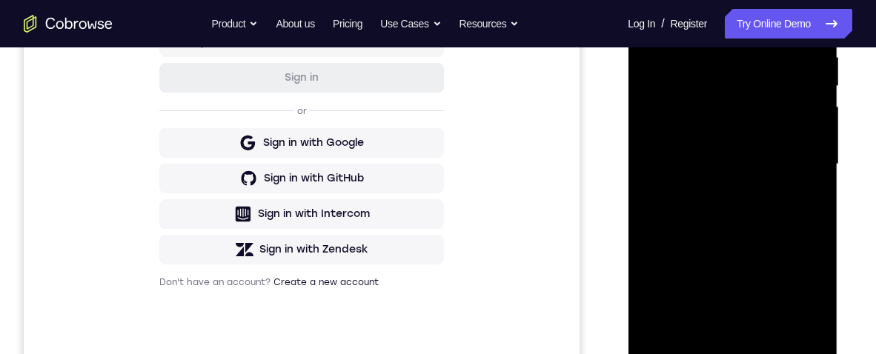
scroll to position [345, 0]
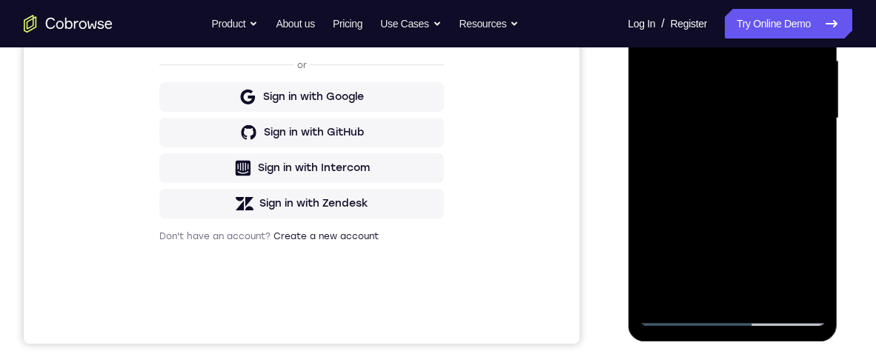
click at [763, 293] on div at bounding box center [732, 118] width 187 height 415
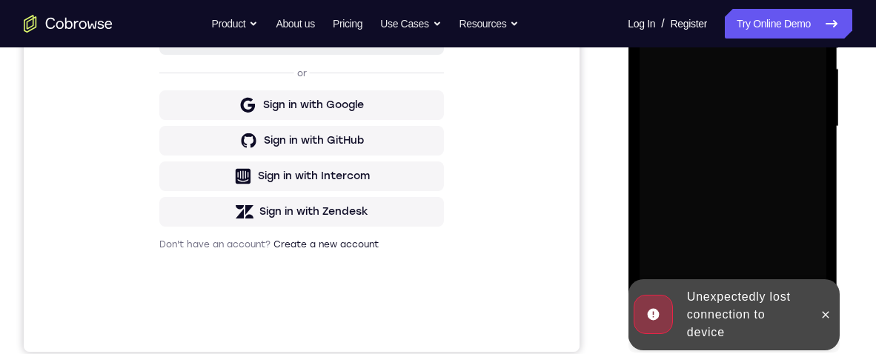
scroll to position [334, 0]
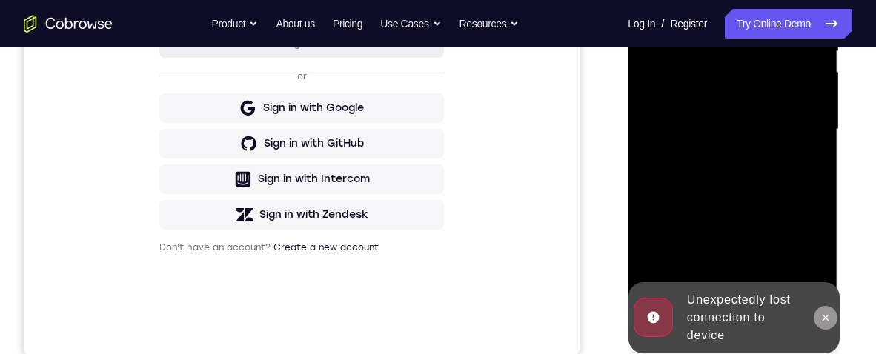
click at [828, 320] on icon at bounding box center [825, 318] width 12 height 12
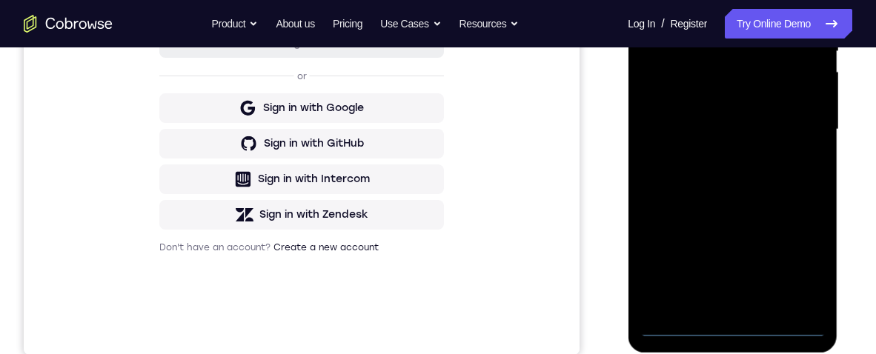
scroll to position [396, 0]
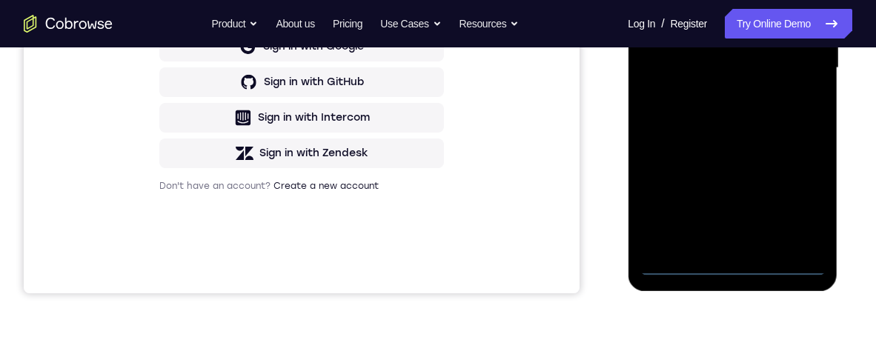
click at [787, 327] on div "Your Support Agent Your Customer Web iOS Android Next Steps We’d be happy to gi…" at bounding box center [438, 141] width 876 height 978
click at [733, 274] on div at bounding box center [732, 68] width 187 height 415
click at [800, 210] on div at bounding box center [732, 68] width 187 height 415
click at [733, 0] on div at bounding box center [732, 68] width 187 height 415
click at [735, 0] on div at bounding box center [732, 68] width 187 height 415
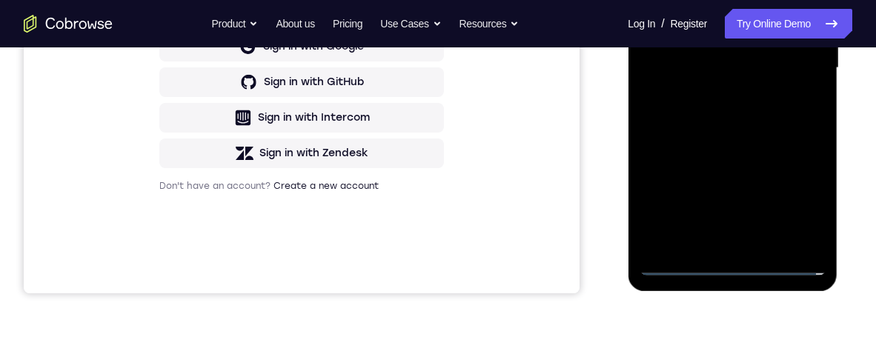
click at [712, 0] on div at bounding box center [732, 68] width 187 height 415
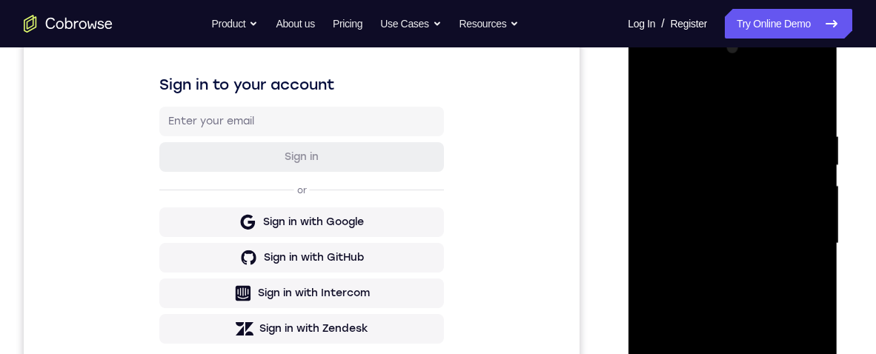
click at [806, 240] on div at bounding box center [732, 243] width 187 height 415
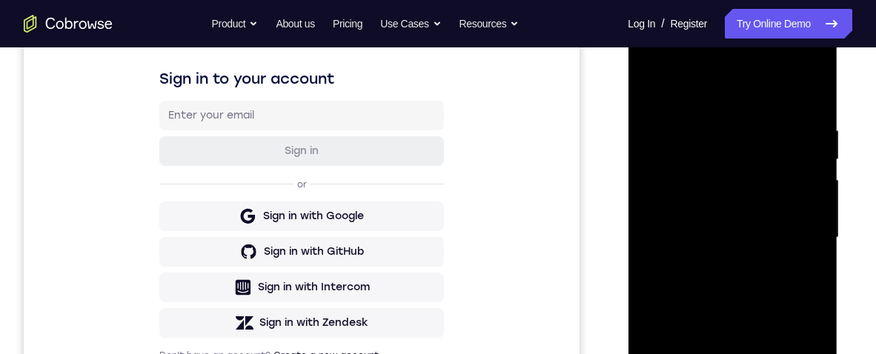
scroll to position [286, 0]
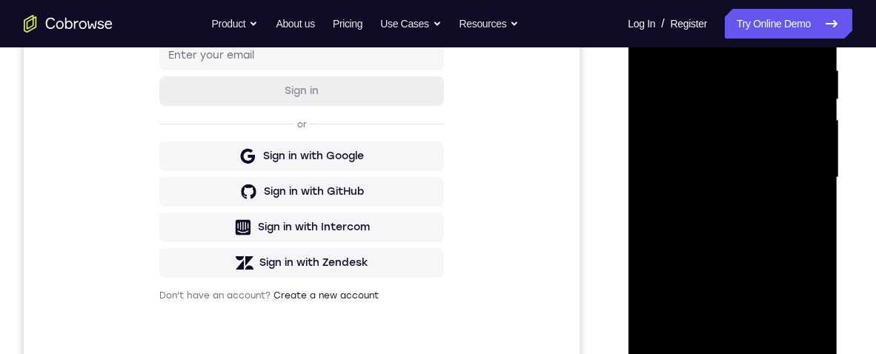
click at [718, 204] on div at bounding box center [732, 177] width 187 height 415
click at [792, 161] on div at bounding box center [732, 177] width 187 height 415
click at [686, 150] on div at bounding box center [732, 177] width 187 height 415
click at [791, 174] on div at bounding box center [732, 177] width 187 height 415
click at [803, 183] on div at bounding box center [732, 177] width 187 height 415
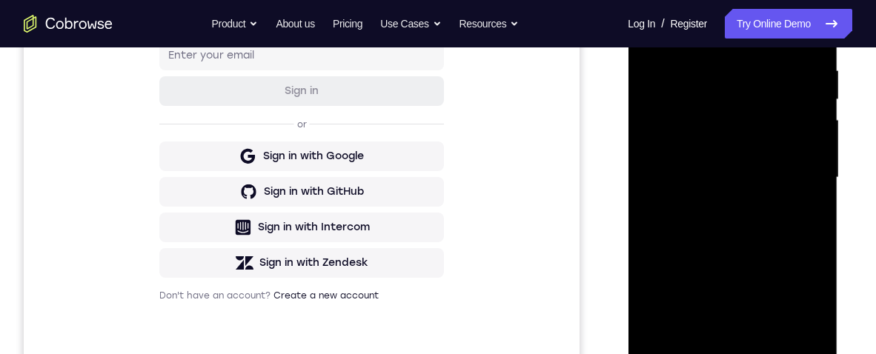
click at [803, 173] on div at bounding box center [732, 177] width 187 height 415
click at [777, 174] on div at bounding box center [732, 177] width 187 height 415
click at [795, 223] on div at bounding box center [732, 177] width 187 height 415
click at [789, 225] on div at bounding box center [732, 177] width 187 height 415
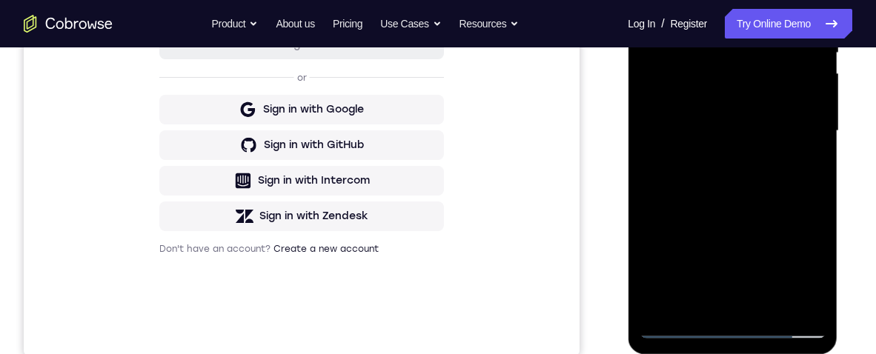
click at [797, 195] on div at bounding box center [732, 131] width 187 height 415
click at [821, 290] on div at bounding box center [732, 131] width 187 height 415
click at [775, 302] on div at bounding box center [732, 131] width 187 height 415
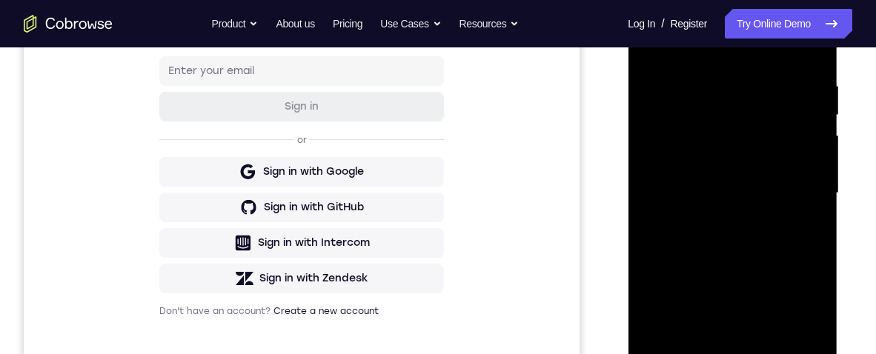
click at [765, 268] on div at bounding box center [732, 193] width 187 height 415
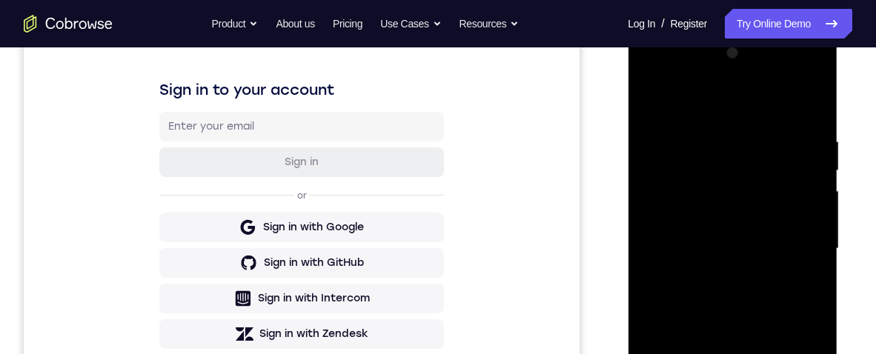
click at [746, 225] on div at bounding box center [732, 249] width 187 height 415
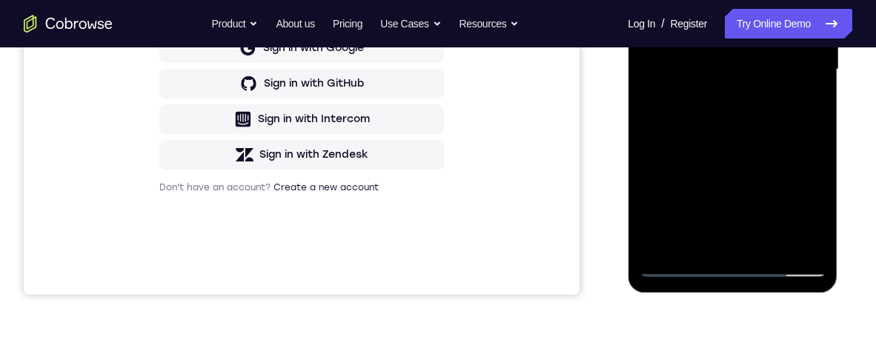
scroll to position [396, 0]
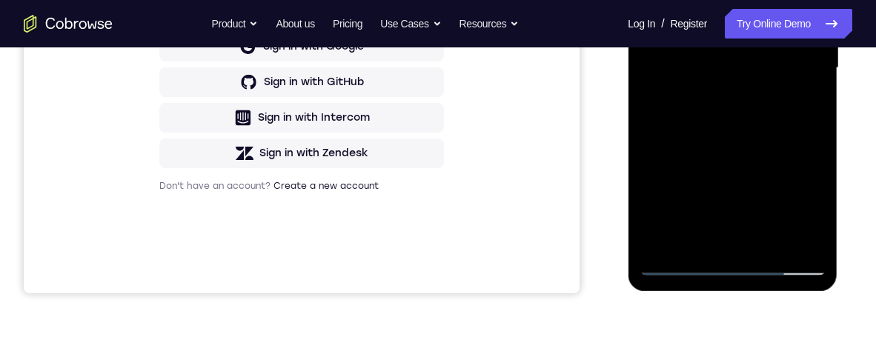
click at [748, 187] on div at bounding box center [732, 68] width 187 height 415
click at [787, 192] on div at bounding box center [732, 68] width 187 height 415
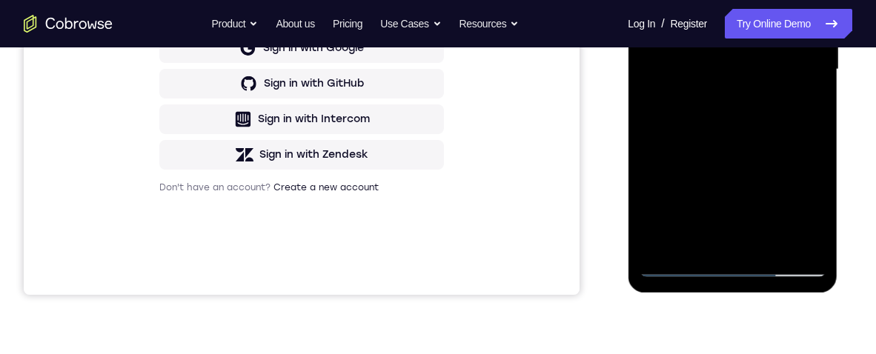
click at [809, 107] on div at bounding box center [732, 69] width 187 height 415
click at [805, 107] on div at bounding box center [732, 69] width 187 height 415
click at [798, 105] on div at bounding box center [732, 69] width 187 height 415
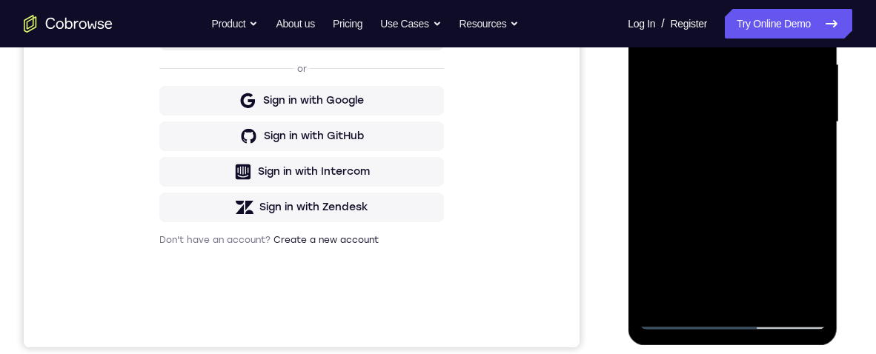
scroll to position [308, 0]
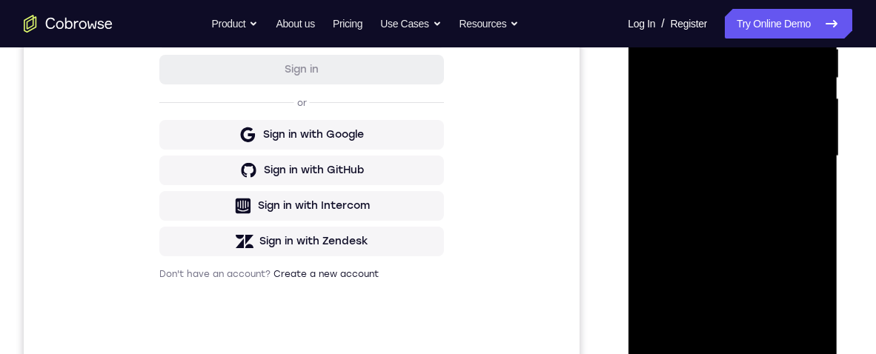
click at [731, 70] on div at bounding box center [732, 156] width 187 height 415
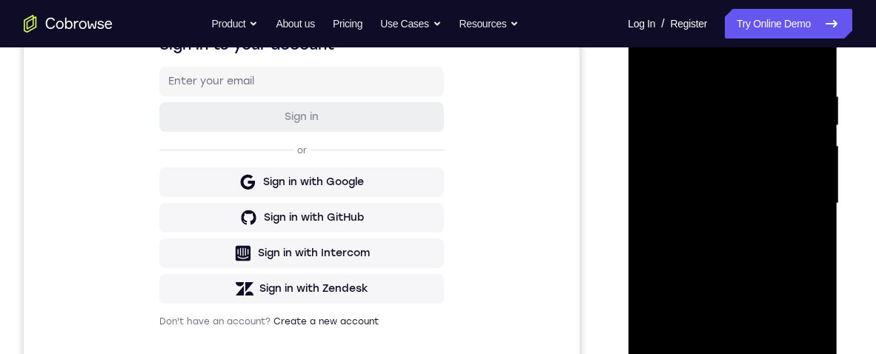
scroll to position [304, 0]
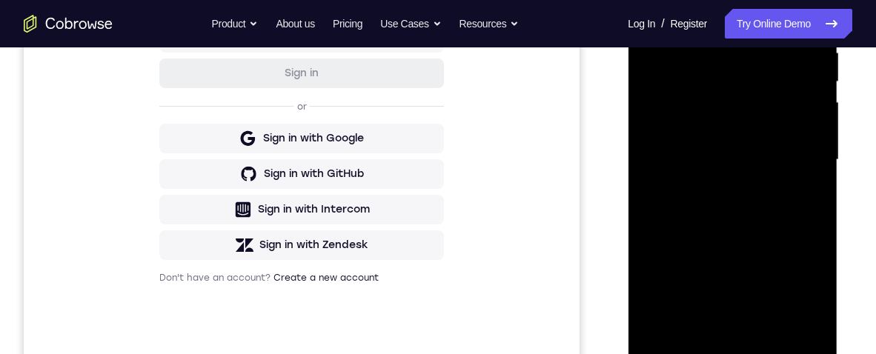
click at [769, 203] on div at bounding box center [732, 160] width 187 height 415
click at [804, 196] on div at bounding box center [732, 160] width 187 height 415
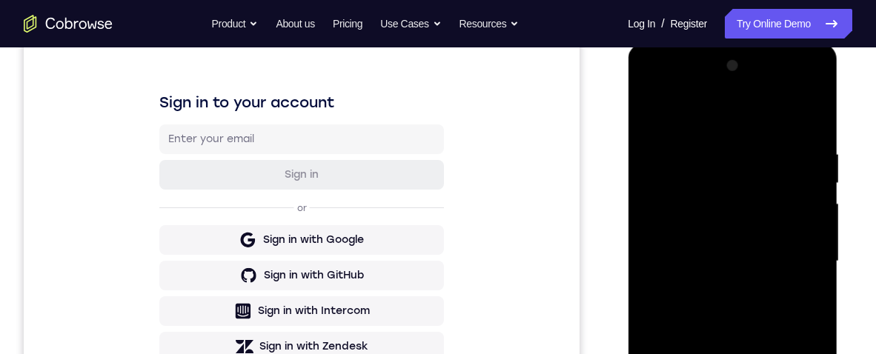
scroll to position [192, 0]
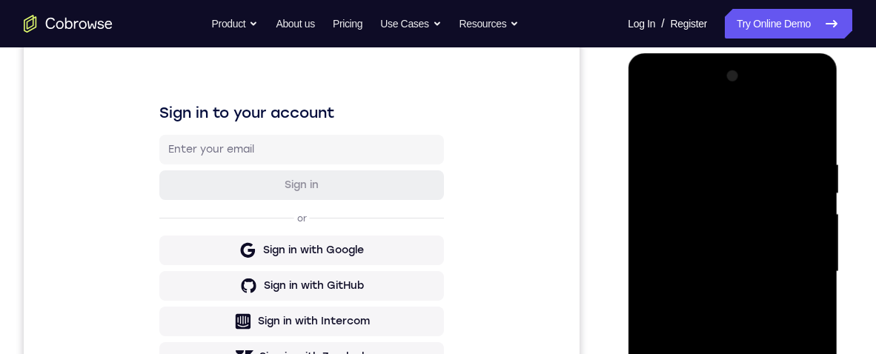
click at [650, 127] on div at bounding box center [732, 271] width 187 height 415
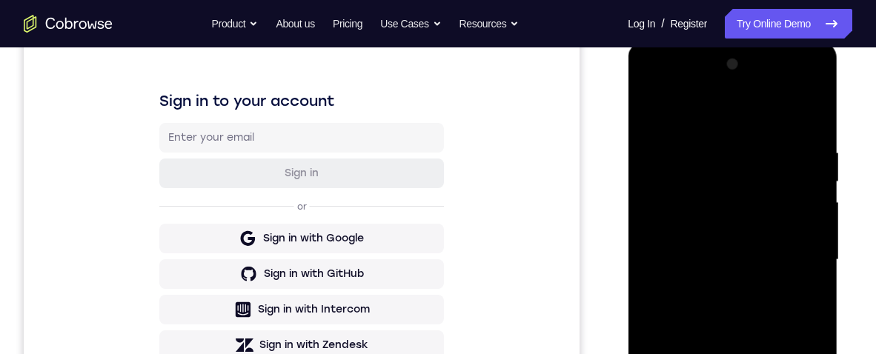
scroll to position [205, 0]
click at [652, 102] on div at bounding box center [732, 259] width 187 height 415
click at [709, 136] on div at bounding box center [732, 259] width 187 height 415
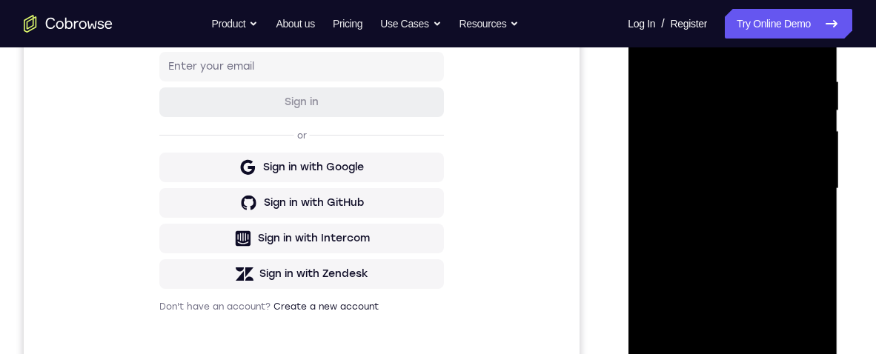
click at [802, 190] on div at bounding box center [732, 188] width 187 height 415
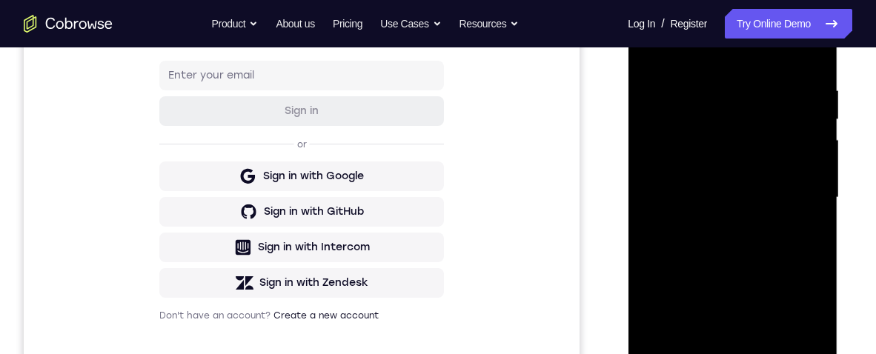
scroll to position [238, 0]
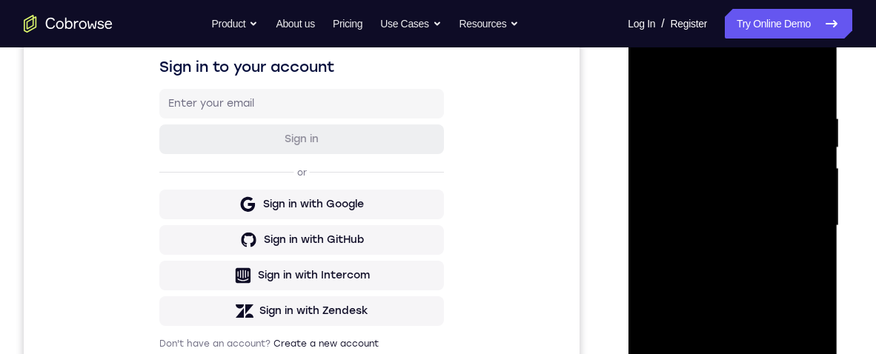
click at [809, 206] on div at bounding box center [732, 226] width 187 height 415
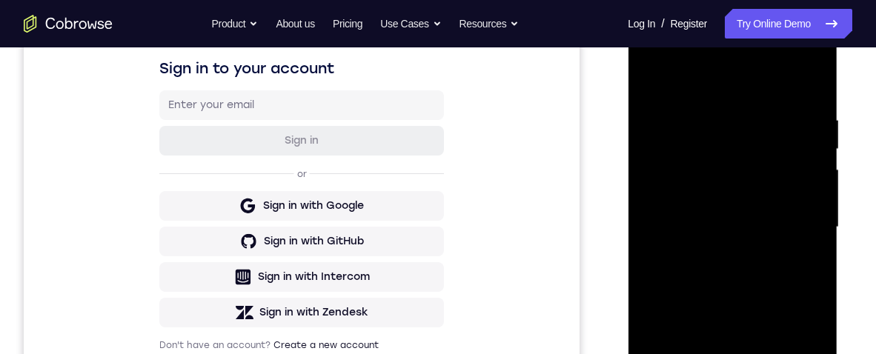
click at [805, 218] on div at bounding box center [732, 227] width 187 height 415
click at [812, 216] on div at bounding box center [732, 227] width 187 height 415
click at [806, 213] on div at bounding box center [732, 227] width 187 height 415
click at [809, 217] on div at bounding box center [732, 227] width 187 height 415
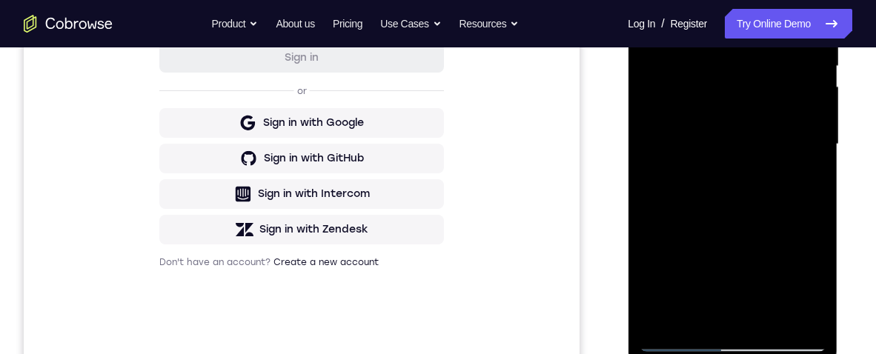
scroll to position [236, 0]
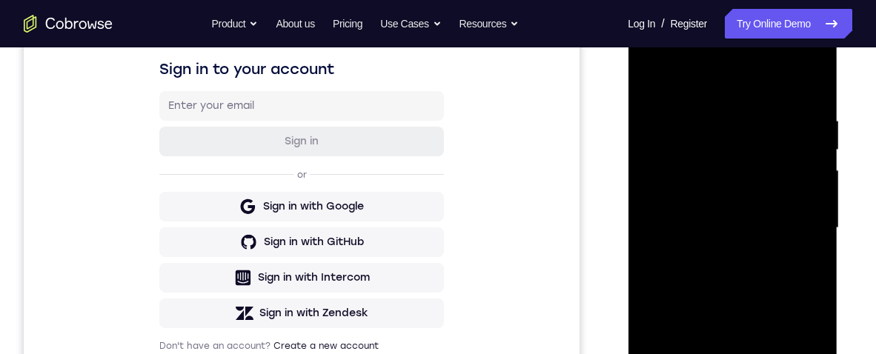
click at [802, 239] on div at bounding box center [732, 228] width 187 height 415
click at [809, 82] on div at bounding box center [732, 228] width 187 height 415
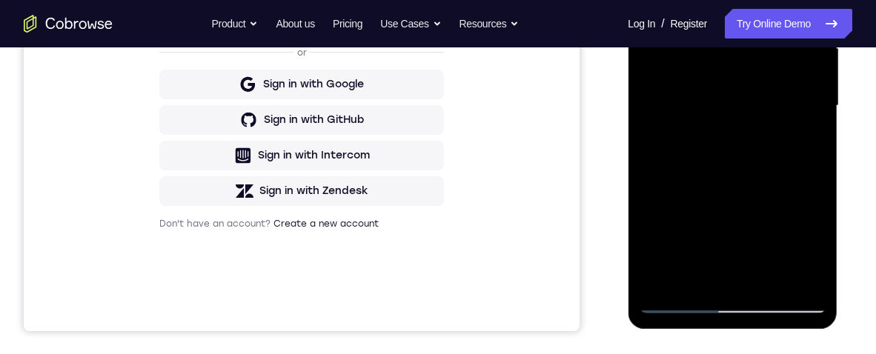
scroll to position [359, 0]
click at [773, 273] on div at bounding box center [732, 105] width 187 height 415
click at [763, 78] on div at bounding box center [732, 105] width 187 height 415
click at [712, 190] on div at bounding box center [732, 105] width 187 height 415
click at [745, 194] on div at bounding box center [732, 105] width 187 height 415
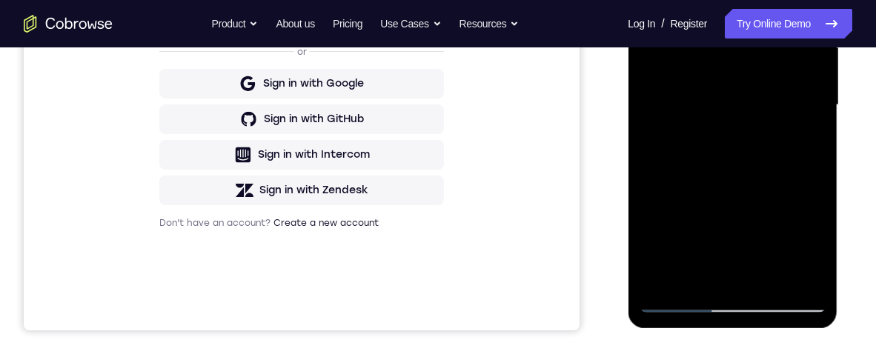
click at [790, 140] on div at bounding box center [732, 105] width 187 height 415
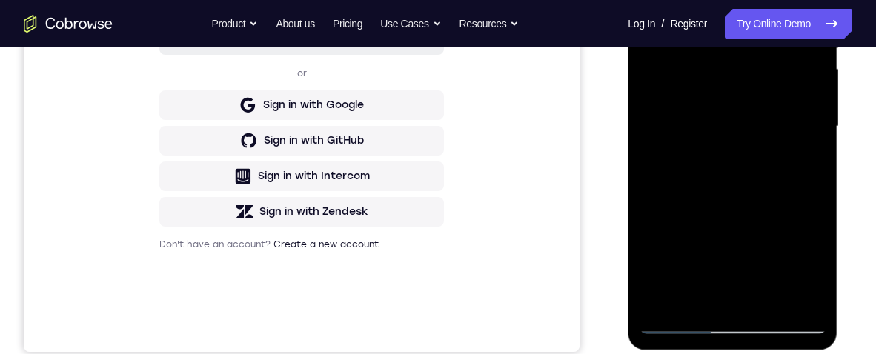
click at [811, 168] on div at bounding box center [732, 126] width 187 height 415
click at [811, 167] on div at bounding box center [732, 126] width 187 height 415
click at [802, 162] on div at bounding box center [732, 126] width 187 height 415
click at [803, 165] on div at bounding box center [732, 126] width 187 height 415
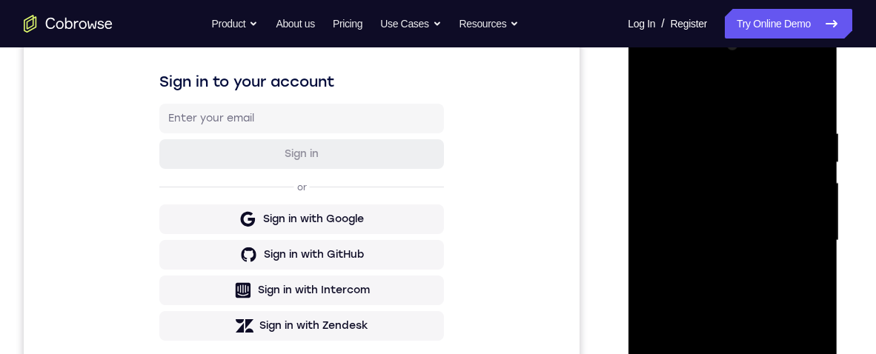
scroll to position [186, 0]
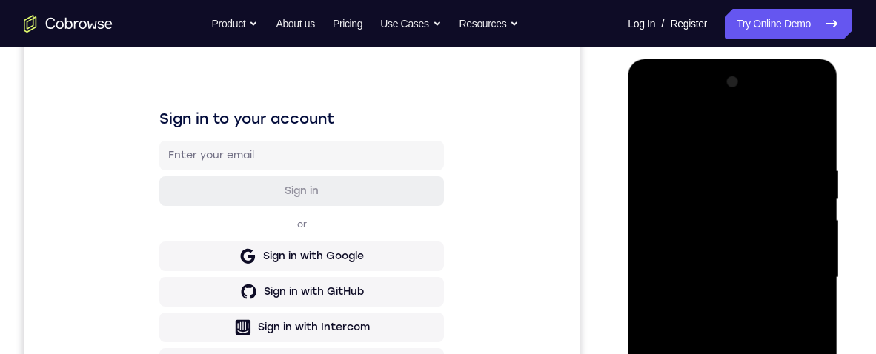
click at [656, 131] on div at bounding box center [732, 277] width 187 height 415
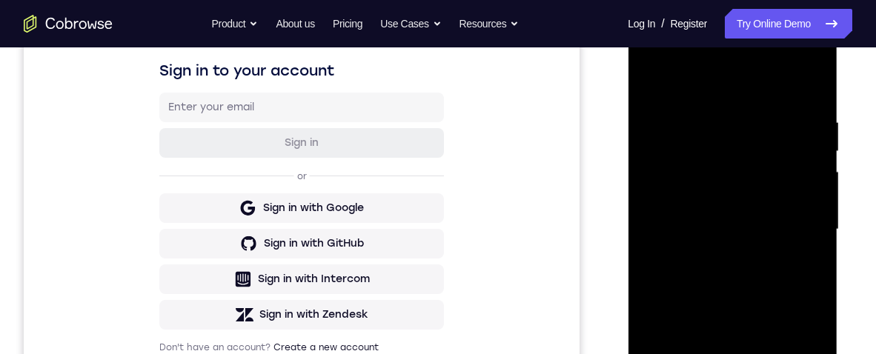
scroll to position [236, 0]
click at [663, 81] on div at bounding box center [732, 228] width 187 height 415
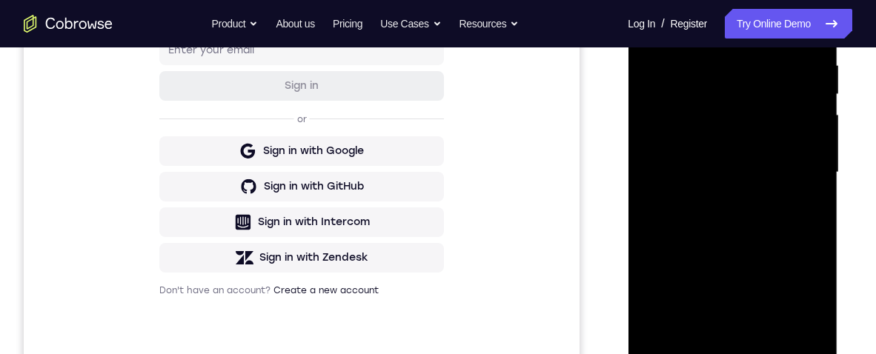
click at [714, 135] on div at bounding box center [732, 172] width 187 height 415
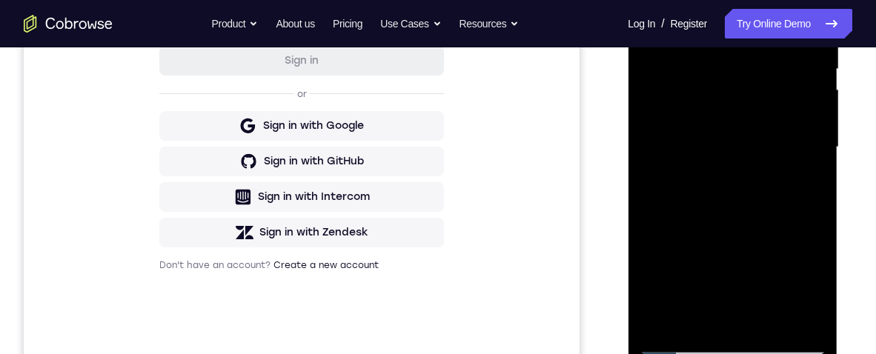
scroll to position [383, 0]
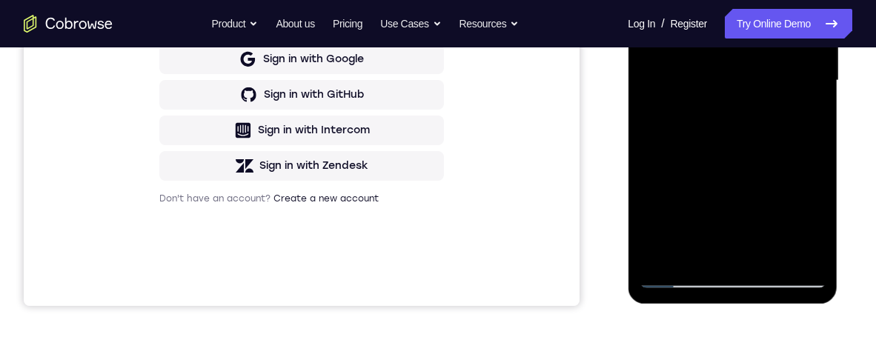
click at [769, 254] on div at bounding box center [732, 80] width 187 height 415
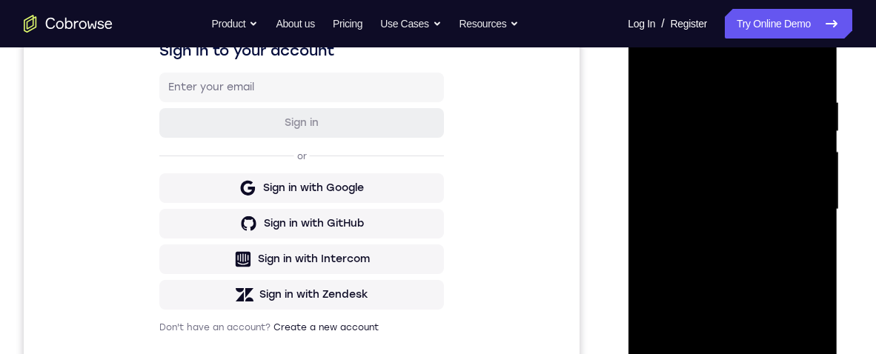
scroll to position [217, 0]
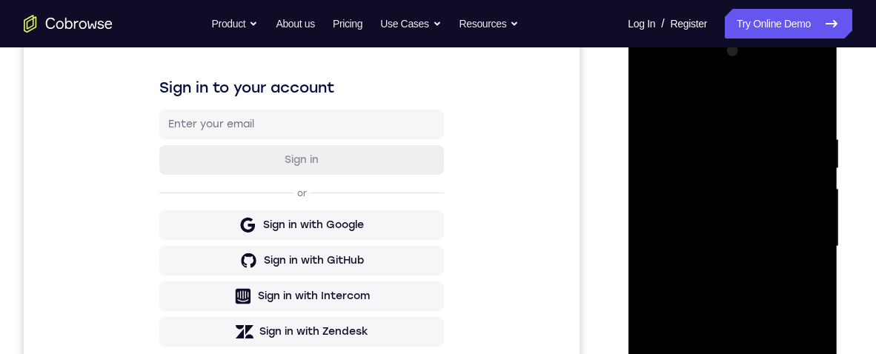
click at [778, 221] on div at bounding box center [732, 246] width 187 height 415
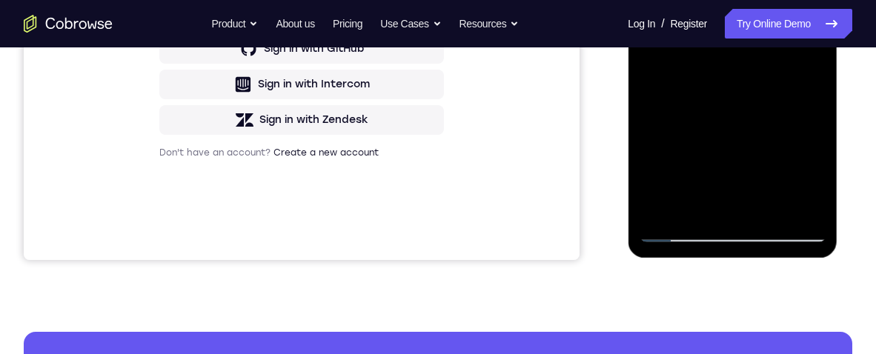
scroll to position [459, 0]
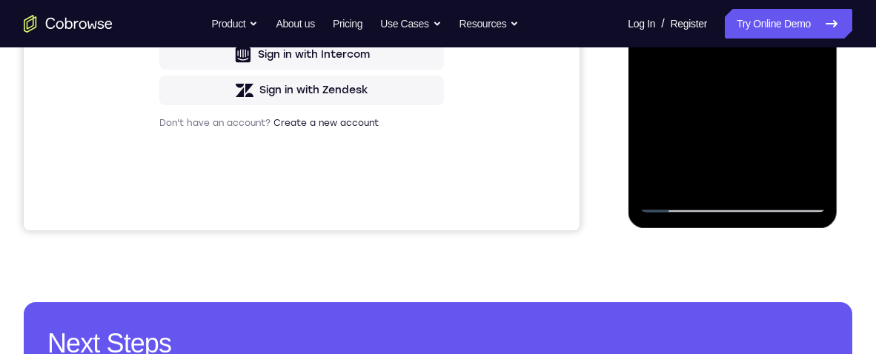
click at [745, 139] on div at bounding box center [732, 5] width 187 height 415
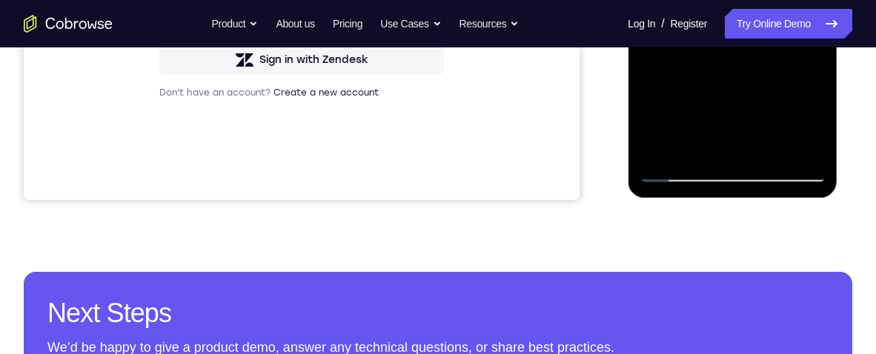
scroll to position [498, 0]
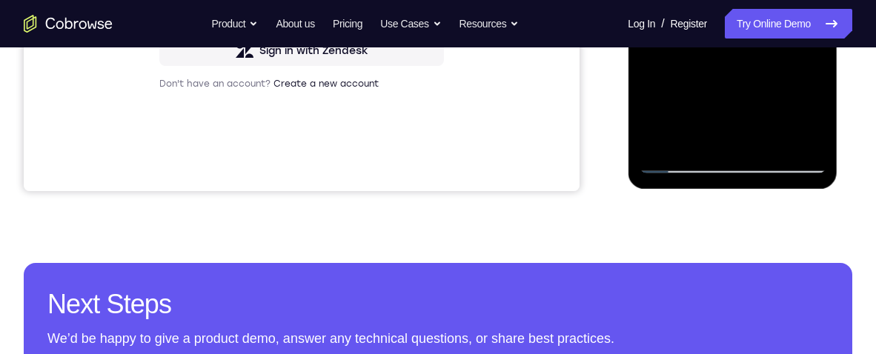
click at [770, 289] on div "Your Support Agent Your Customer Web iOS Android Next Steps We’d be happy to gi…" at bounding box center [438, 38] width 876 height 978
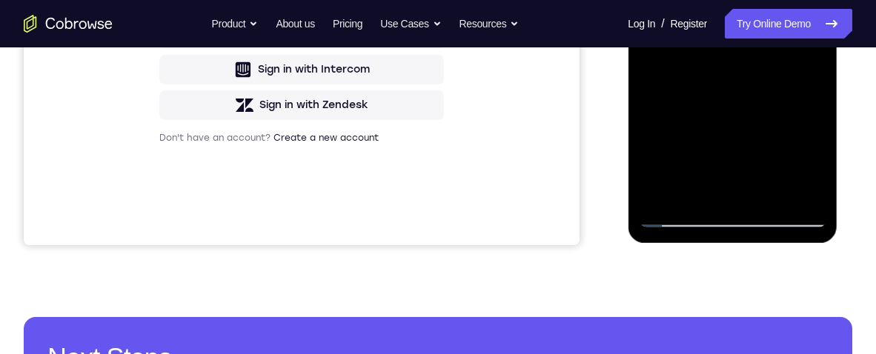
scroll to position [376, 0]
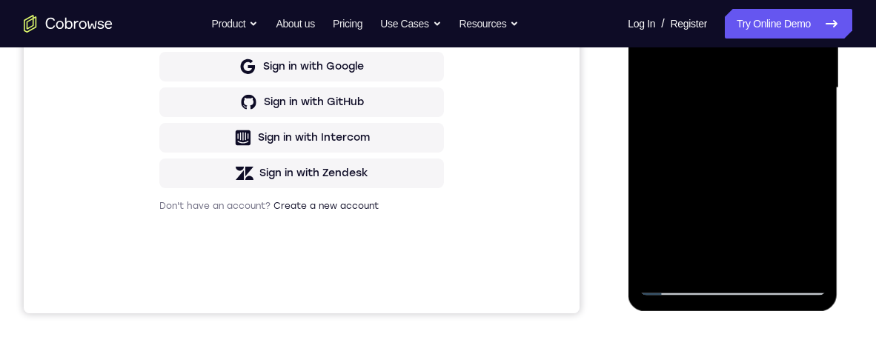
click at [800, 116] on div at bounding box center [732, 88] width 187 height 415
click at [820, 231] on div at bounding box center [732, 88] width 187 height 415
click at [814, 128] on div at bounding box center [732, 88] width 187 height 415
click at [795, 121] on div at bounding box center [732, 88] width 187 height 415
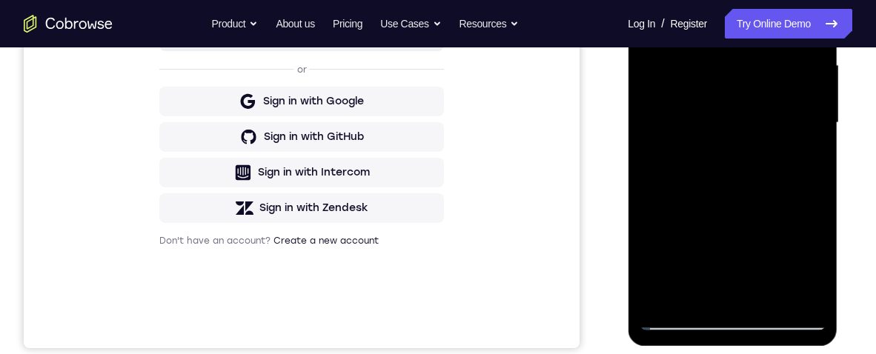
scroll to position [304, 0]
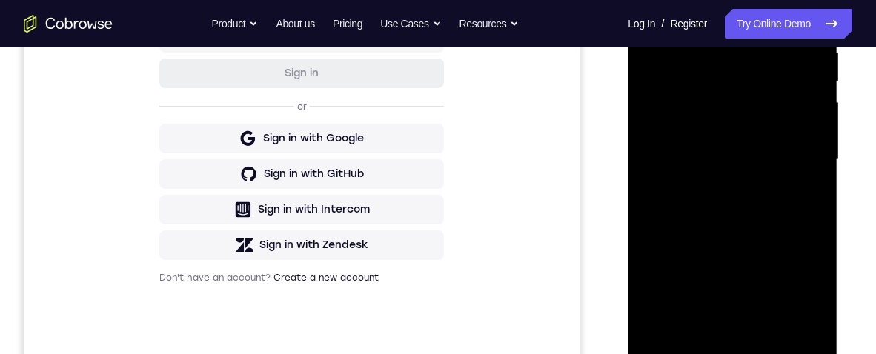
click at [806, 186] on div at bounding box center [732, 160] width 187 height 415
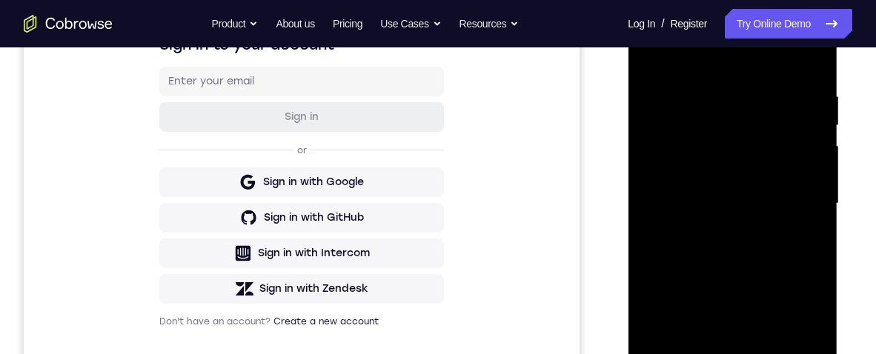
scroll to position [344, 0]
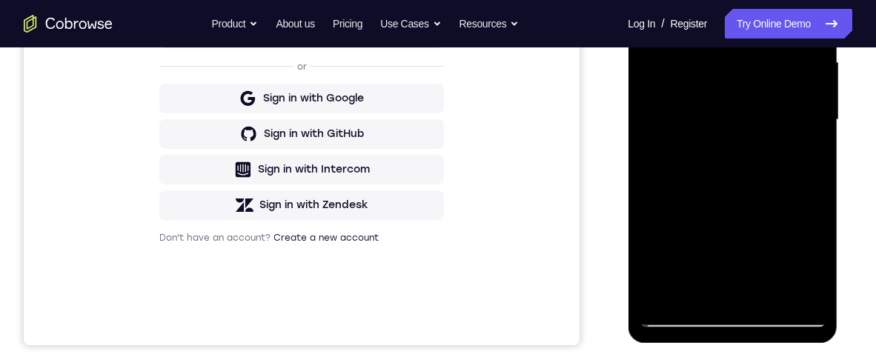
click at [806, 280] on div at bounding box center [732, 120] width 187 height 415
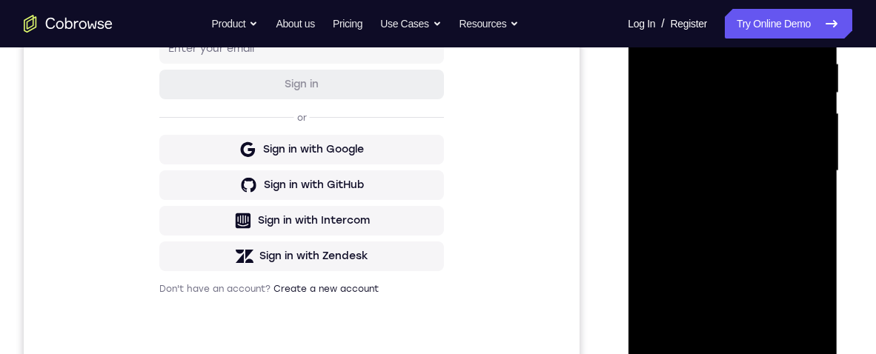
click at [646, 25] on div at bounding box center [732, 171] width 187 height 415
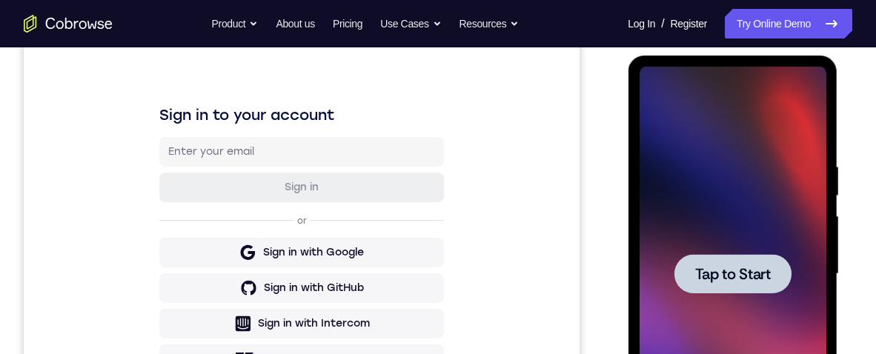
scroll to position [0, 0]
